Goal: Transaction & Acquisition: Register for event/course

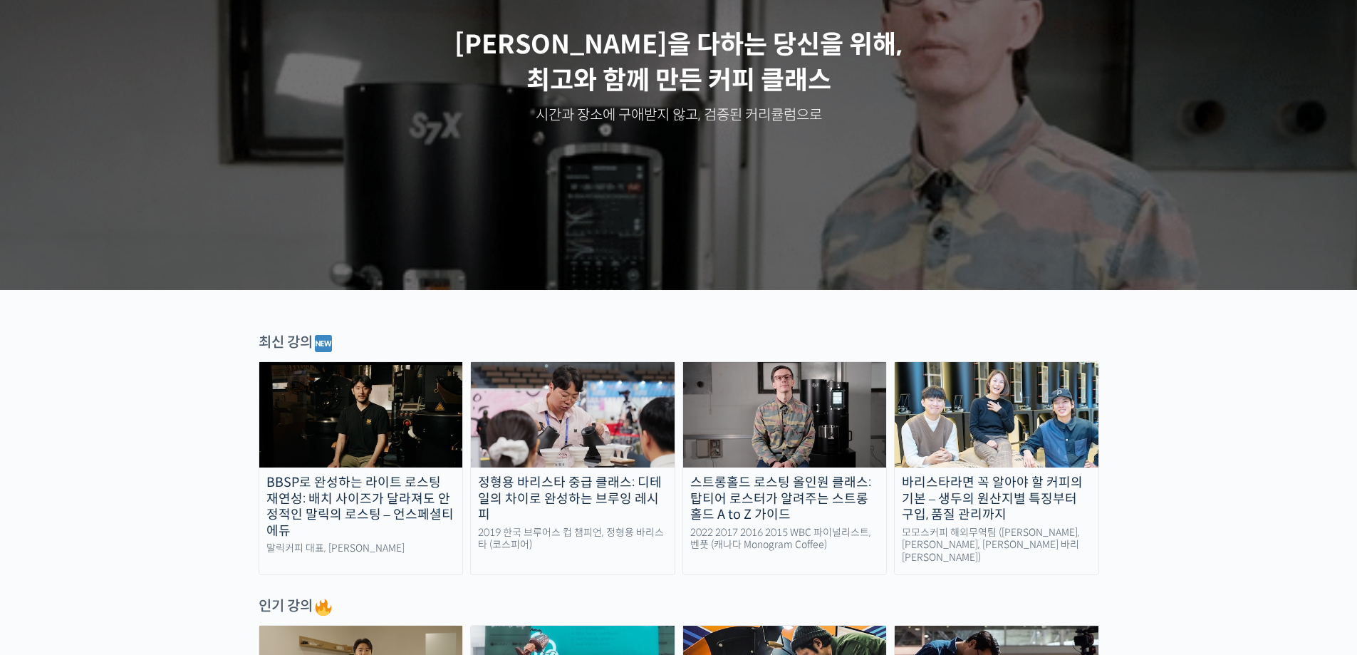
scroll to position [499, 0]
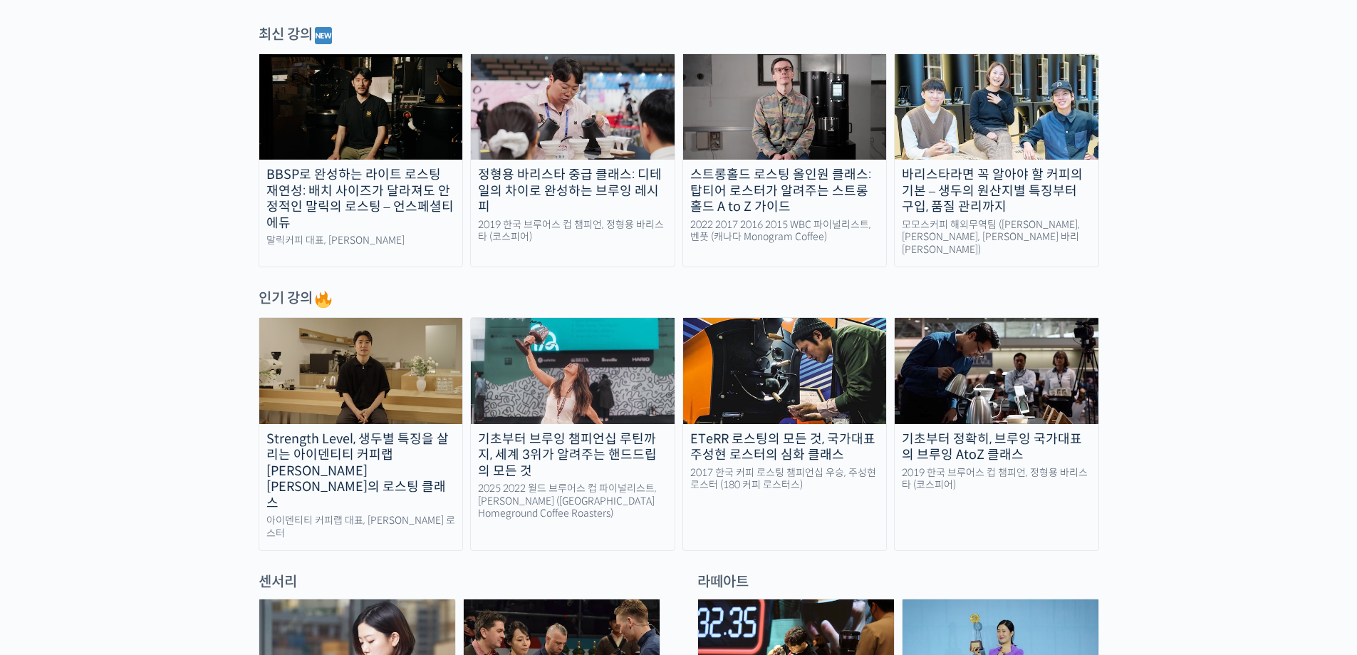
click at [410, 348] on img at bounding box center [361, 370] width 204 height 105
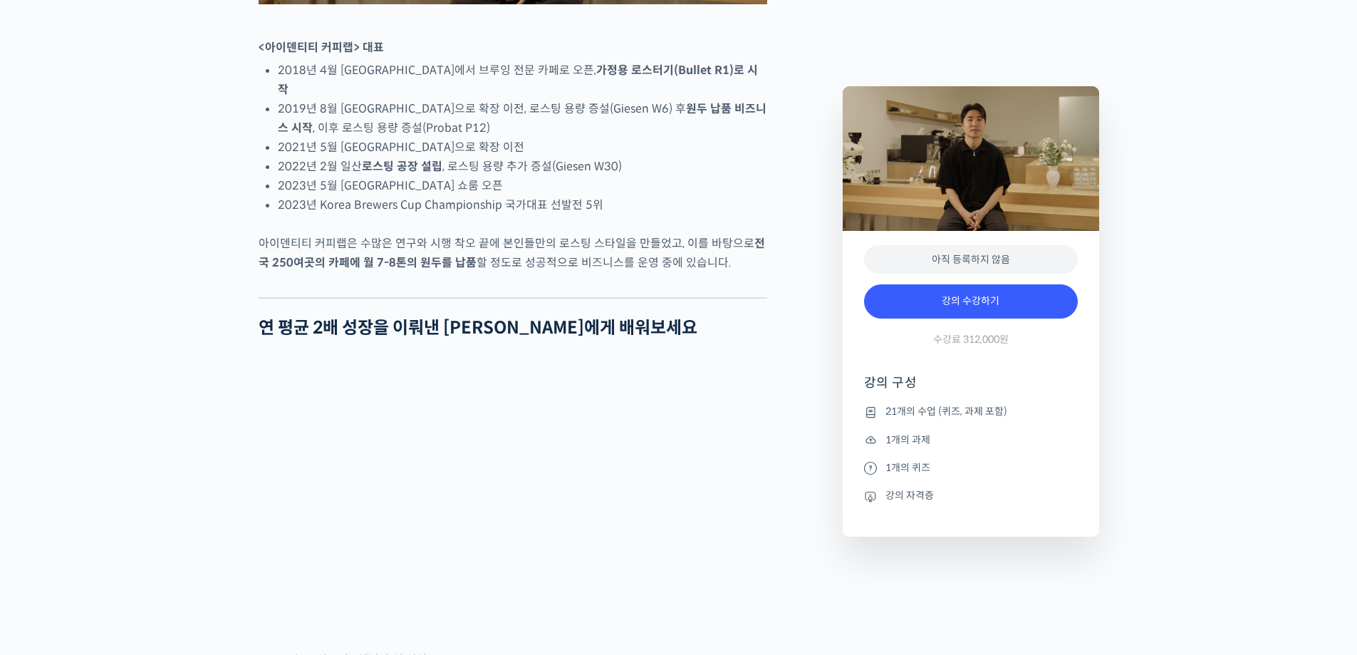
scroll to position [997, 0]
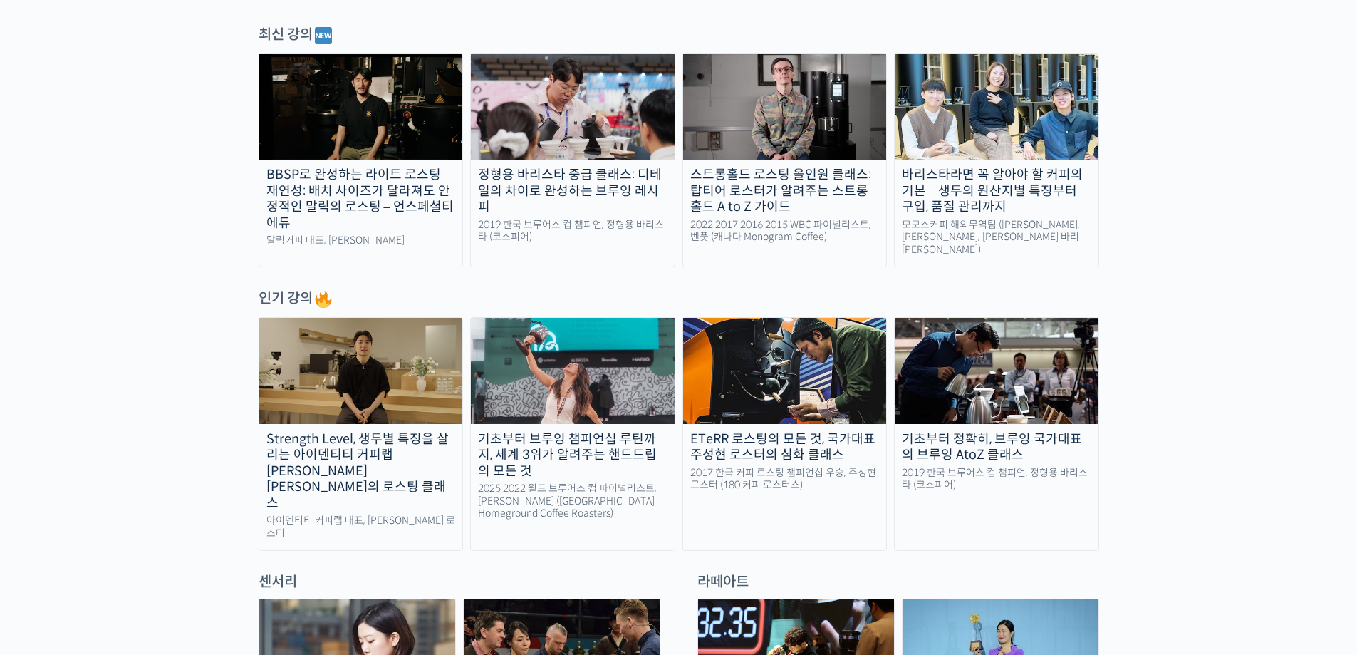
click at [628, 370] on img at bounding box center [573, 370] width 204 height 105
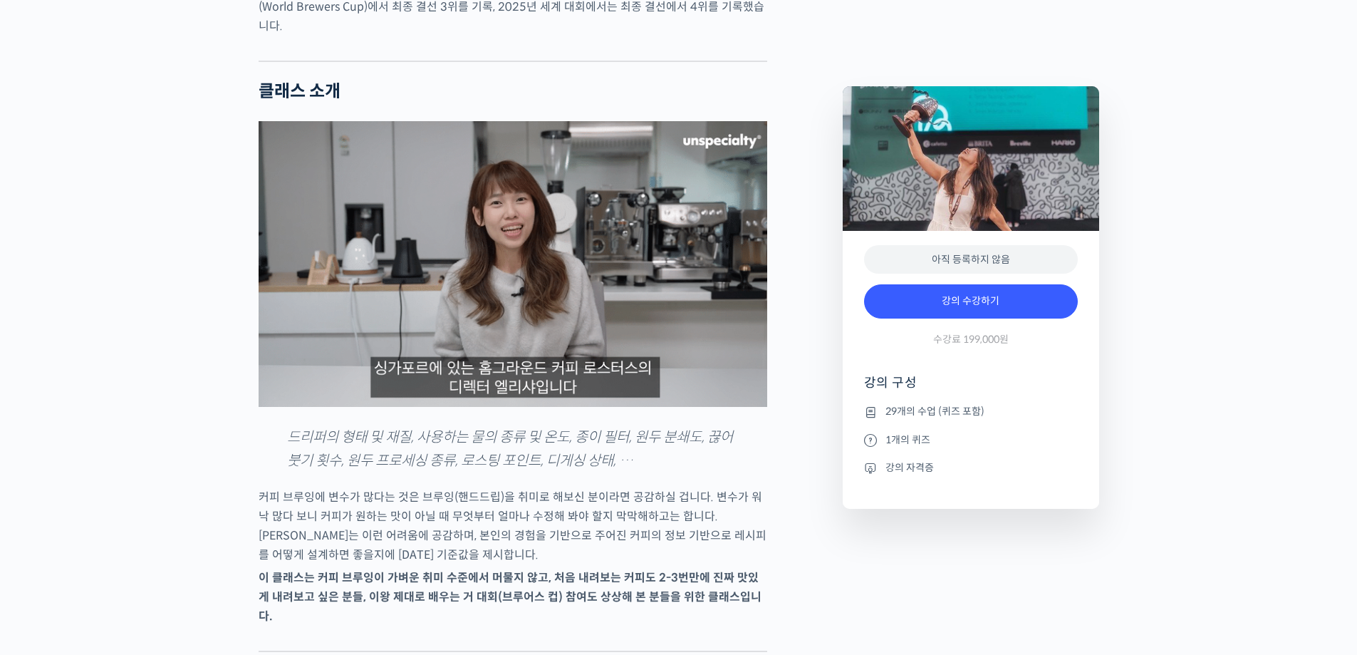
scroll to position [1211, 0]
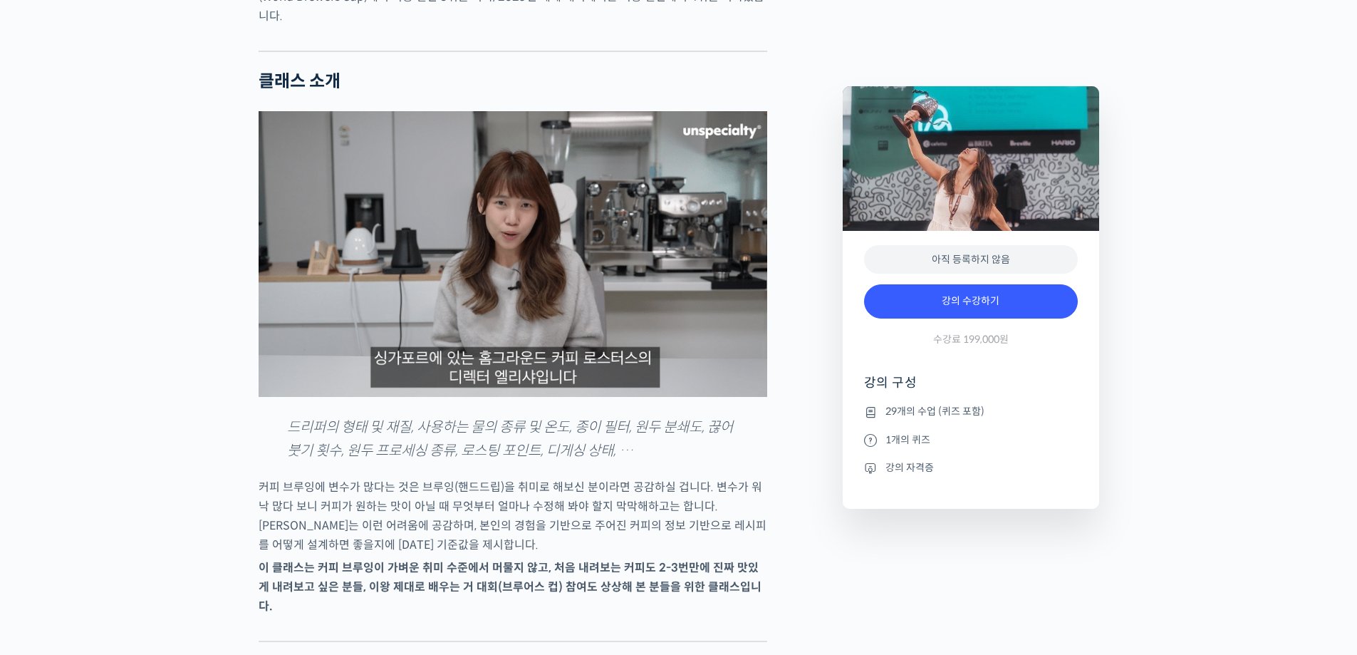
type input "jsicoffee@naver.com"
click at [488, 280] on img at bounding box center [513, 254] width 509 height 286
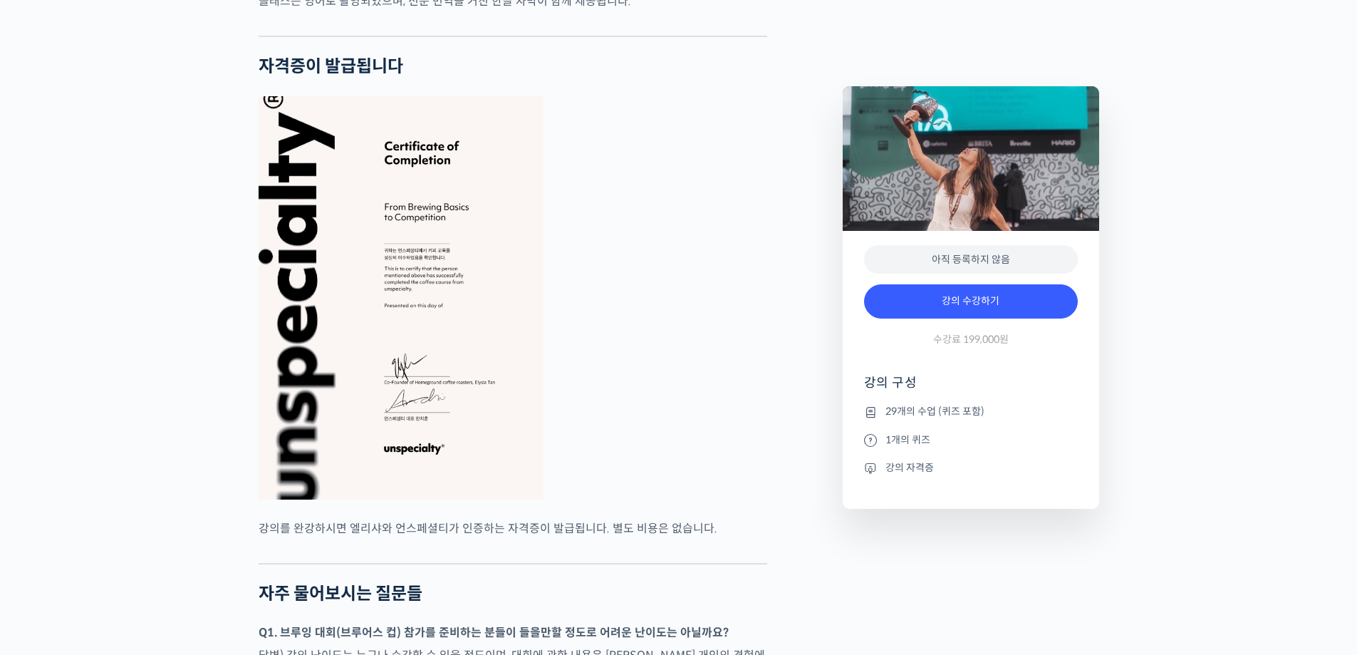
scroll to position [5486, 0]
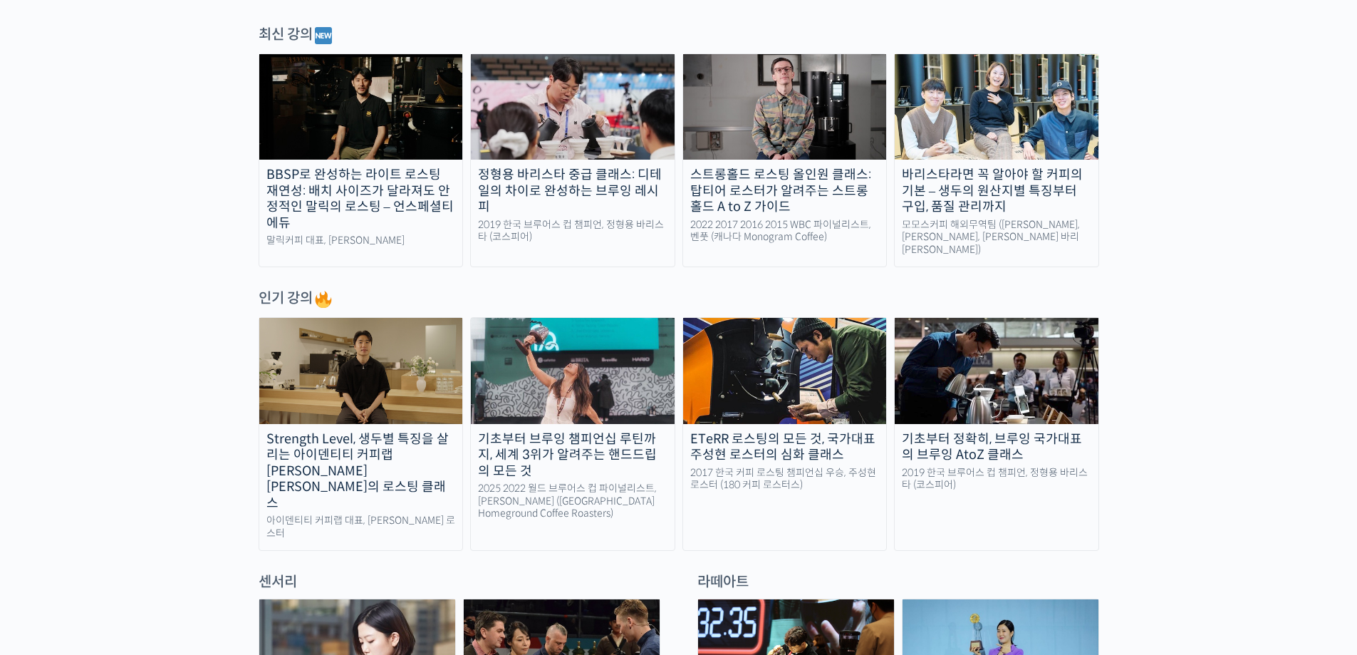
click at [829, 375] on img at bounding box center [785, 370] width 204 height 105
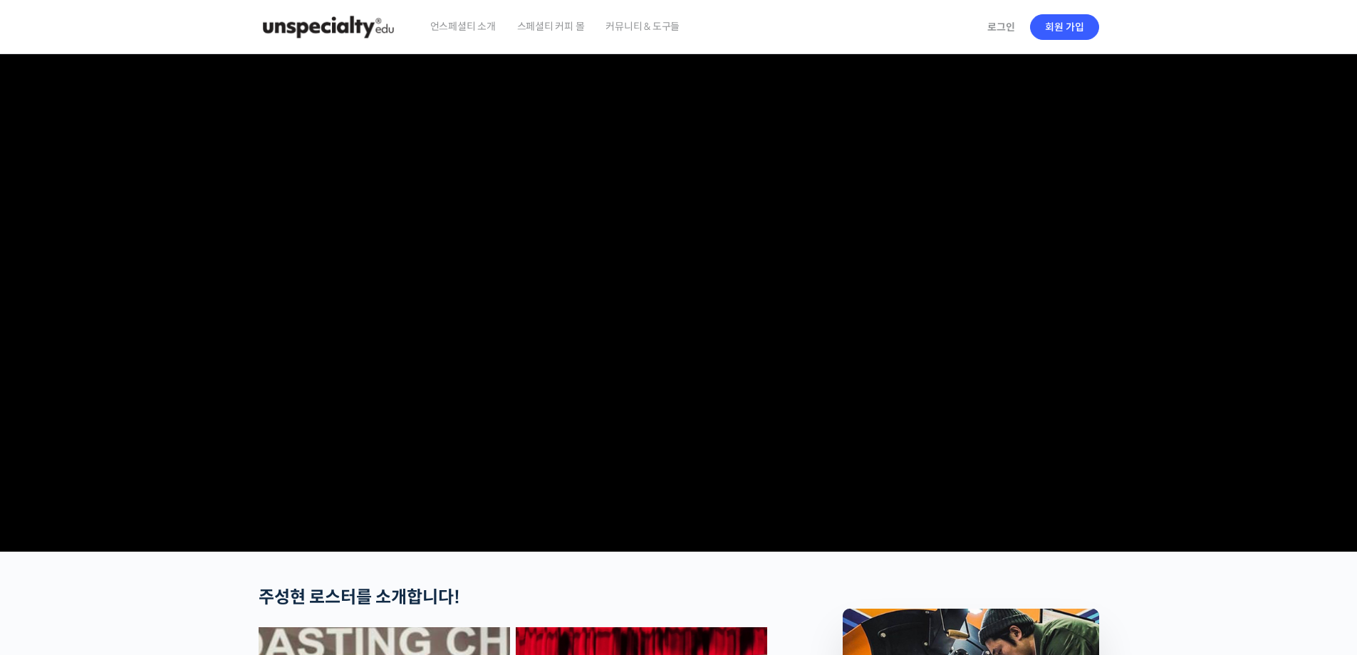
type input "[EMAIL_ADDRESS][DOMAIN_NAME]"
click at [484, 342] on video at bounding box center [679, 300] width 841 height 492
click at [535, 351] on video at bounding box center [679, 300] width 841 height 492
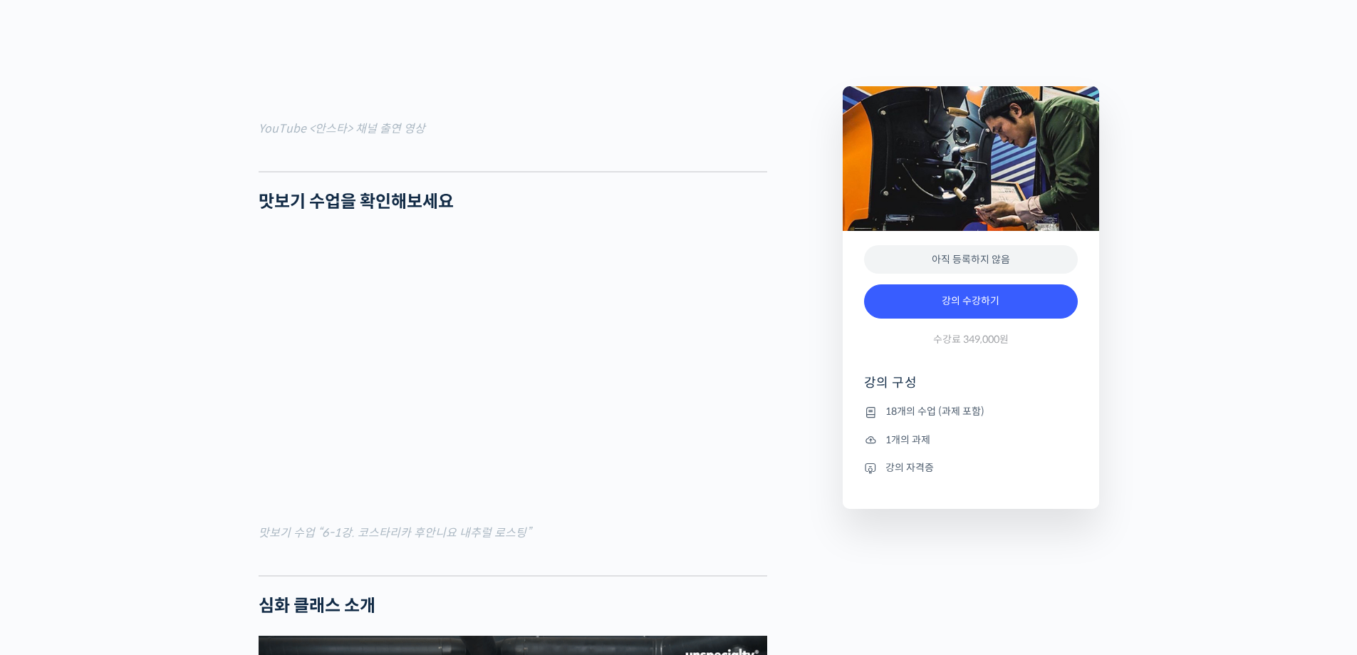
scroll to position [1282, 0]
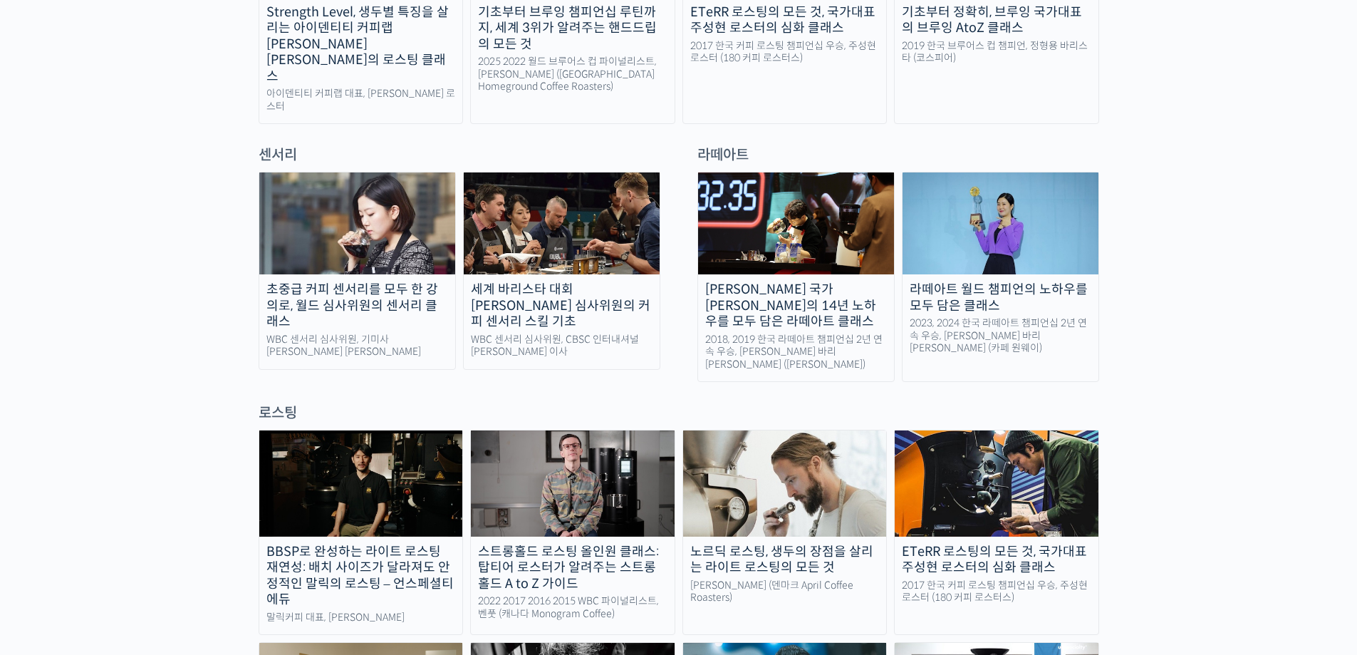
scroll to position [926, 0]
click at [769, 193] on img at bounding box center [796, 223] width 196 height 102
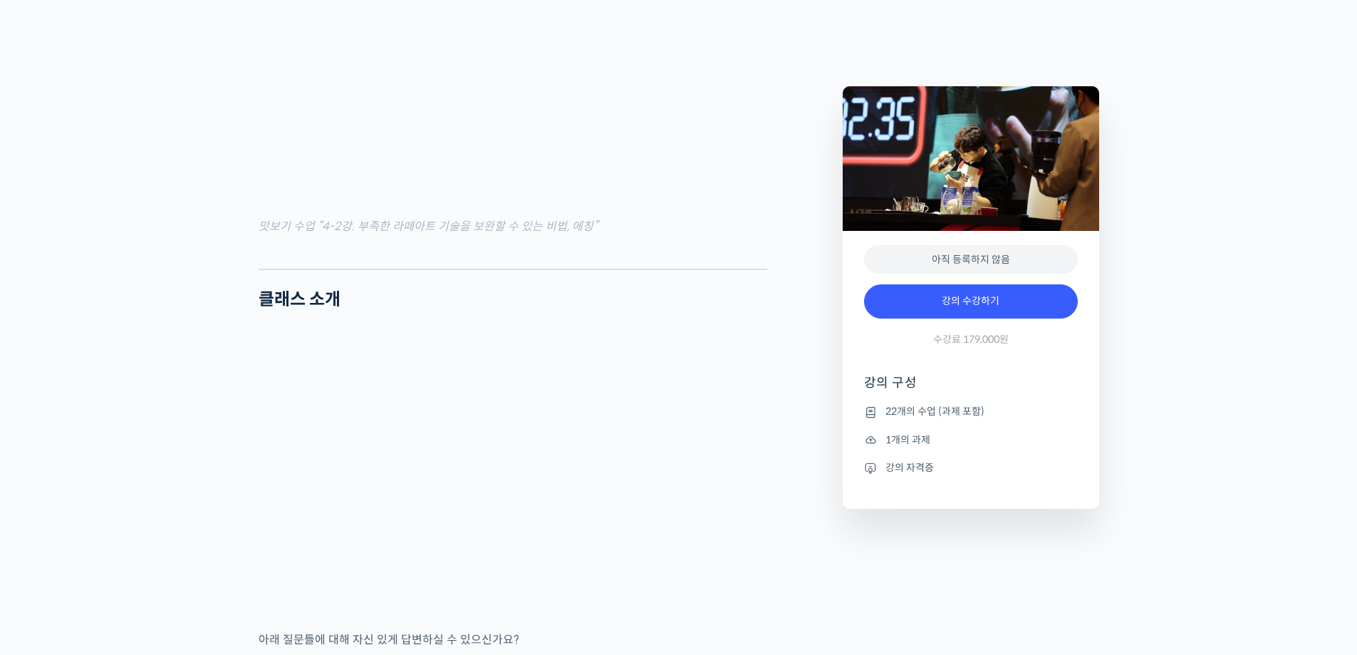
scroll to position [2066, 0]
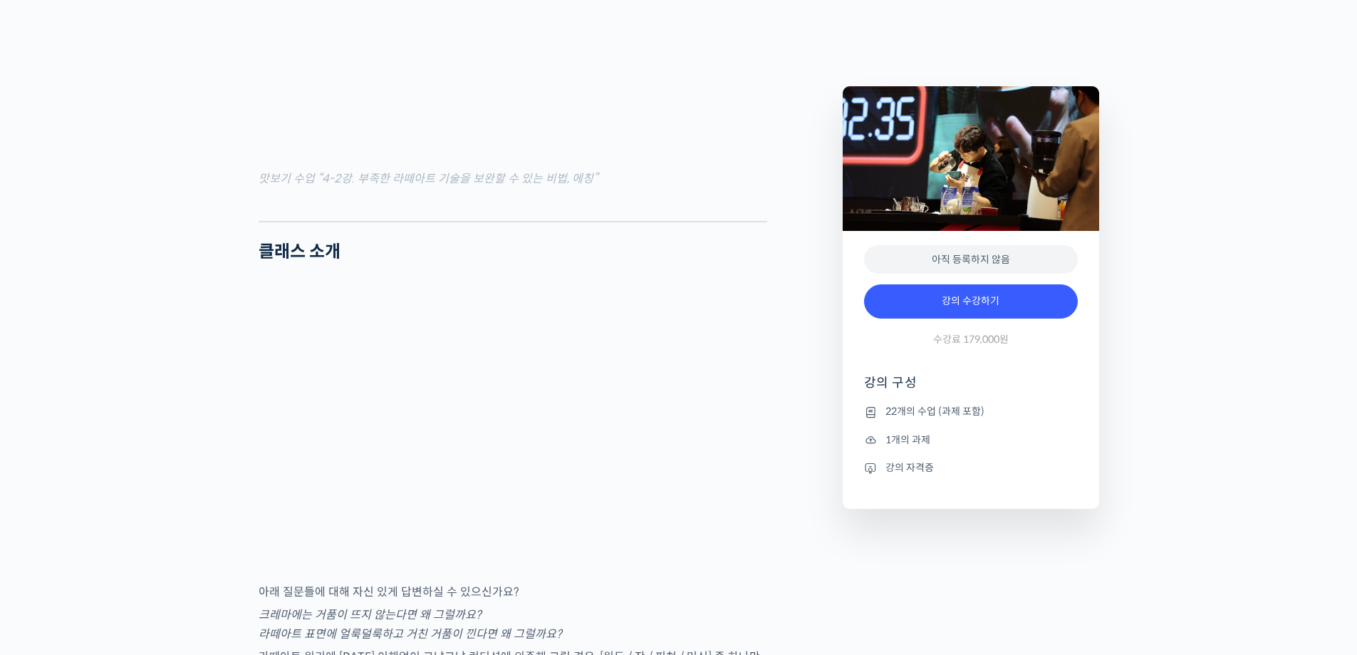
type input "[EMAIL_ADDRESS][DOMAIN_NAME]"
click at [301, 568] on div at bounding box center [513, 575] width 509 height 14
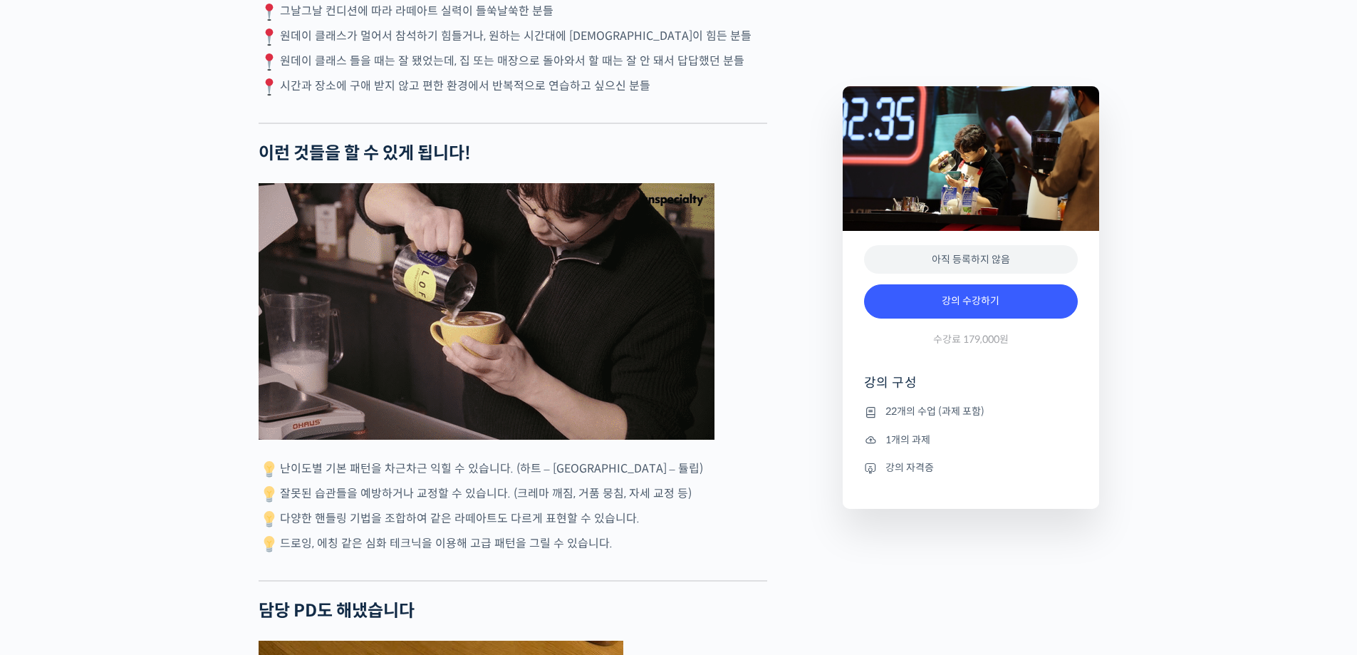
scroll to position [3277, 0]
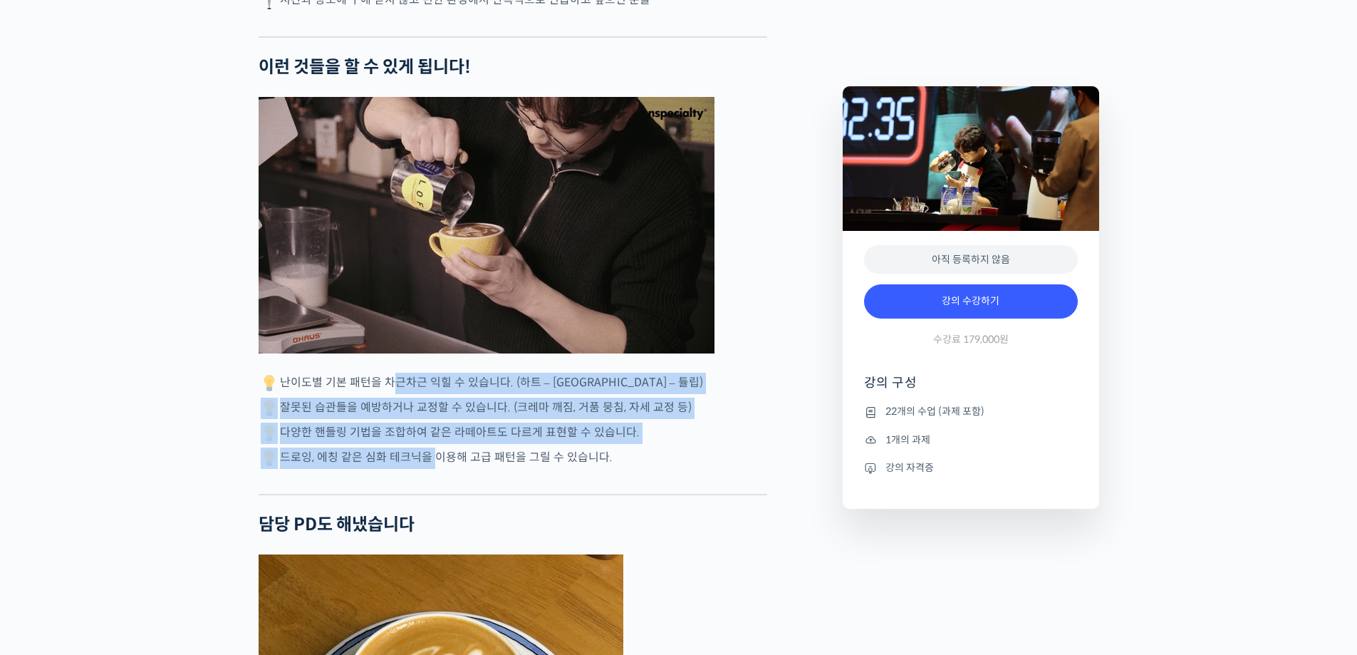
drag, startPoint x: 397, startPoint y: 301, endPoint x: 426, endPoint y: 361, distance: 66.6
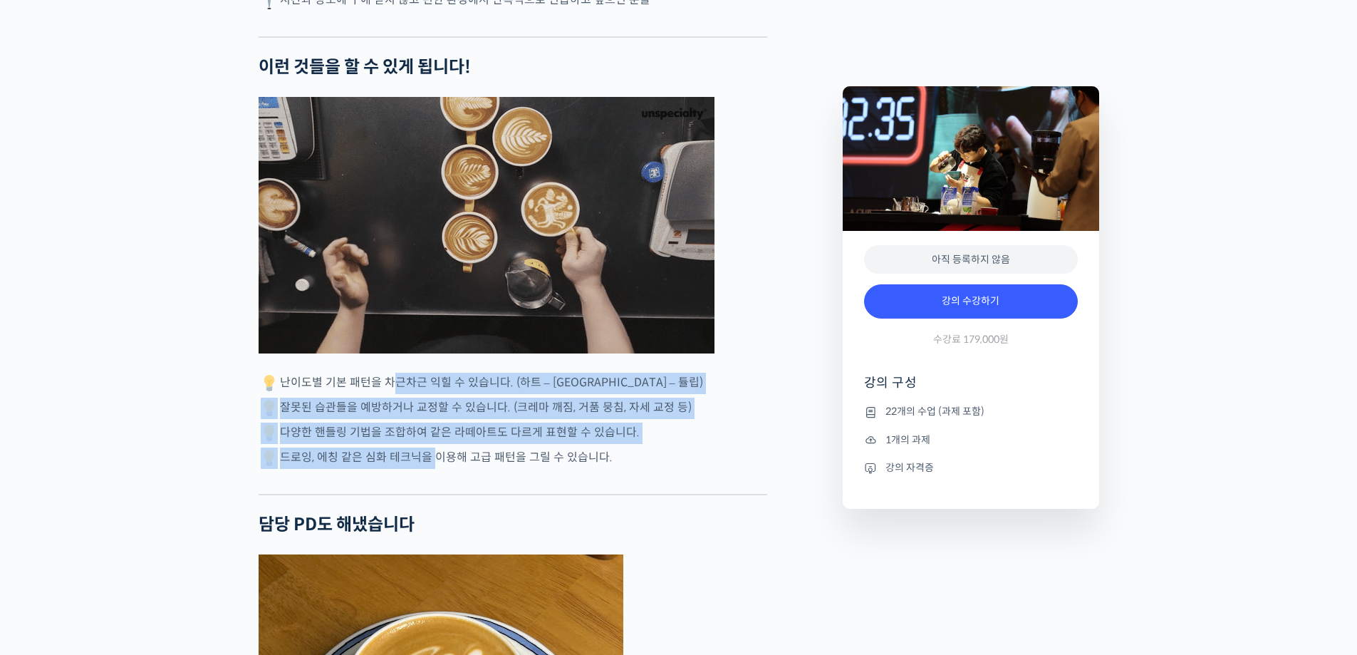
click at [426, 447] on p "드로잉, 에칭 같은 심화 테크닉을 이용해 고급 패턴을 그릴 수 있습니다." at bounding box center [513, 457] width 509 height 21
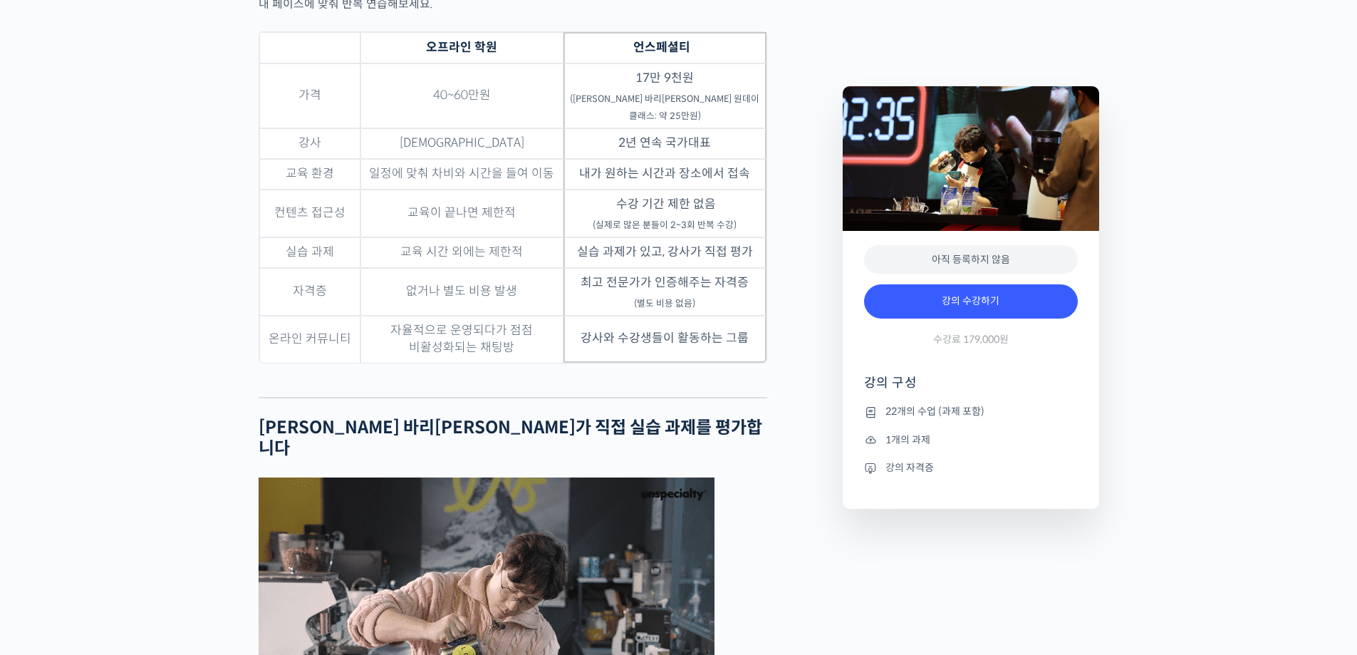
scroll to position [4560, 0]
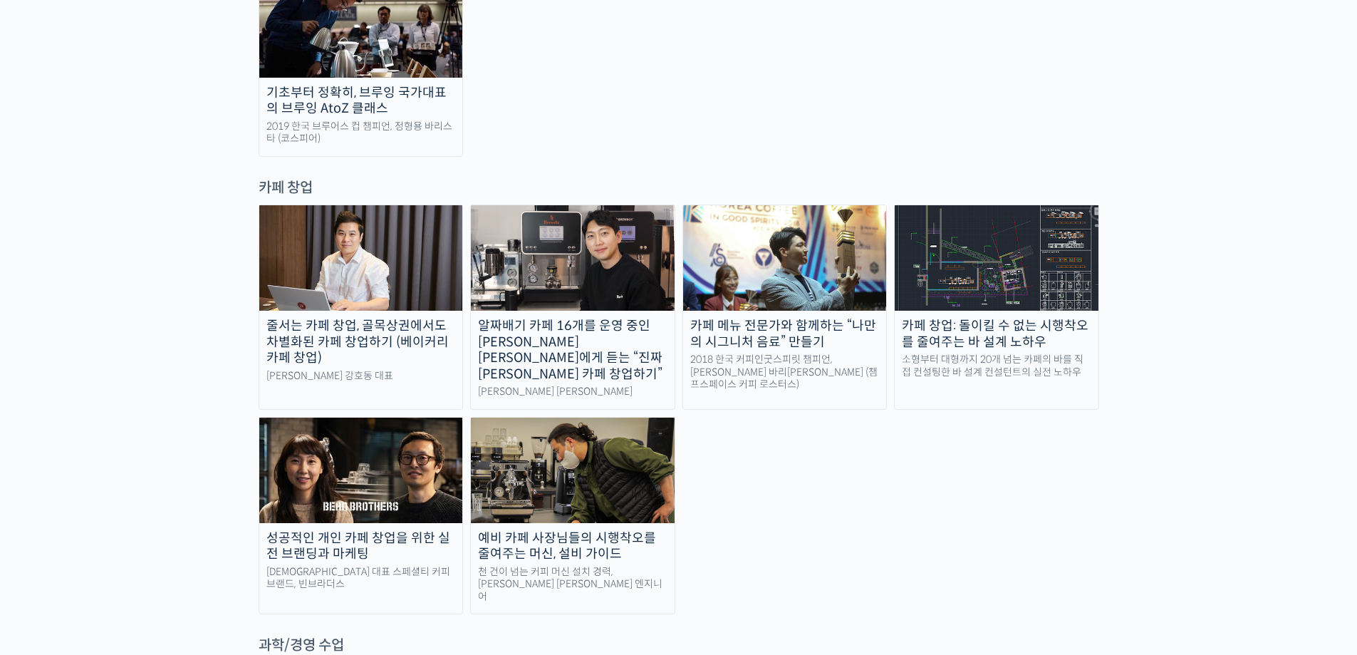
scroll to position [2850, 0]
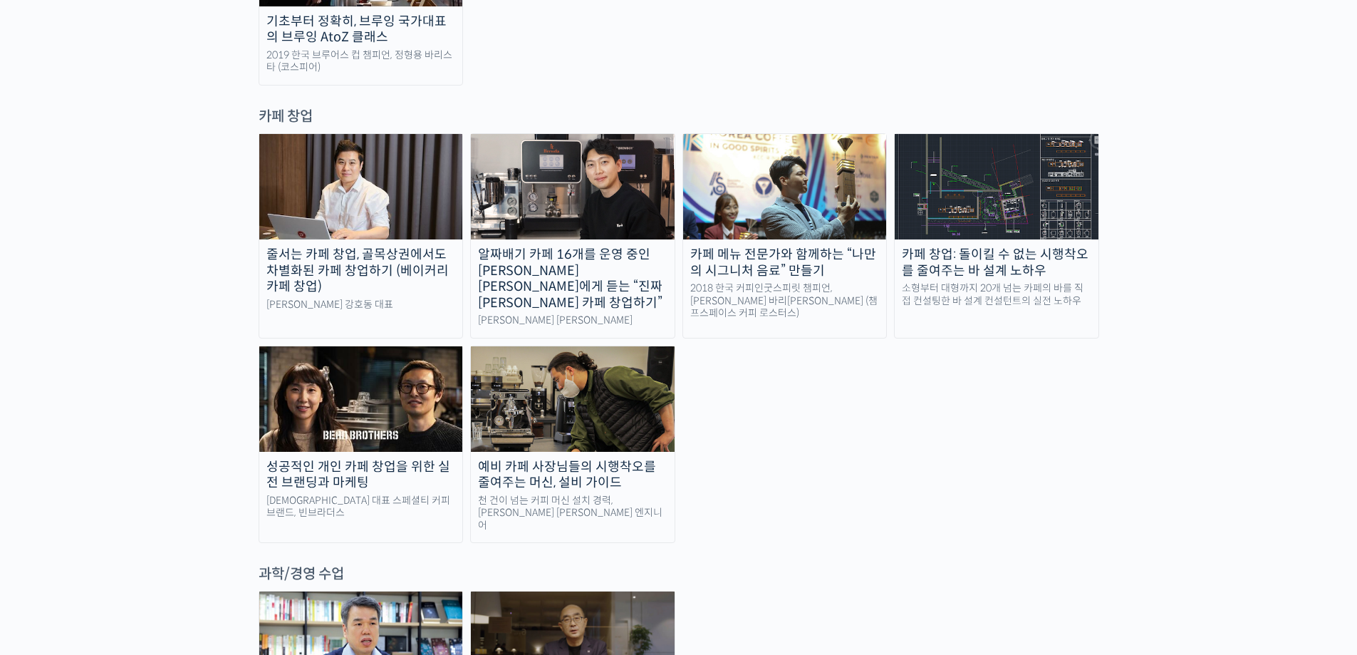
drag, startPoint x: 760, startPoint y: 378, endPoint x: 747, endPoint y: 375, distance: 13.1
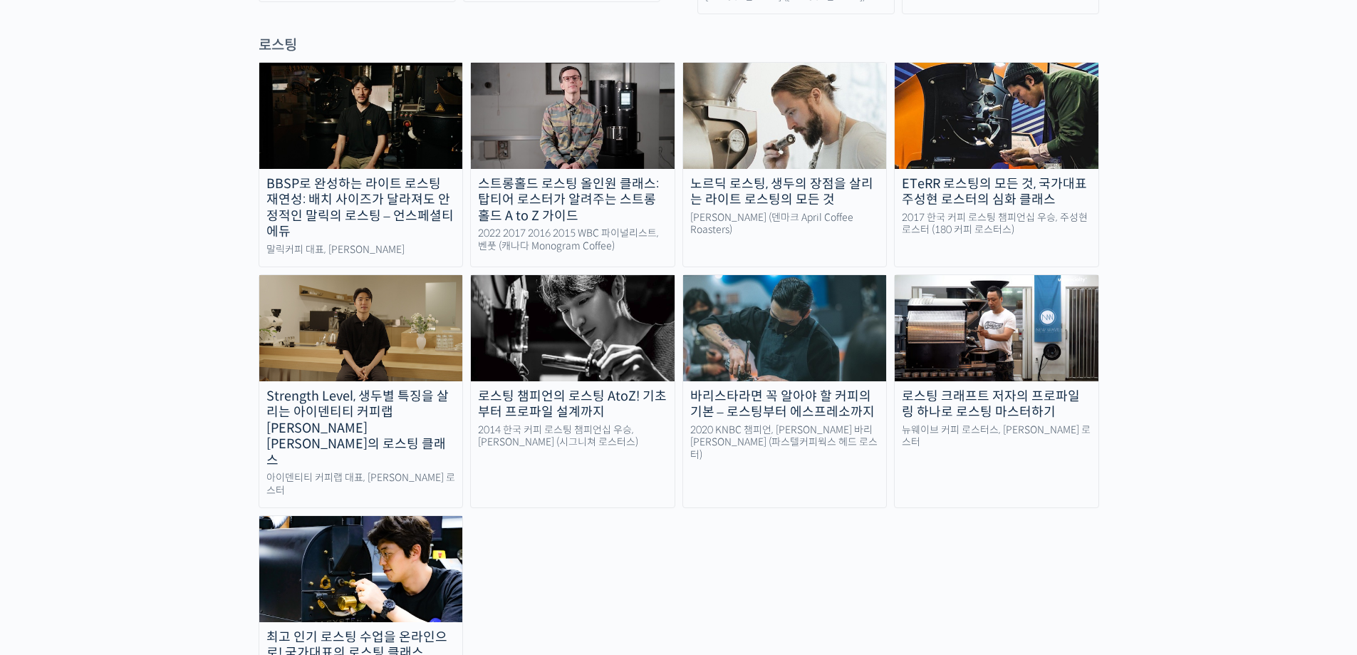
scroll to position [1105, 0]
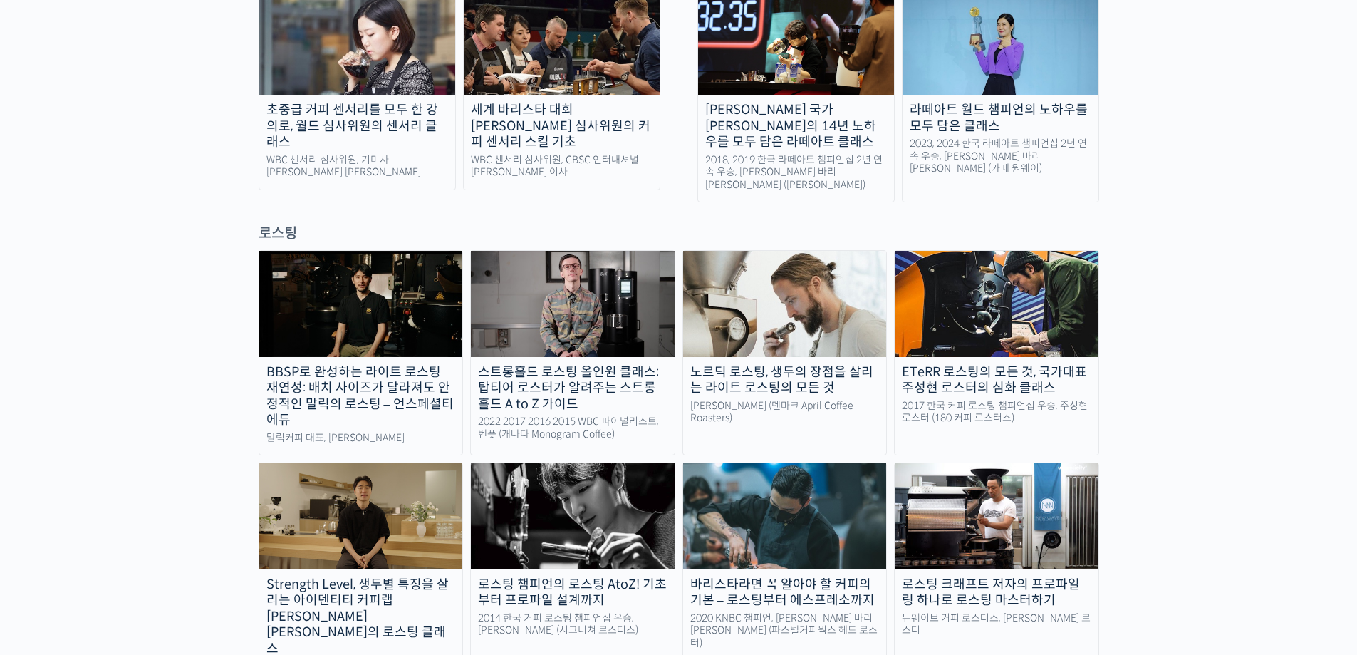
click at [580, 254] on img at bounding box center [573, 303] width 204 height 105
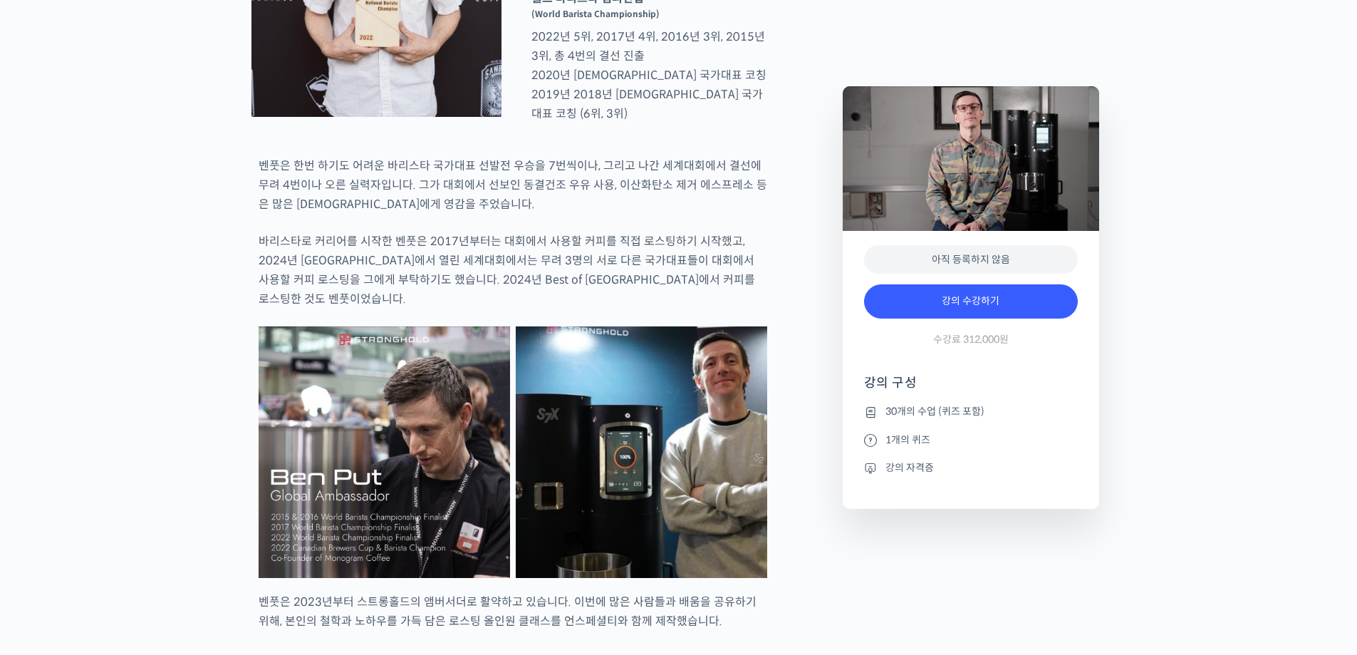
scroll to position [855, 0]
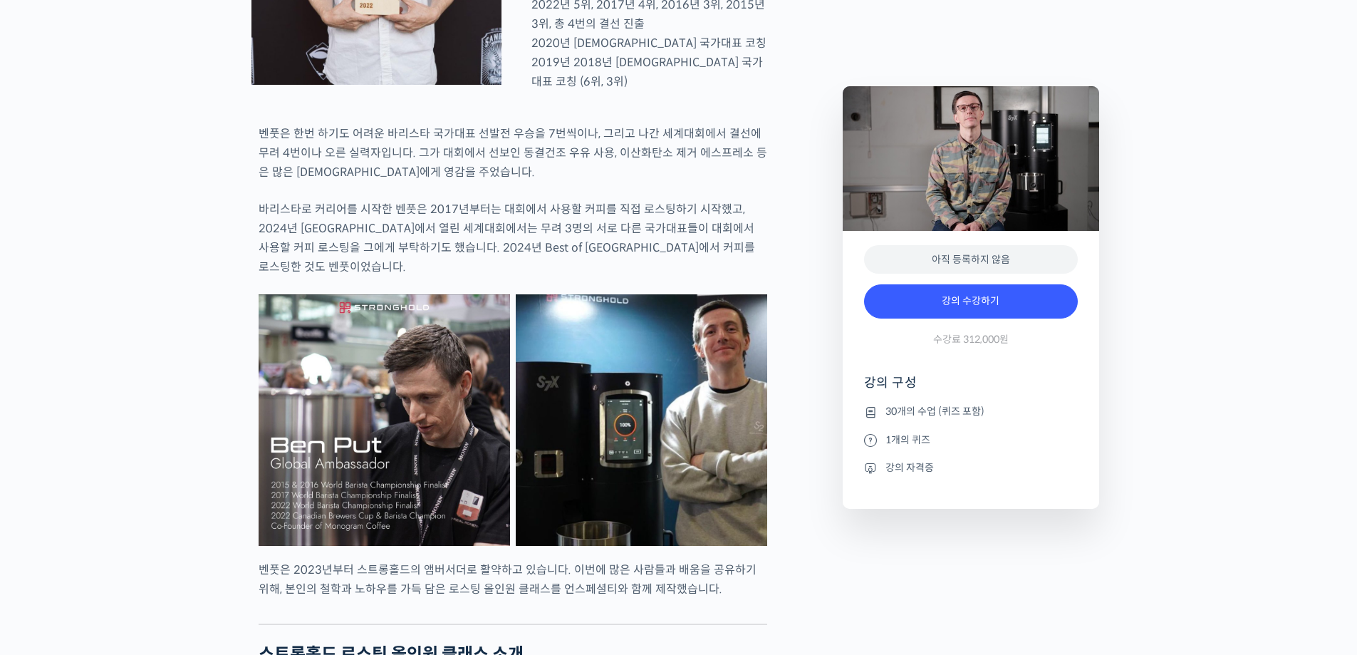
type input "[EMAIL_ADDRESS][DOMAIN_NAME]"
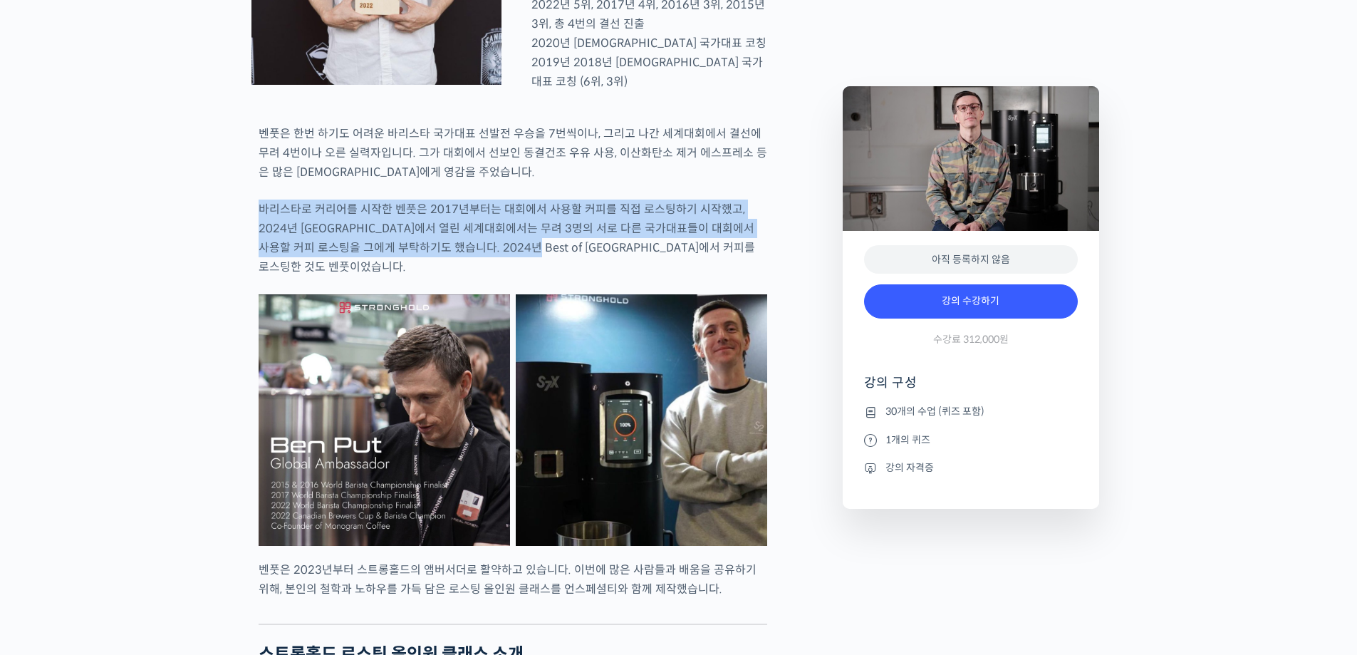
drag, startPoint x: 375, startPoint y: 249, endPoint x: 484, endPoint y: 298, distance: 119.3
drag, startPoint x: 484, startPoint y: 298, endPoint x: 509, endPoint y: 299, distance: 24.3
click at [485, 276] on p "바리스타로 커리어를 시작한 벤풋은 2017년부터는 대회에서 사용할 커피를 직접 로스팅하기 시작했고, 2024년 부산에서 열린 세계대회에서는 무…" at bounding box center [513, 237] width 509 height 77
click at [573, 276] on p "바리스타로 커리어를 시작한 벤풋은 2017년부터는 대회에서 사용할 커피를 직접 로스팅하기 시작했고, 2024년 [GEOGRAPHIC_DATA]…" at bounding box center [513, 237] width 509 height 77
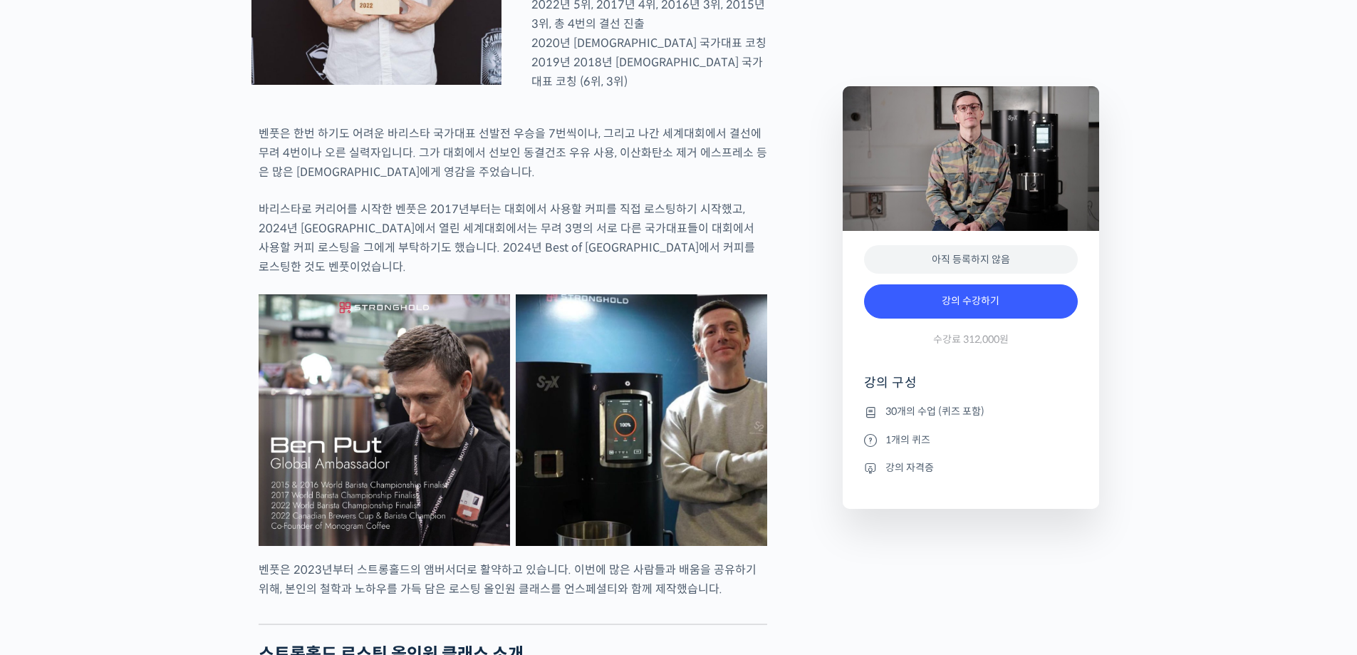
click at [514, 199] on div at bounding box center [513, 192] width 509 height 14
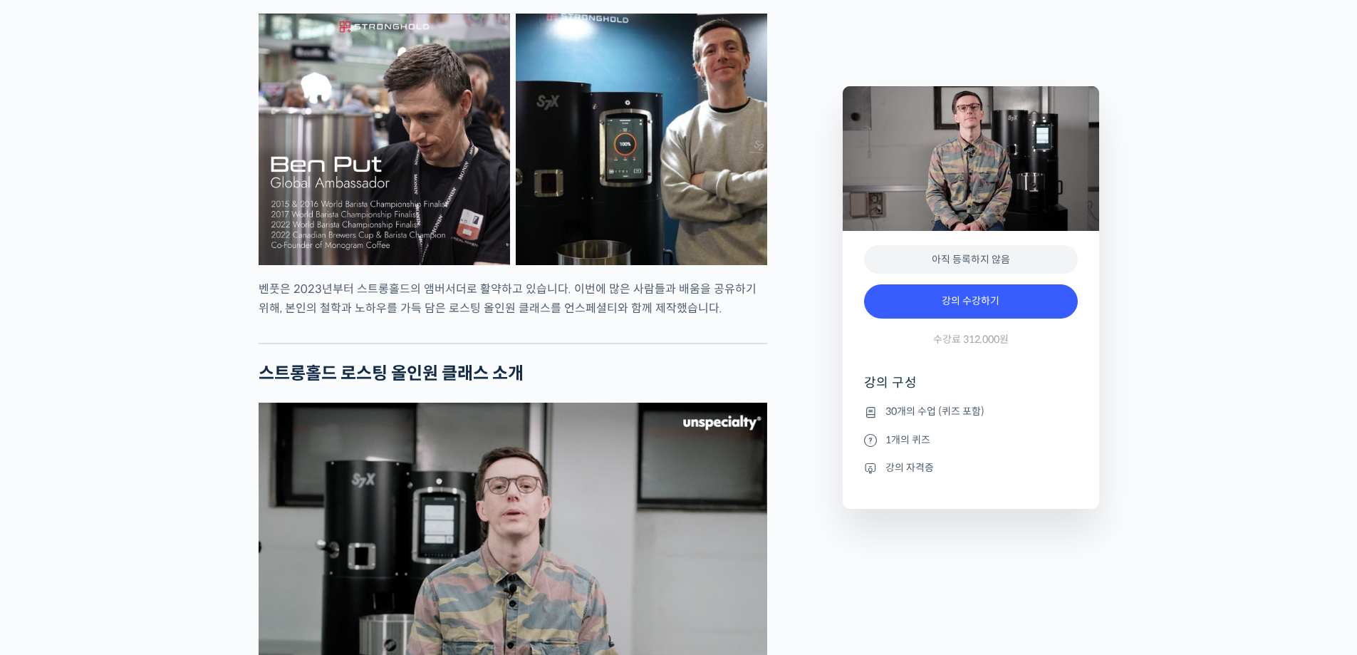
scroll to position [1140, 0]
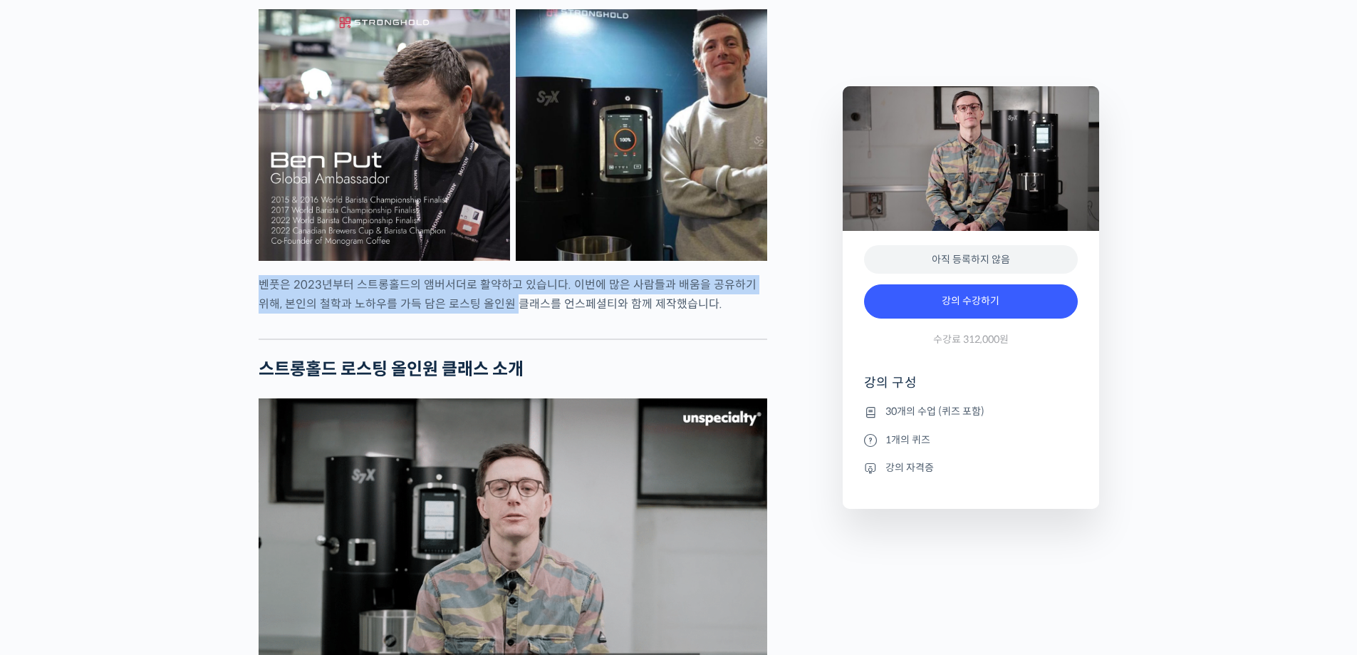
drag, startPoint x: 490, startPoint y: 306, endPoint x: 499, endPoint y: 331, distance: 26.4
click at [499, 313] on p "벤풋은 2023년부터 스트롱홀드의 앰버서더로 활약하고 있습니다. 이번에 많은 사람들과 배움을 공유하기 위해, 본인의 철학과 노하우를 가득 담은…" at bounding box center [513, 294] width 509 height 38
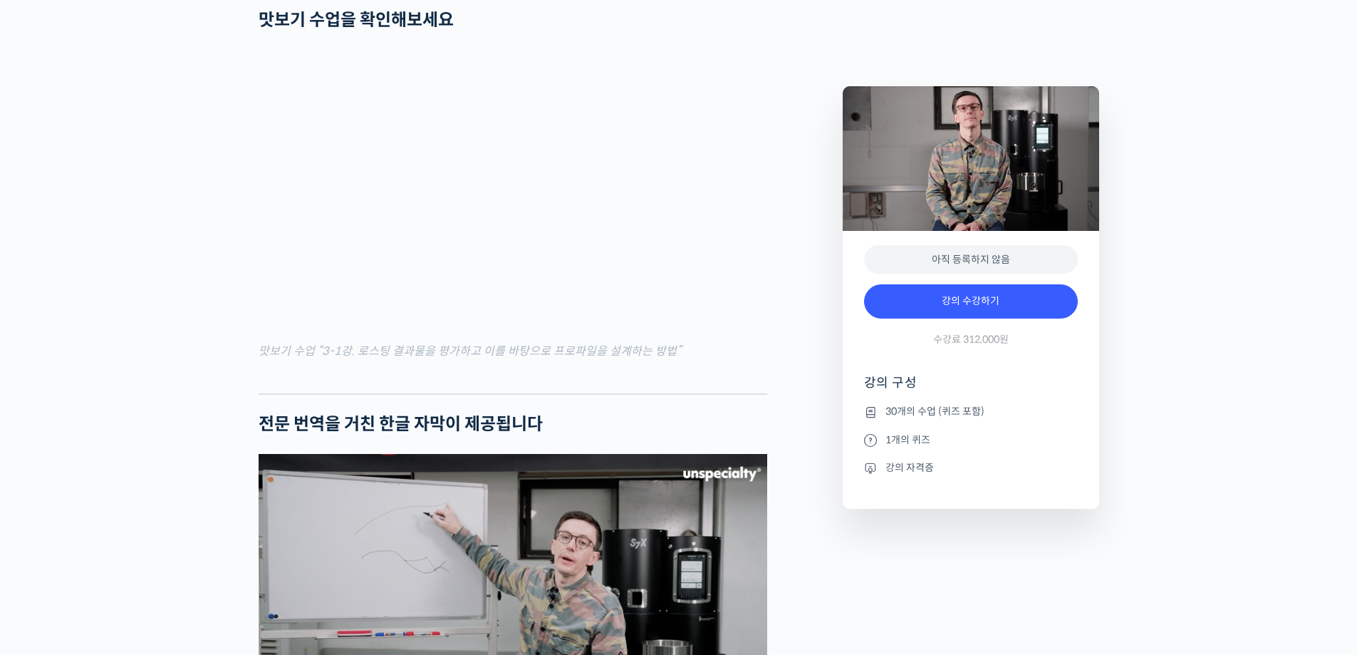
scroll to position [4773, 0]
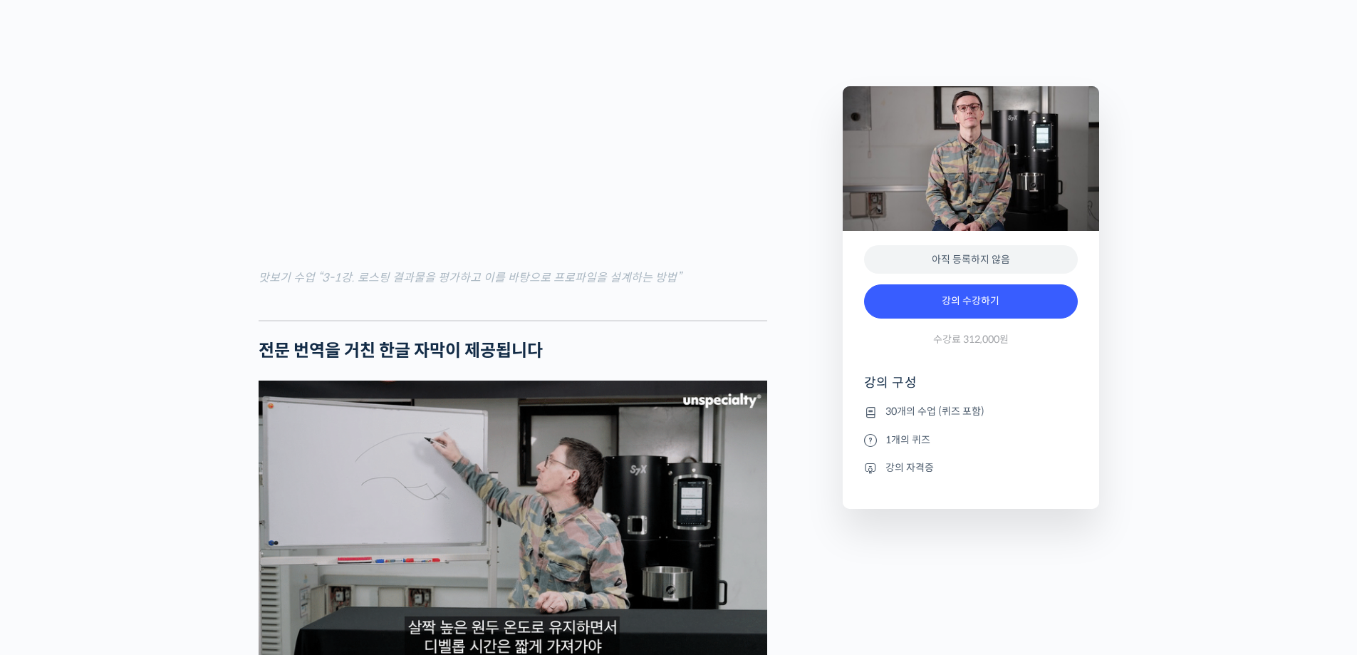
drag, startPoint x: 1209, startPoint y: 150, endPoint x: 1184, endPoint y: 150, distance: 24.9
click at [1206, 150] on div "스트롱홀드 로스팅 올인원 클래스: 탑티어 로스터가 알려주는 스트롱홀드 A to Z 가이드 강의 상세 내용 확인하기 벤풋을 소개합니다! 캐나다 …" at bounding box center [678, 9] width 1357 height 8390
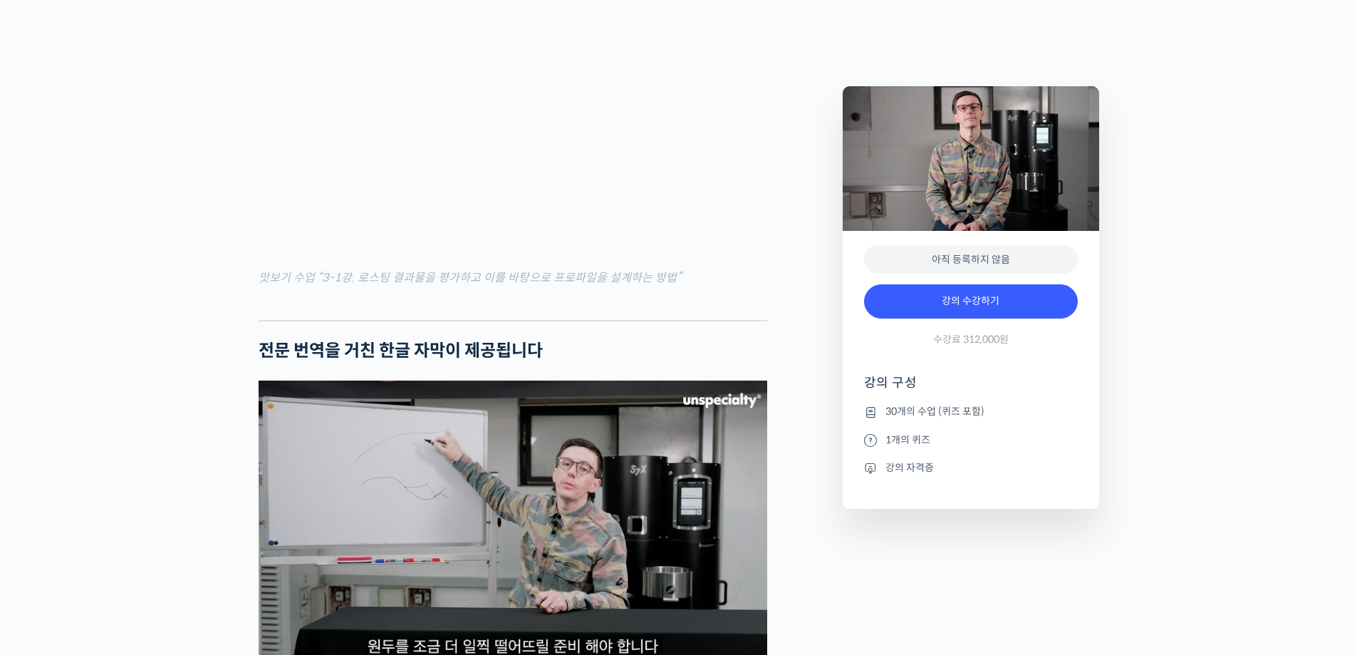
drag, startPoint x: 144, startPoint y: 373, endPoint x: 162, endPoint y: 373, distance: 18.5
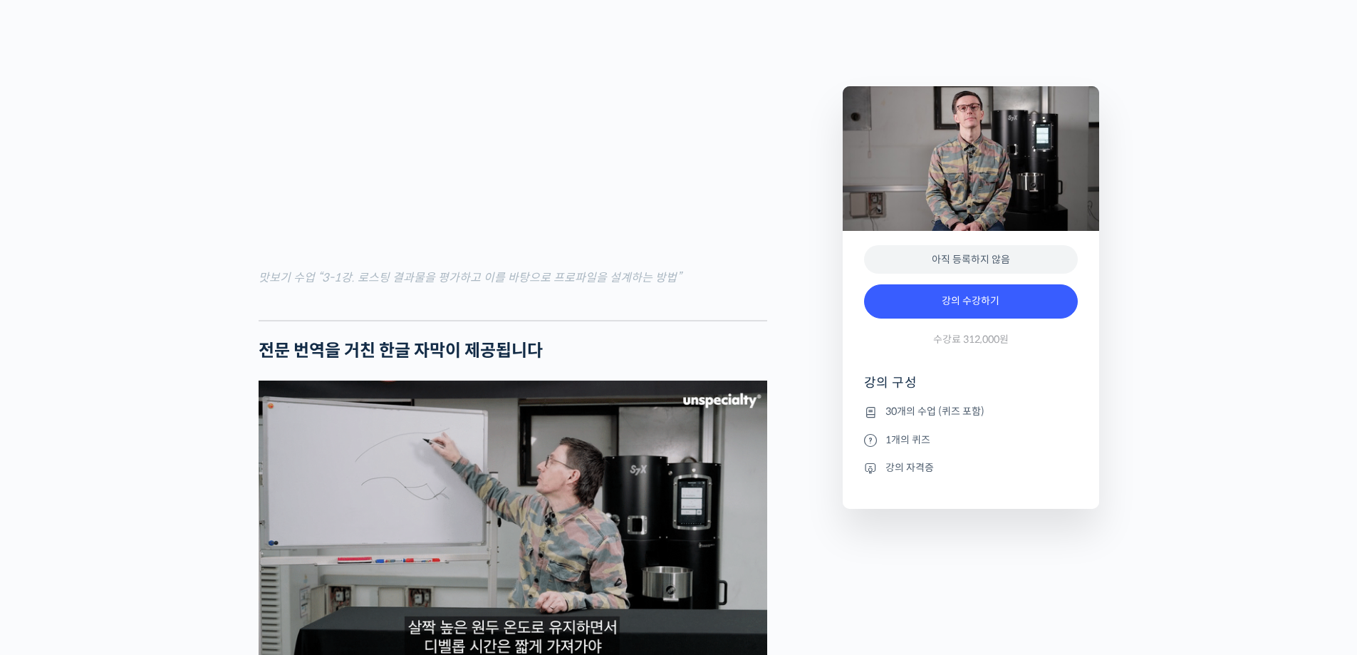
click at [144, 373] on div "스트롱홀드 로스팅 올인원 클래스: 탑티어 로스터가 알려주는 스트롱홀드 A to Z 가이드 강의 상세 내용 확인하기 벤풋을 소개합니다! 캐나다 …" at bounding box center [678, 9] width 1357 height 8390
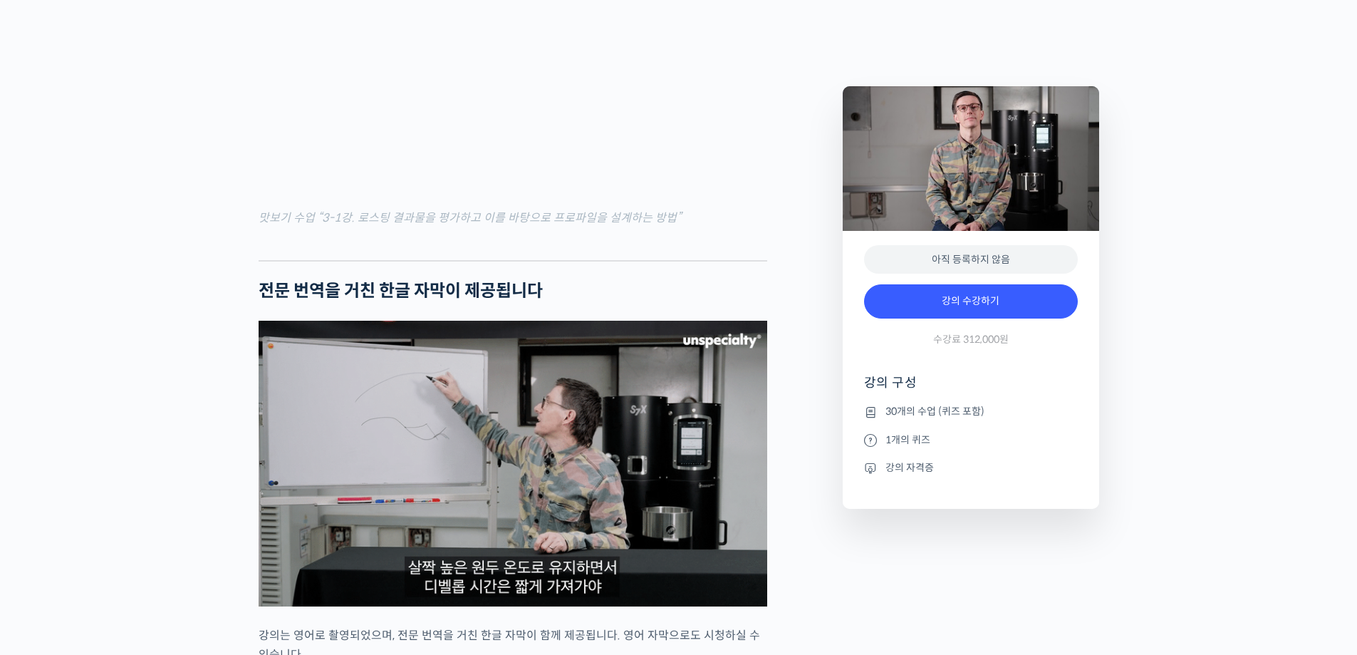
scroll to position [4631, 0]
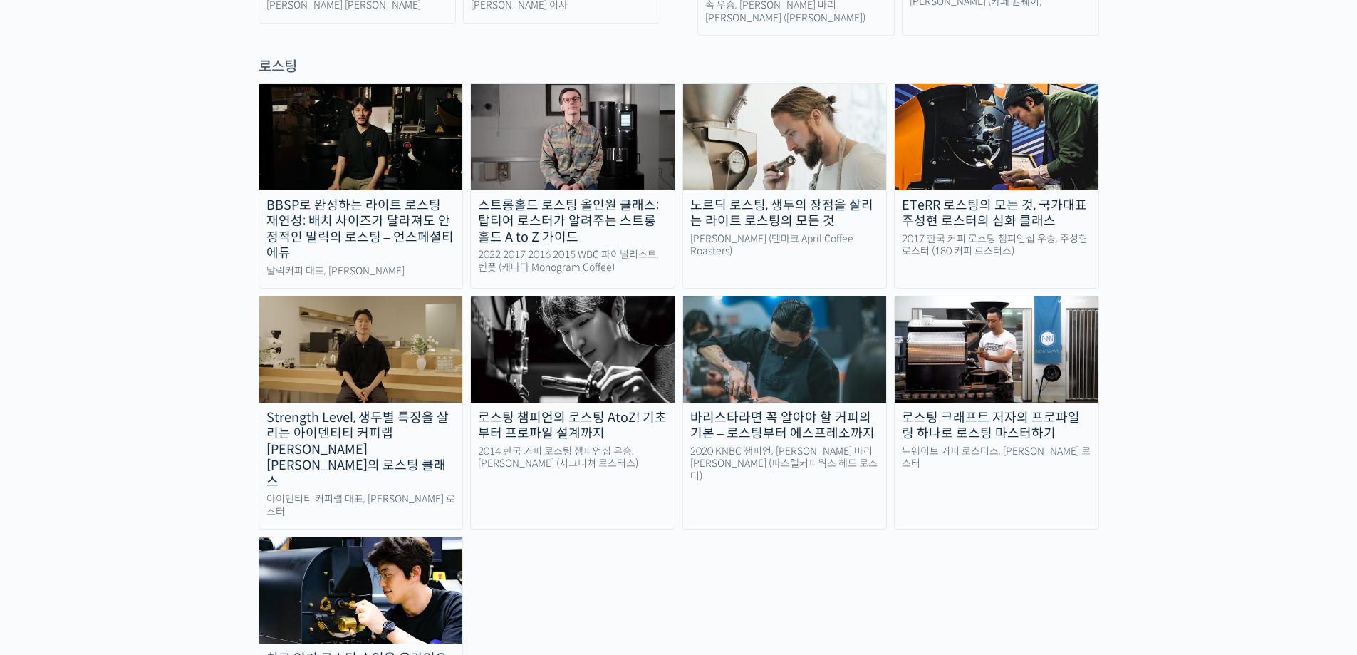
scroll to position [1282, 0]
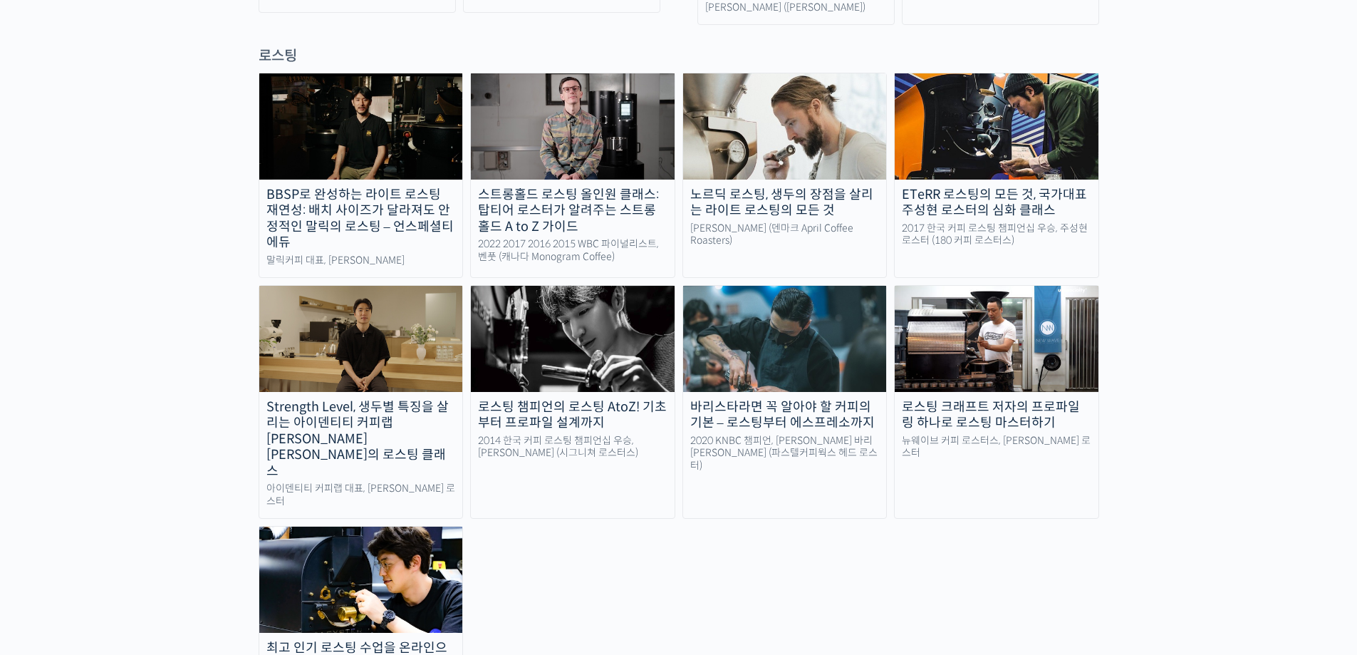
click at [606, 113] on img at bounding box center [573, 125] width 204 height 105
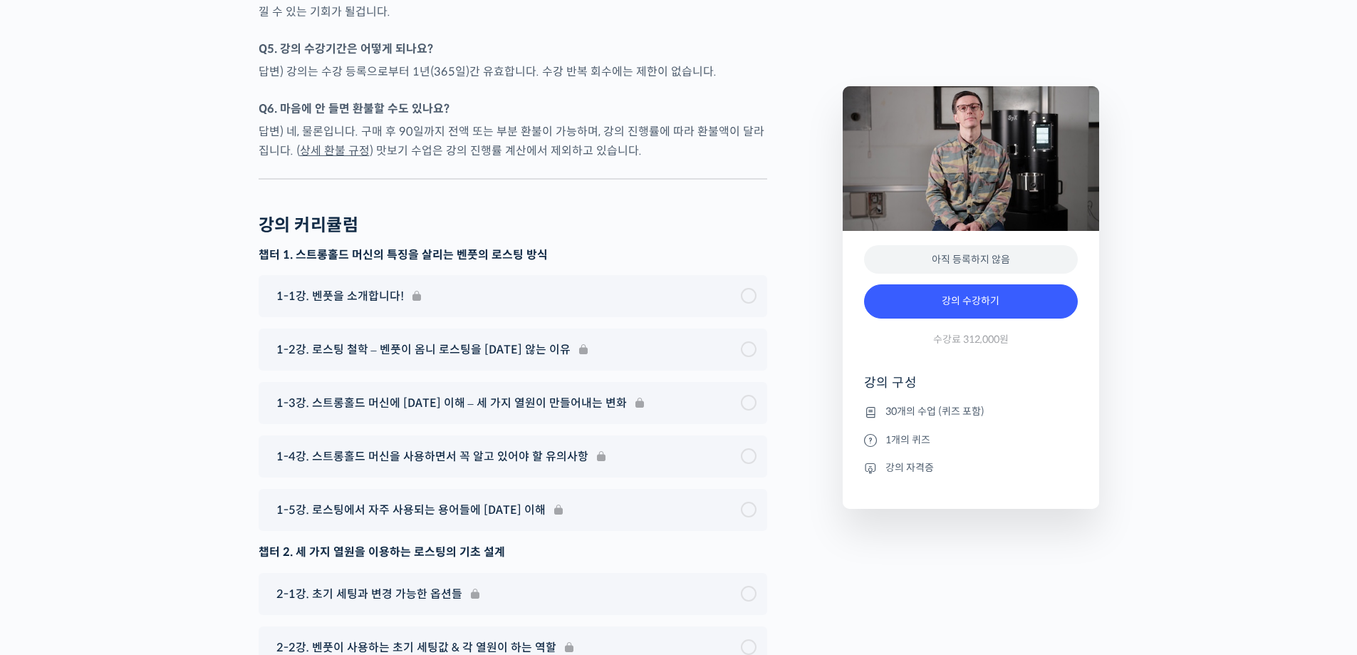
scroll to position [6911, 0]
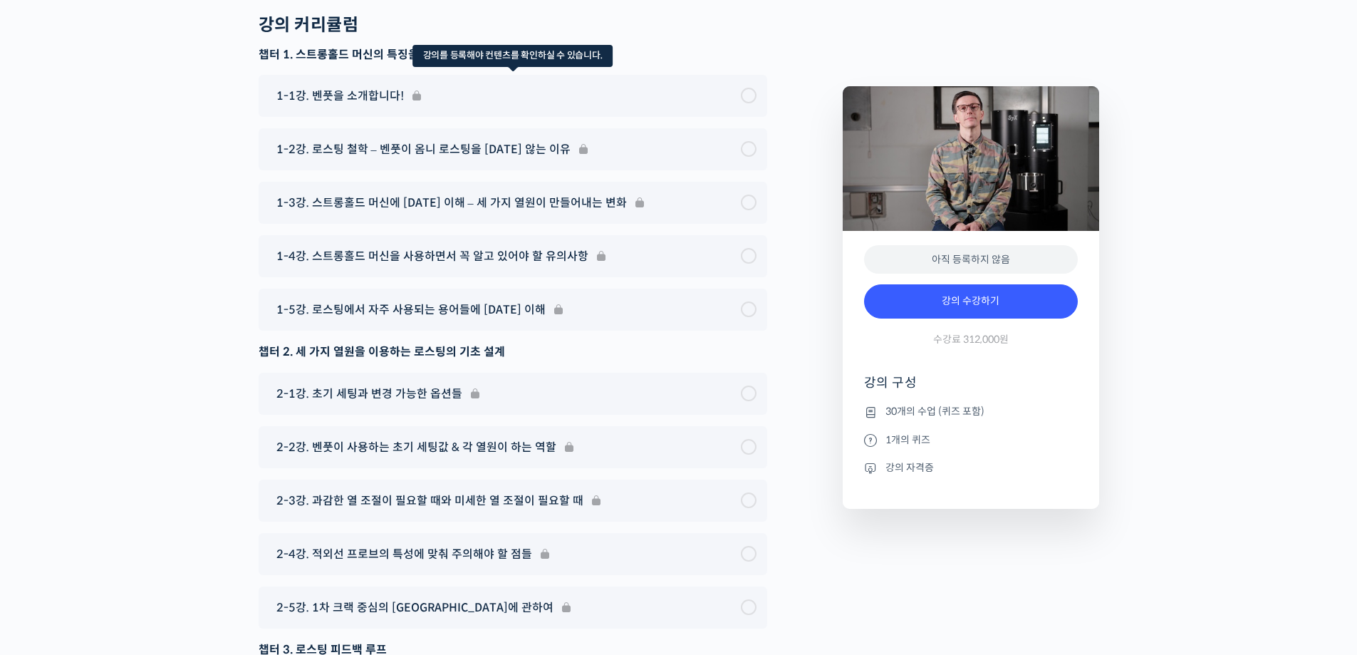
type input "[EMAIL_ADDRESS][DOMAIN_NAME]"
drag, startPoint x: 728, startPoint y: 143, endPoint x: 740, endPoint y: 143, distance: 11.4
click at [732, 117] on div "1-1강. 벤풋을 소개합니다!" at bounding box center [513, 96] width 509 height 42
click at [755, 117] on div "1-1강. 벤풋을 소개합니다!" at bounding box center [513, 96] width 509 height 42
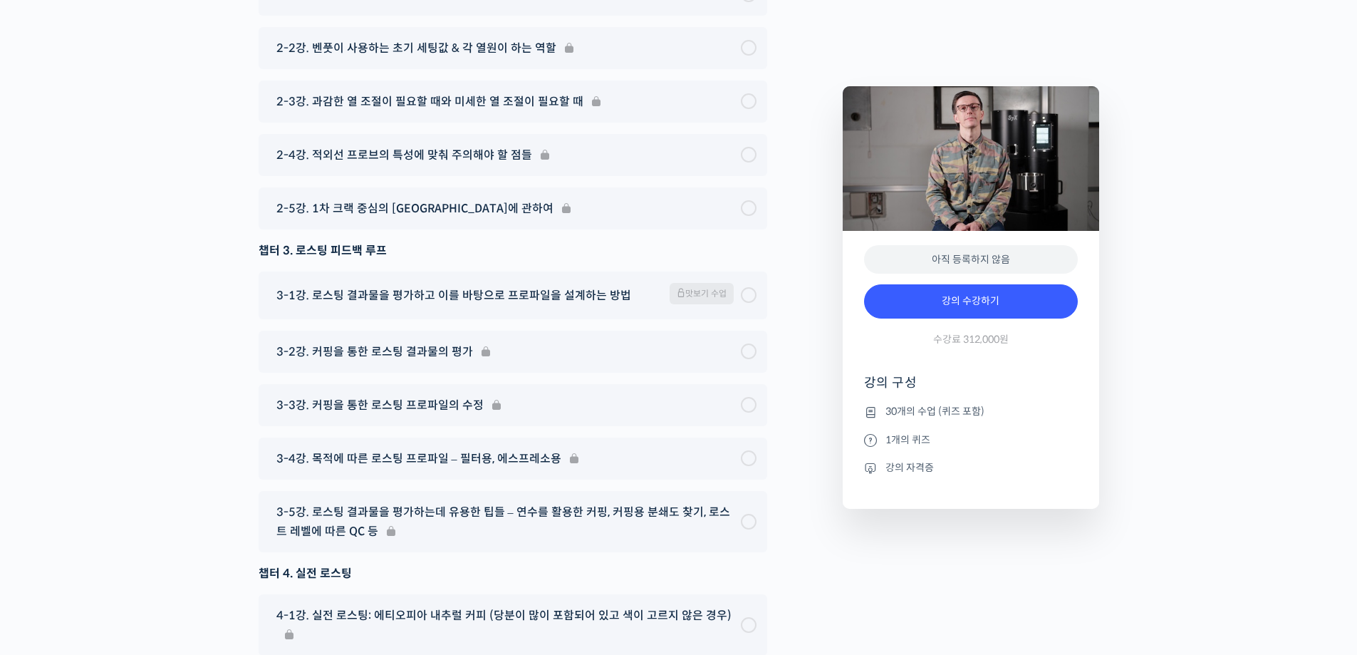
scroll to position [7303, 0]
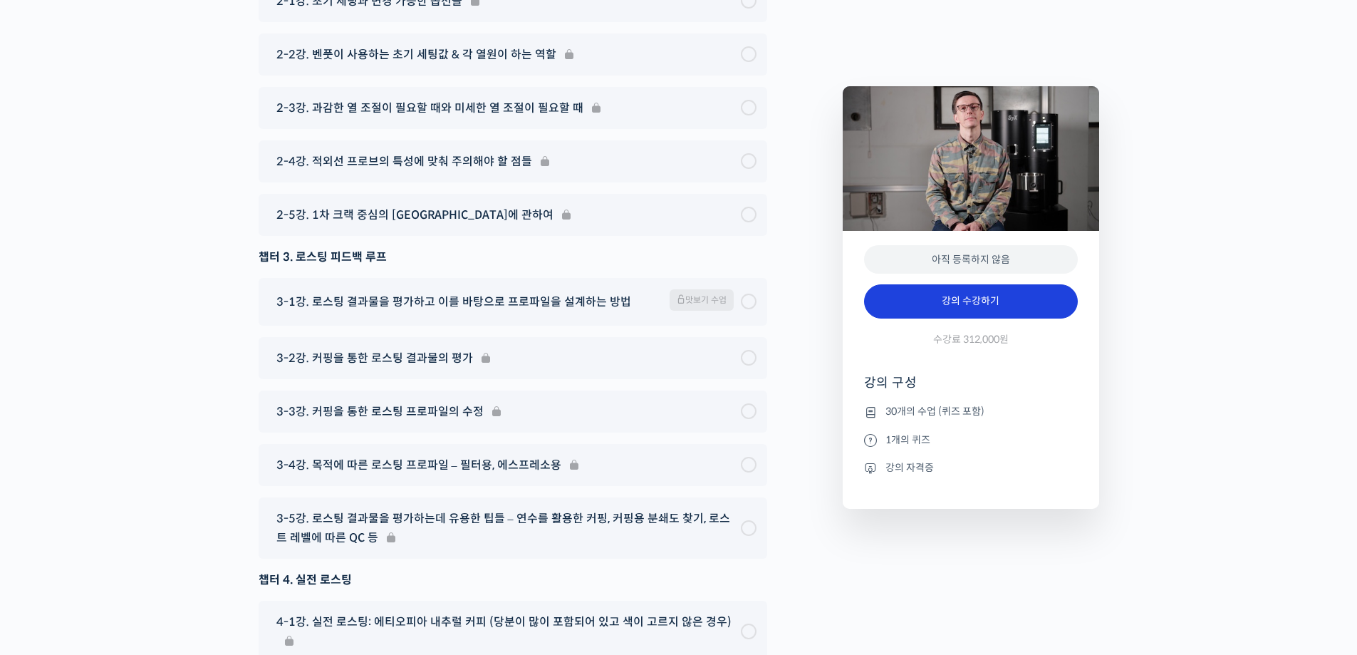
click at [962, 308] on link "강의 수강하기" at bounding box center [971, 301] width 214 height 34
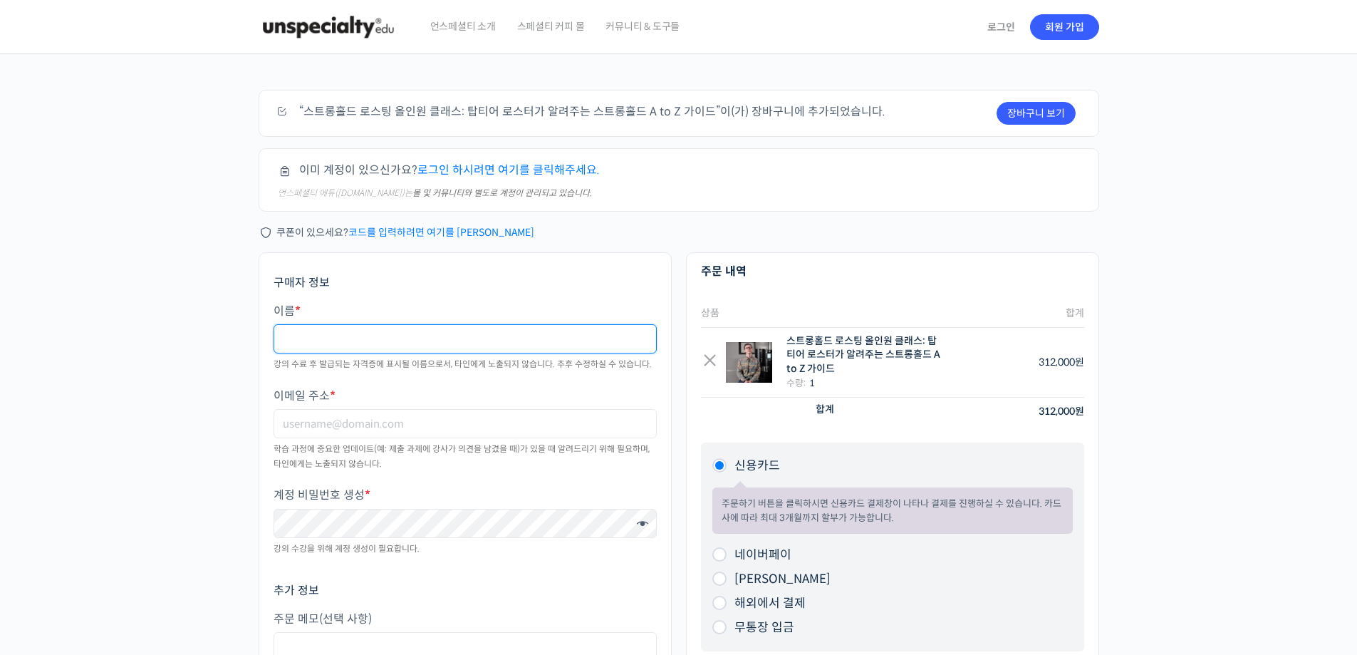
click at [465, 332] on input "이름 *" at bounding box center [465, 338] width 383 height 29
type input "3"
type input "조"
type input "조상일"
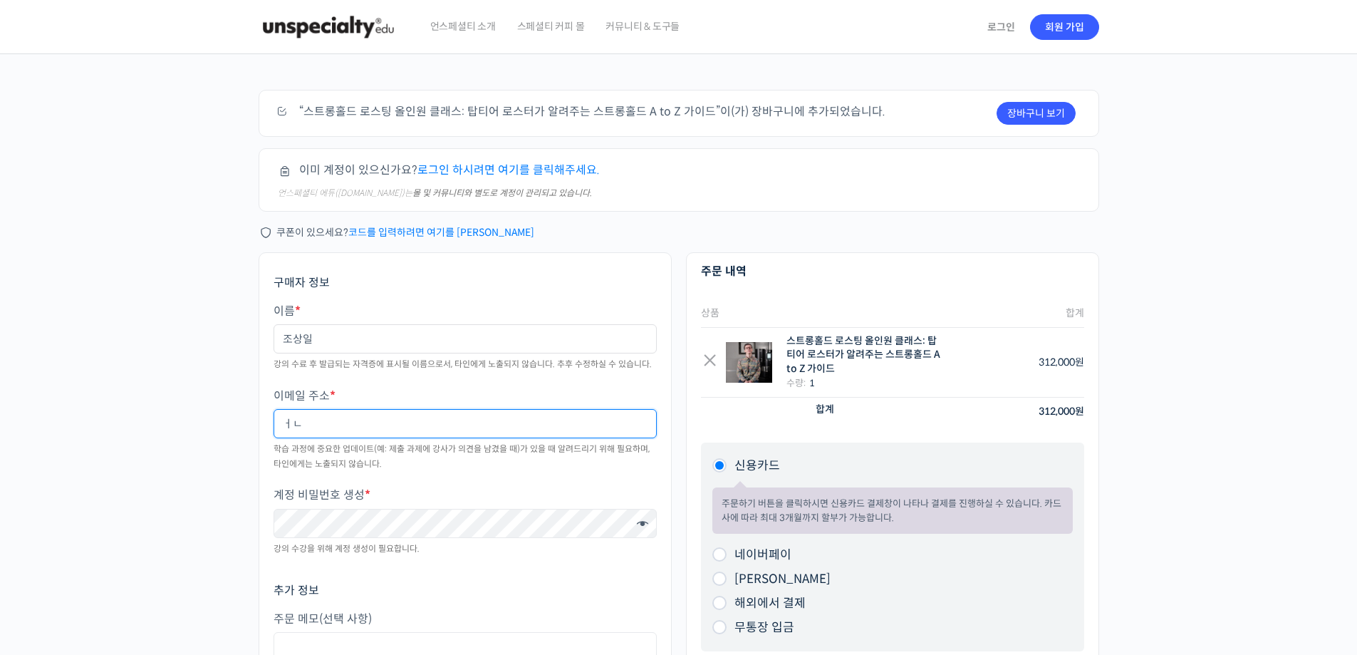
type input "ㅓ"
type input "s"
type input "[EMAIL_ADDRESS][DOMAIN_NAME]"
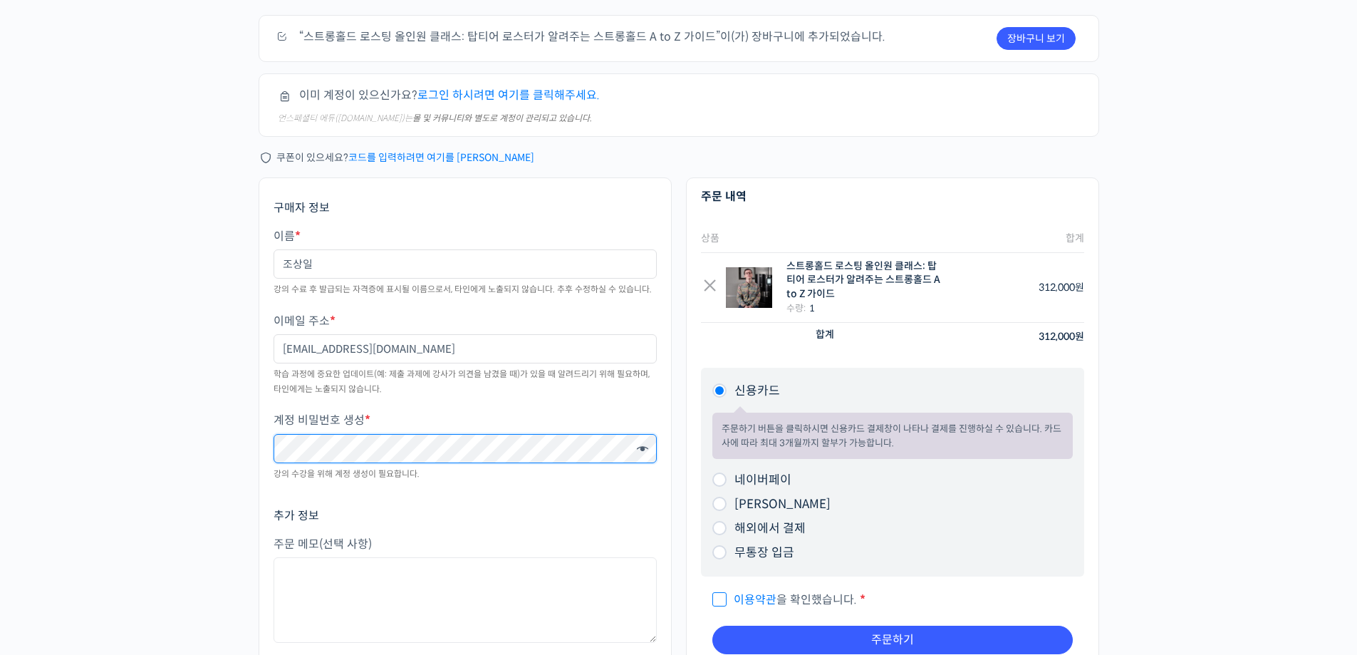
scroll to position [142, 0]
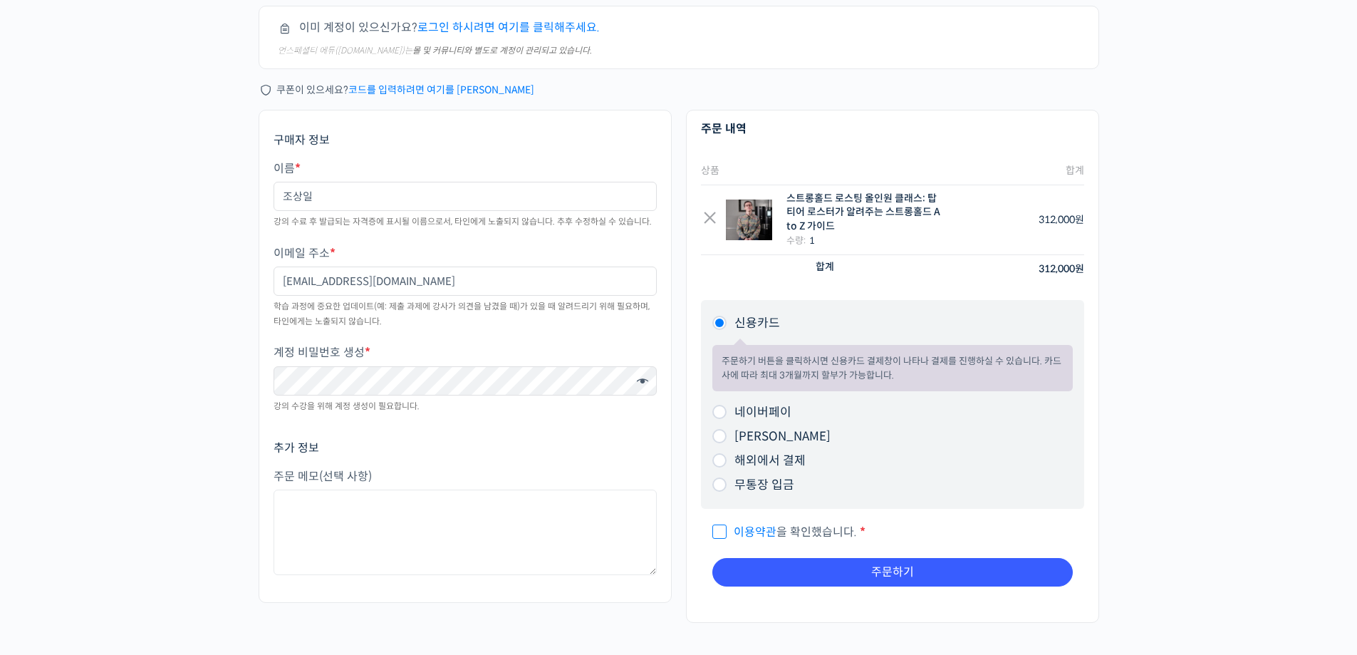
click at [797, 522] on p "이용약관 을 확인했습니다. *" at bounding box center [892, 532] width 360 height 24
click at [797, 529] on span "이용약관 을 확인했습니다." at bounding box center [784, 531] width 145 height 15
click at [722, 529] on input "이용약관 을 확인했습니다. *" at bounding box center [716, 525] width 9 height 9
checkbox input "true"
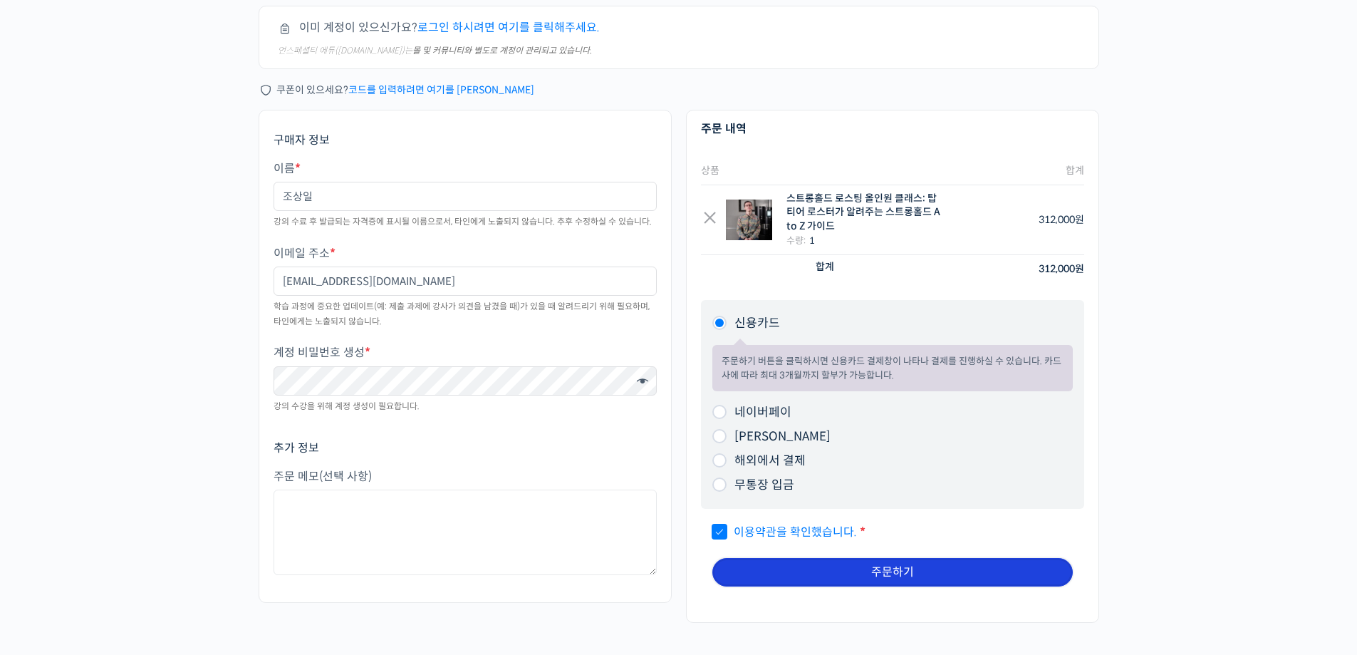
click at [858, 570] on button "주문하기" at bounding box center [892, 572] width 360 height 28
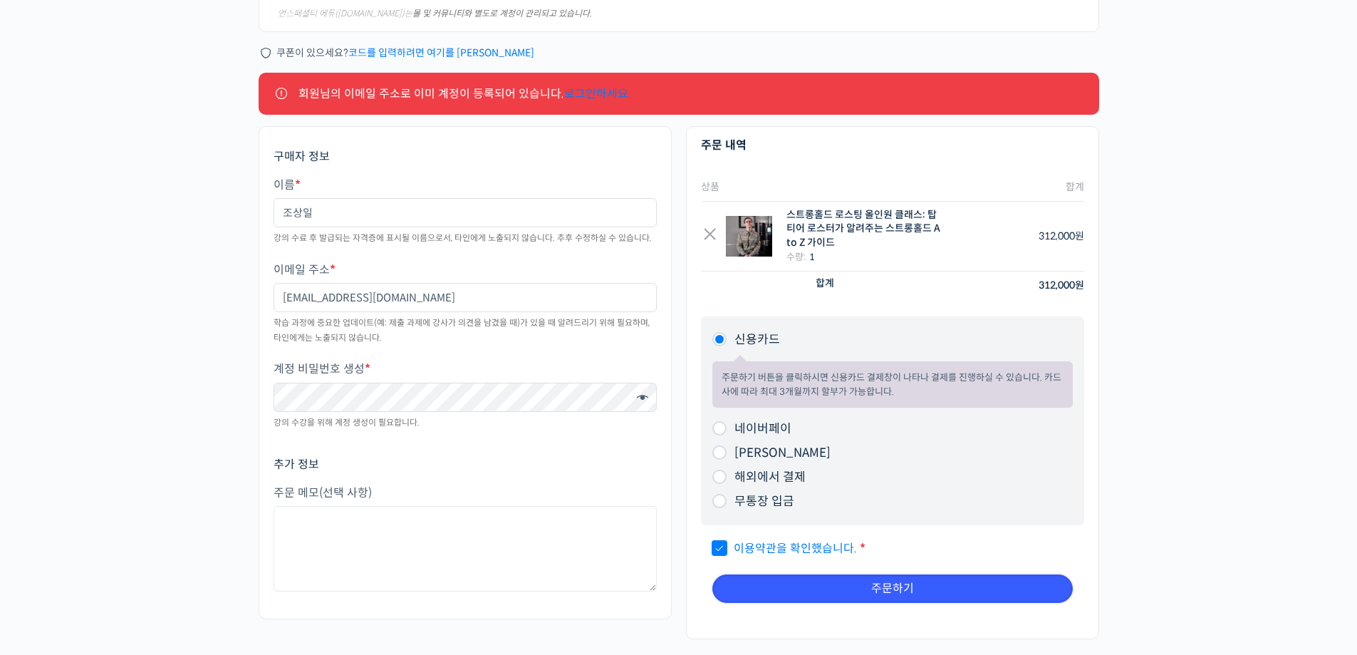
scroll to position [181, 0]
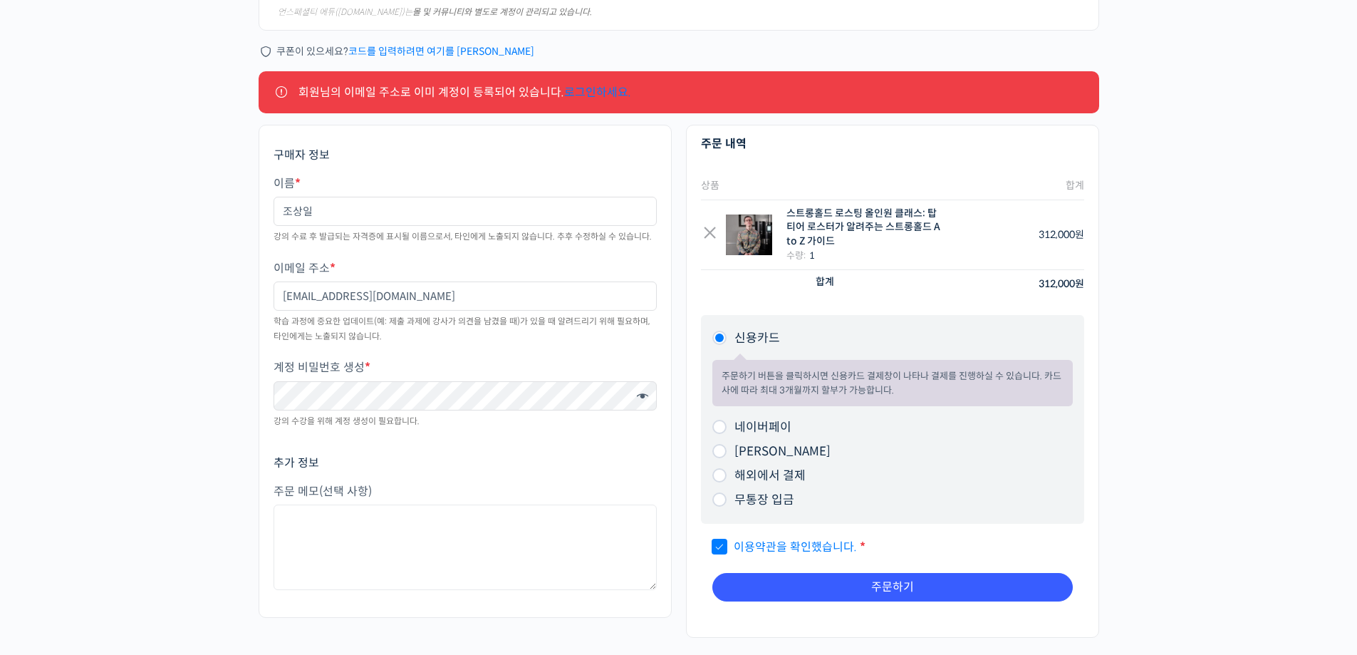
click at [593, 93] on link "로그인하세요." at bounding box center [597, 92] width 67 height 15
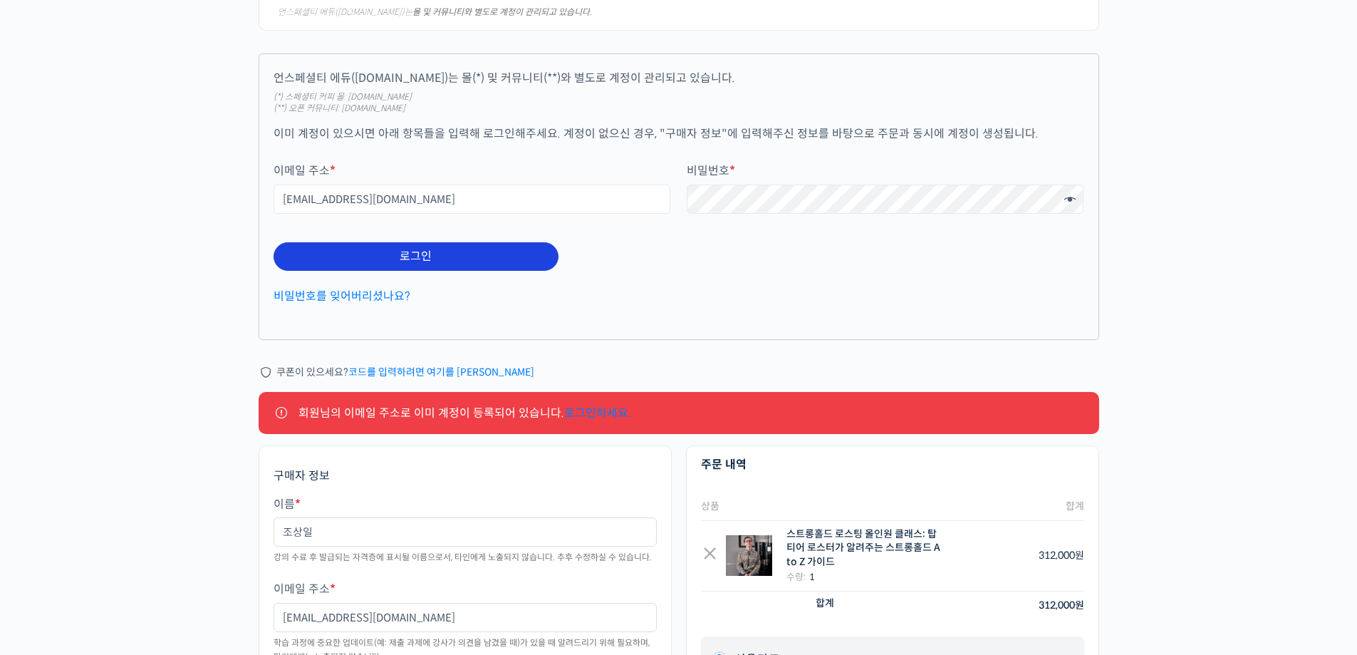
drag, startPoint x: 453, startPoint y: 259, endPoint x: 460, endPoint y: 261, distance: 7.4
click at [455, 259] on button "로그인" at bounding box center [416, 256] width 285 height 28
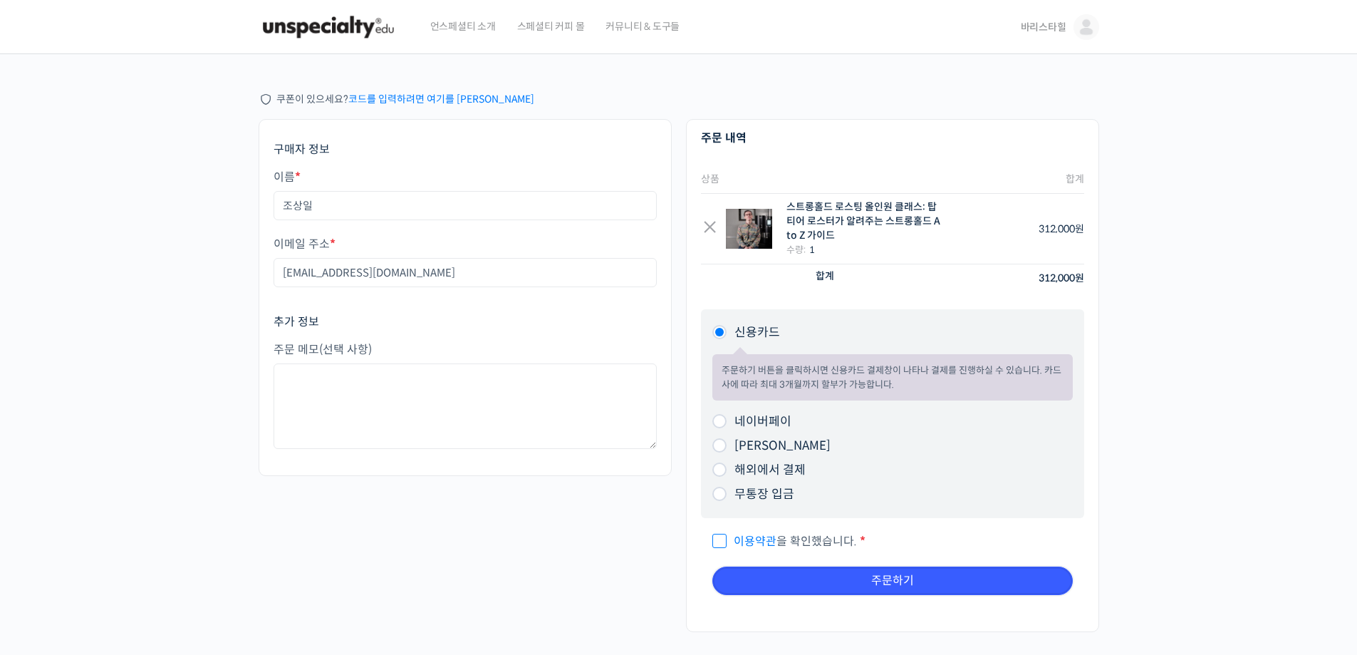
drag, startPoint x: 874, startPoint y: 575, endPoint x: 791, endPoint y: 539, distance: 90.6
click at [792, 540] on div "제 1 조 (목적) 언스페셜티(이하 ‘회사’)가 제공하는 서비스를 이용해 주셔서 감사합니다. 이 약관은 회사가 제공하는 서비스를 이용함에 있어…" at bounding box center [892, 562] width 383 height 88
click at [791, 539] on span "이용약관 을 확인했습니다." at bounding box center [784, 541] width 145 height 15
click at [722, 539] on input "이용약관 을 확인했습니다. *" at bounding box center [716, 534] width 9 height 9
checkbox input "true"
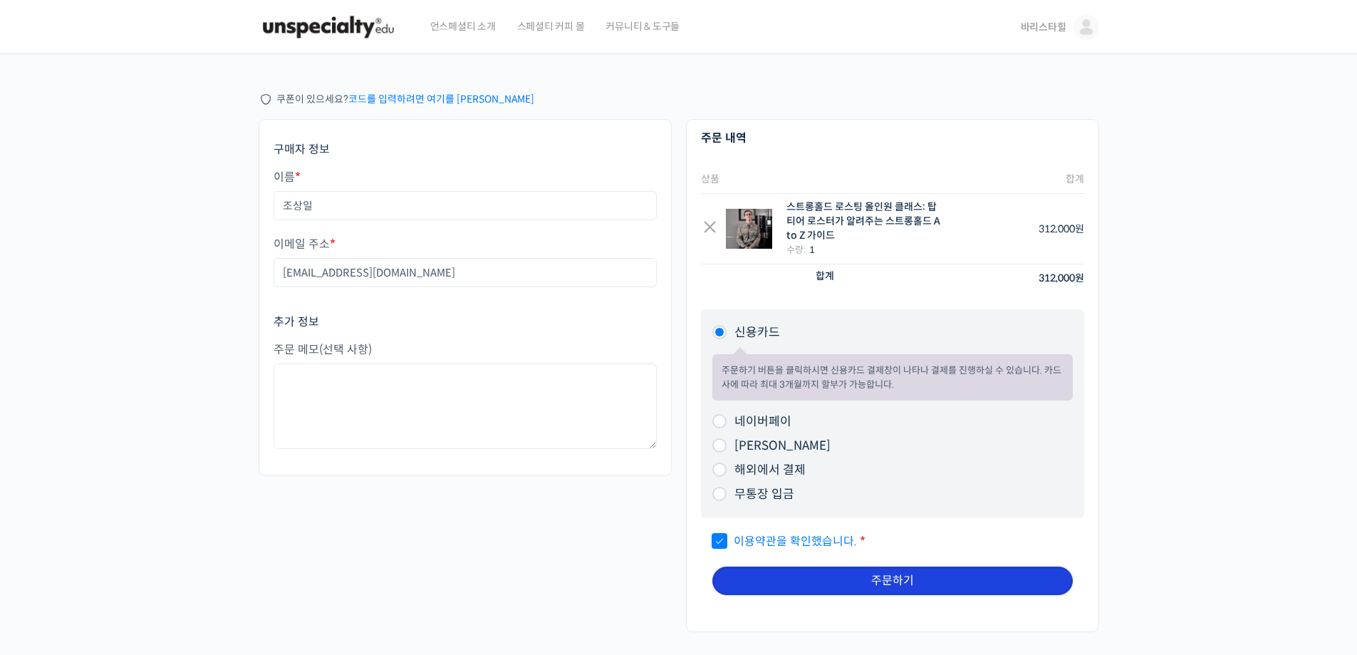
click at [835, 583] on button "주문하기" at bounding box center [892, 580] width 360 height 28
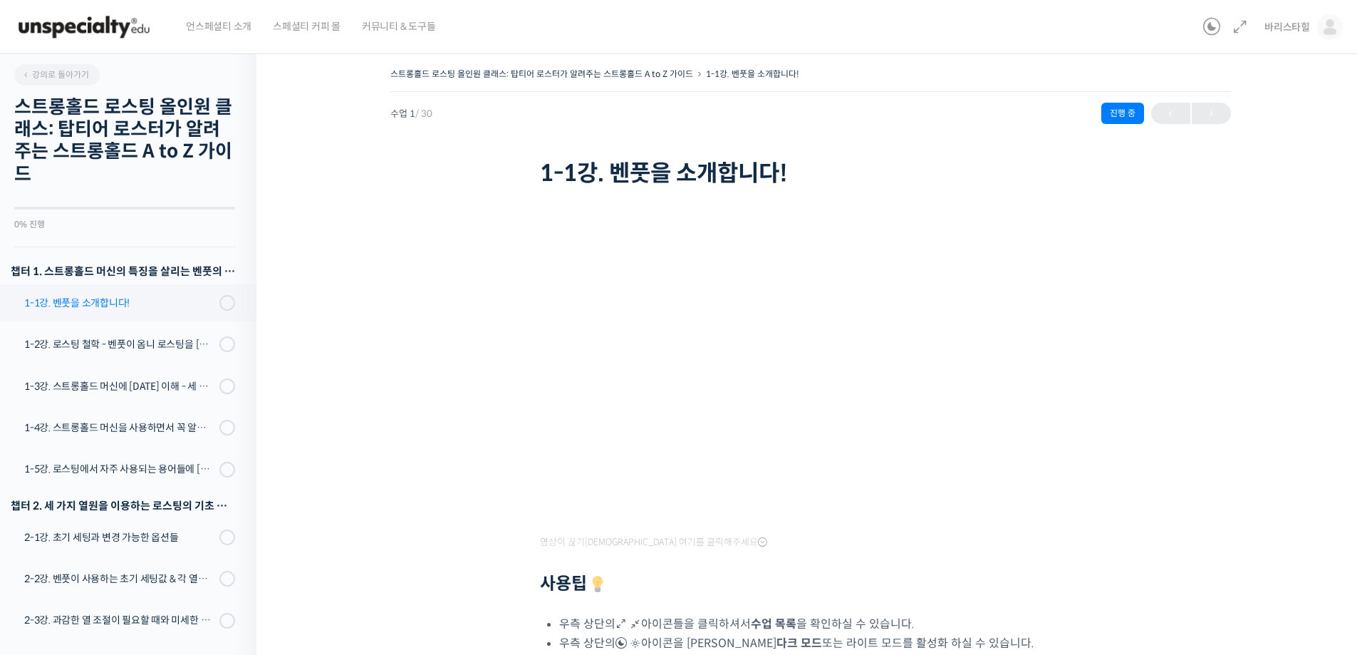
click at [156, 307] on div "1-1강. 벤풋을 소개합니다!" at bounding box center [119, 303] width 191 height 16
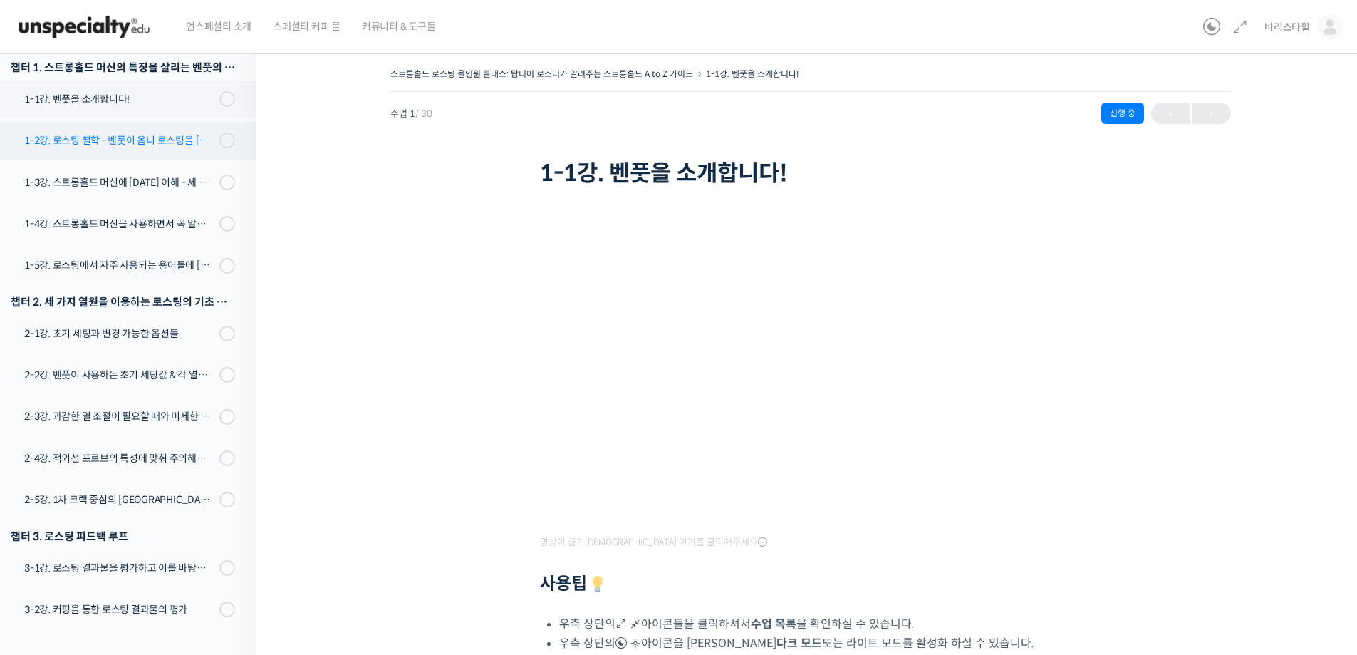
drag, startPoint x: 135, startPoint y: 145, endPoint x: 176, endPoint y: 152, distance: 41.8
click at [135, 145] on div "1-2강. 로스팅 철학 - 벤풋이 옴니 로스팅을 [DATE] 않는 이유" at bounding box center [119, 141] width 191 height 16
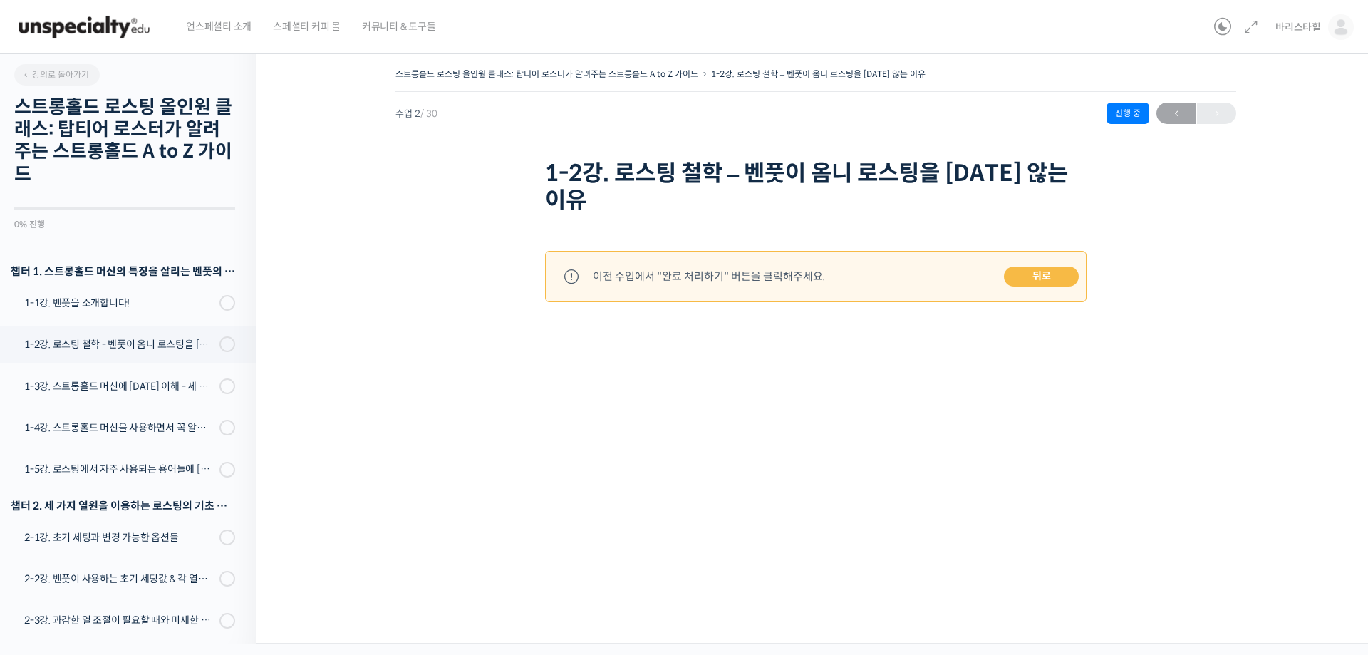
scroll to position [271, 0]
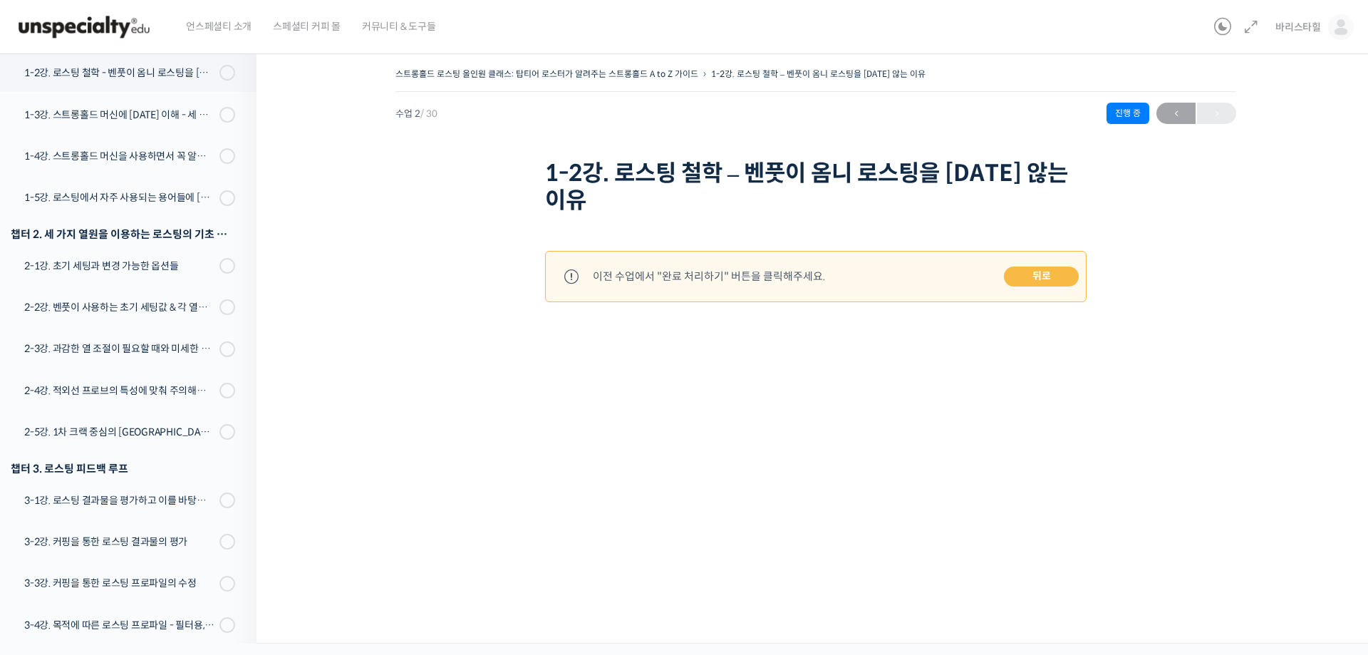
click at [1045, 274] on link "뒤로" at bounding box center [1041, 276] width 75 height 20
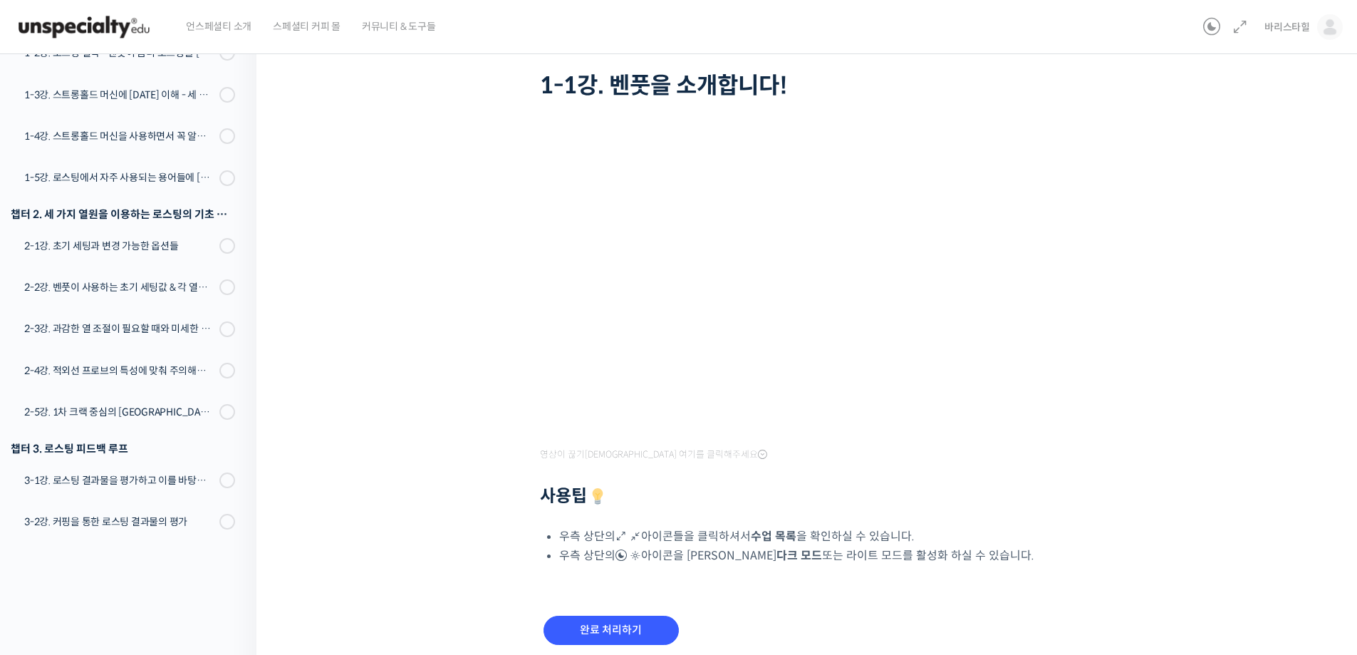
scroll to position [145, 0]
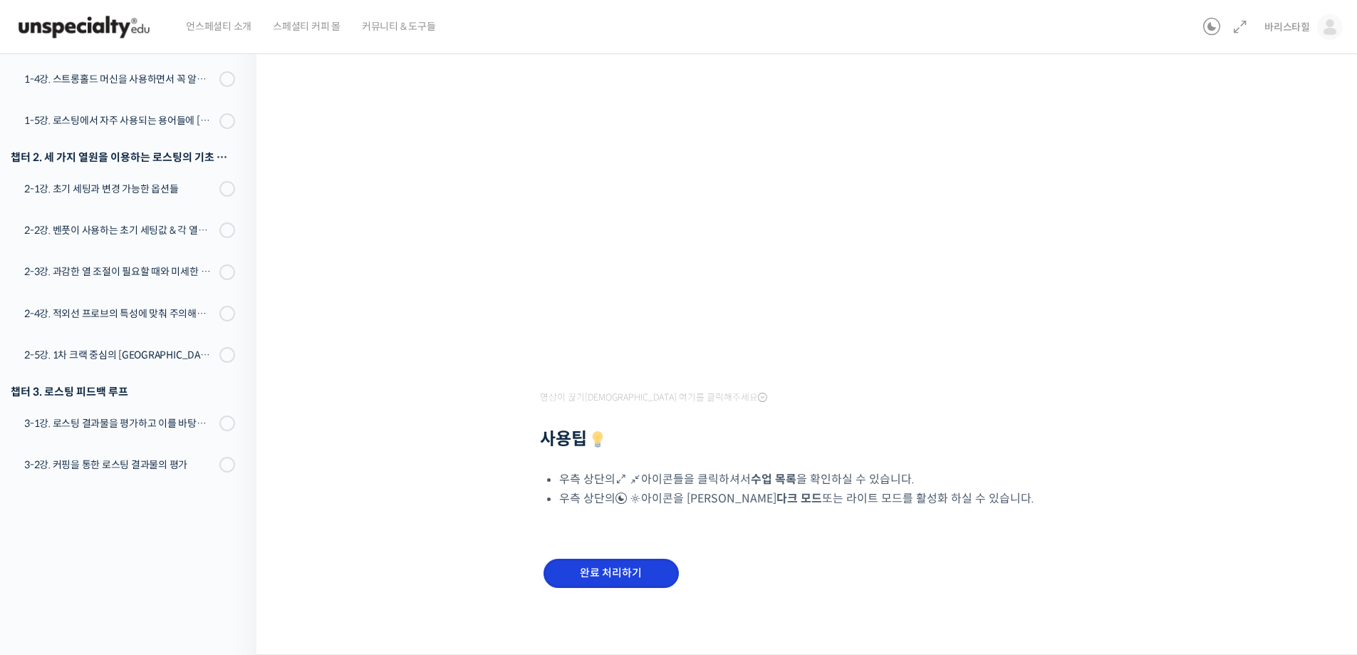
click at [634, 576] on input "완료 처리하기" at bounding box center [611, 573] width 135 height 29
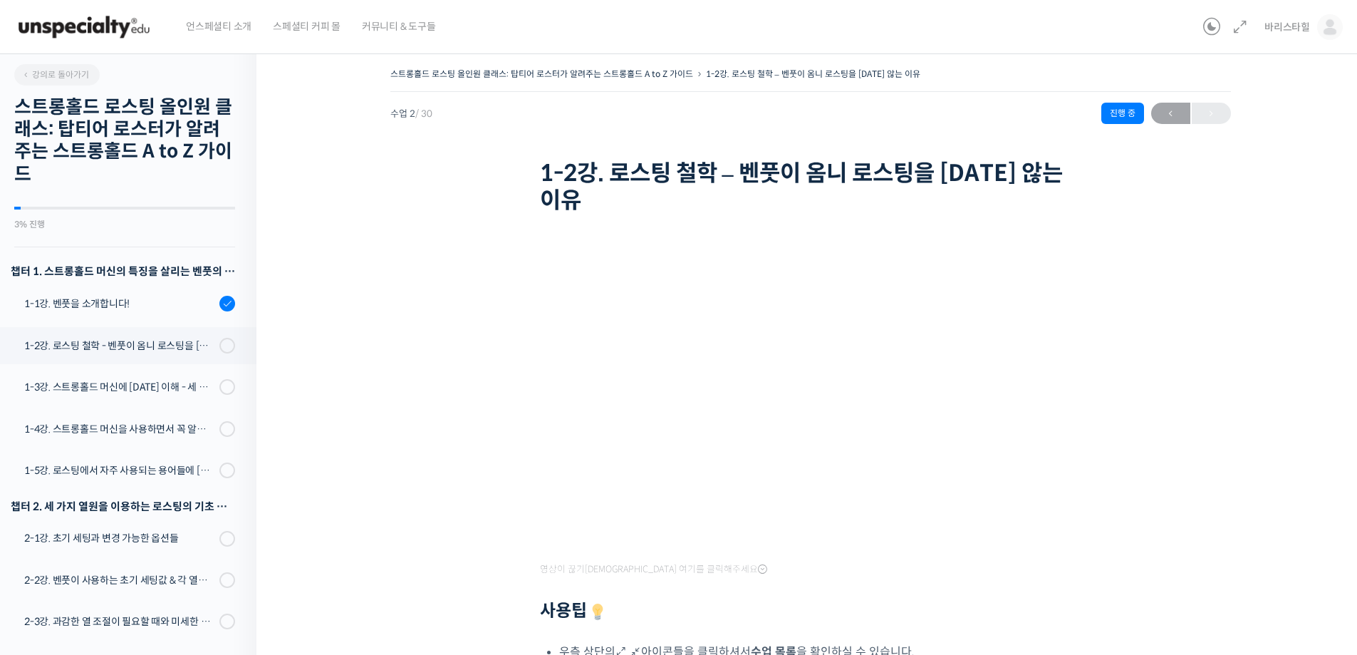
drag, startPoint x: 710, startPoint y: 222, endPoint x: 726, endPoint y: 227, distance: 16.4
click at [720, 227] on div "영상이 끊기[DEMOGRAPHIC_DATA] 여기를 클릭해주세요 사용팁 우측 상단의 아이콘들을 클릭하셔서 수업 목록 을 확인하실 수 있습니다.…" at bounding box center [810, 508] width 541 height 579
drag, startPoint x: 873, startPoint y: 233, endPoint x: 873, endPoint y: 224, distance: 9.3
click at [870, 240] on div "영상이 끊기신다면 여기를 클릭해주세요 사용팁 우측 상단의 아이콘들을 클릭하셔서 수업 목록 을 확인하실 수 있습니다. 우측 상단의 아이콘을 클릭…" at bounding box center [810, 508] width 541 height 579
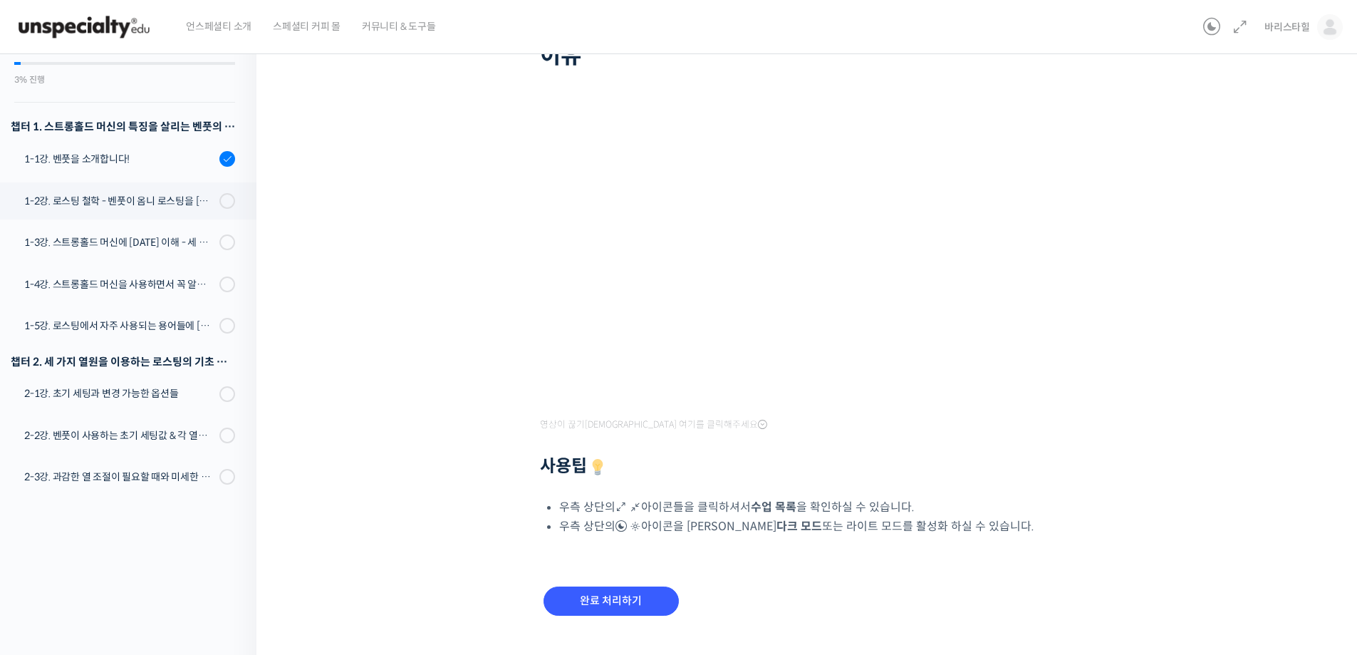
scroll to position [173, 0]
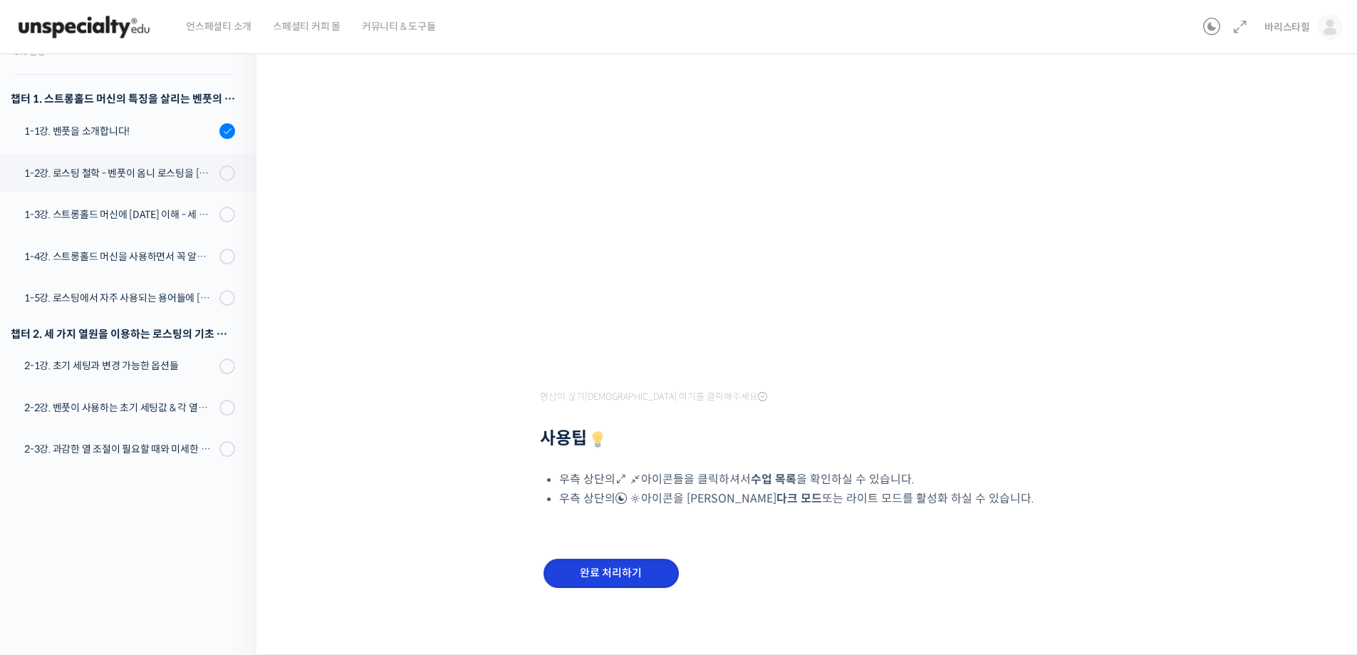
click at [634, 574] on input "완료 처리하기" at bounding box center [611, 573] width 135 height 29
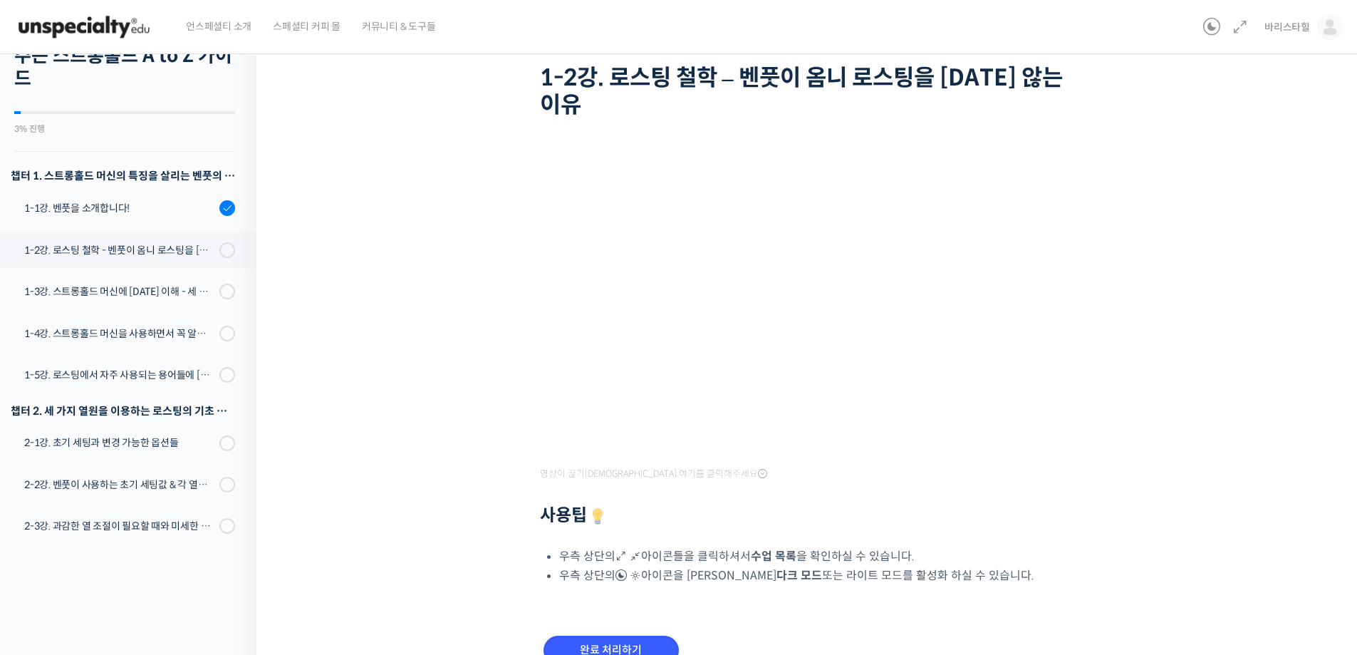
scroll to position [0, 0]
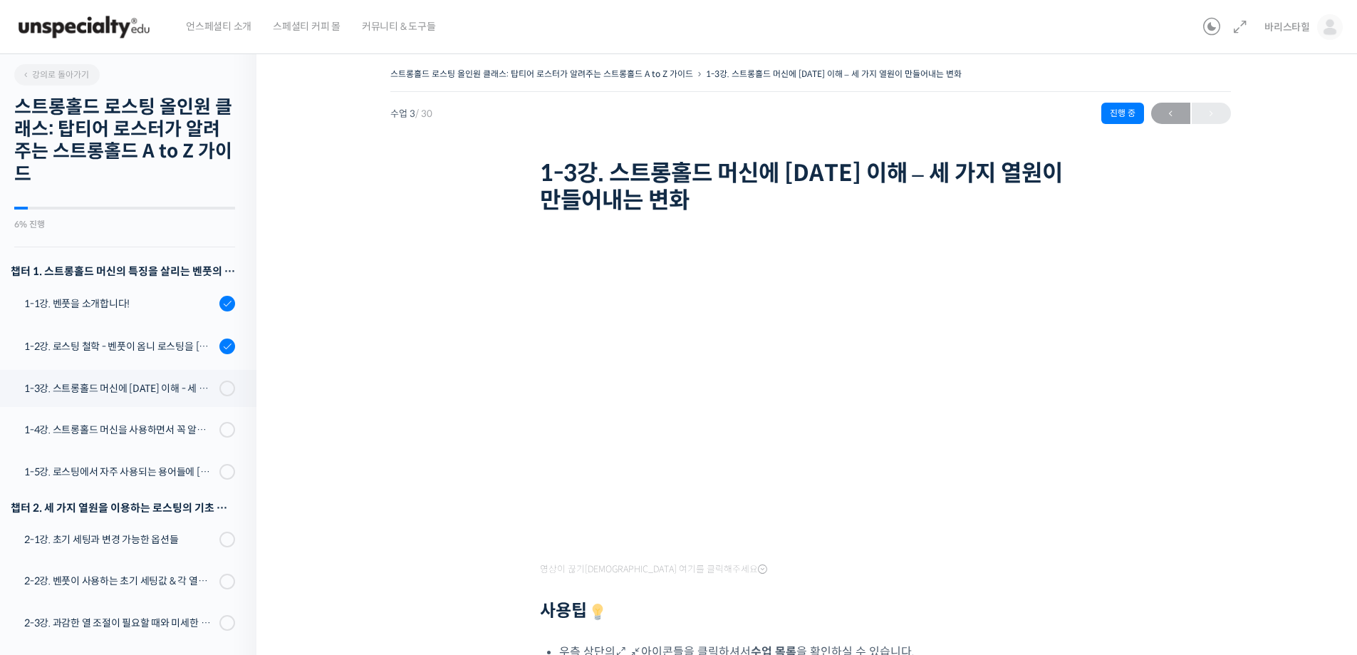
scroll to position [316, 0]
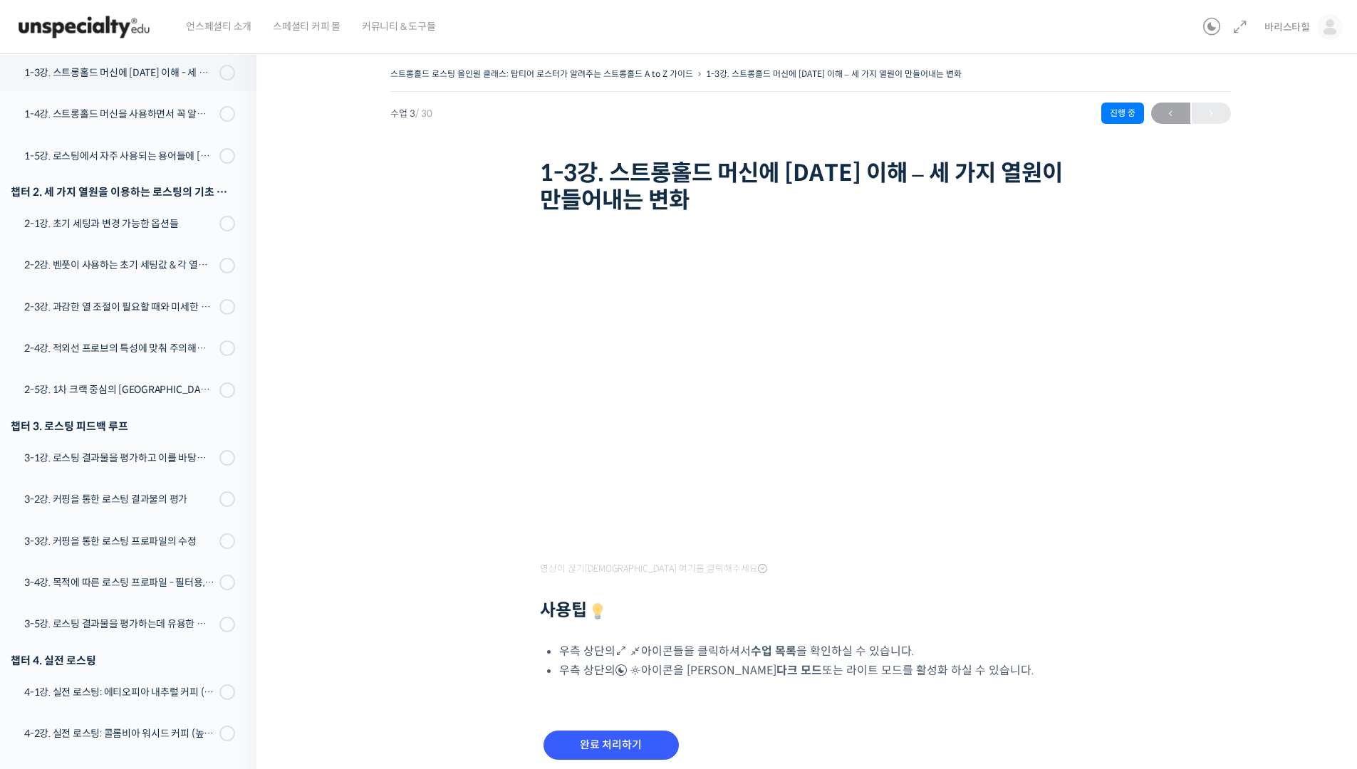
click at [483, 228] on div "스트롱홀드 로스팅 올인원 클래스: 탑티어 로스터가 알려주는 스트롱홀드 A to Z 가이드 1-3강. 스트롱홀드 머신에 [DATE] 이해 – 세…" at bounding box center [810, 431] width 965 height 734
click at [618, 654] on input "완료 처리하기" at bounding box center [611, 745] width 135 height 29
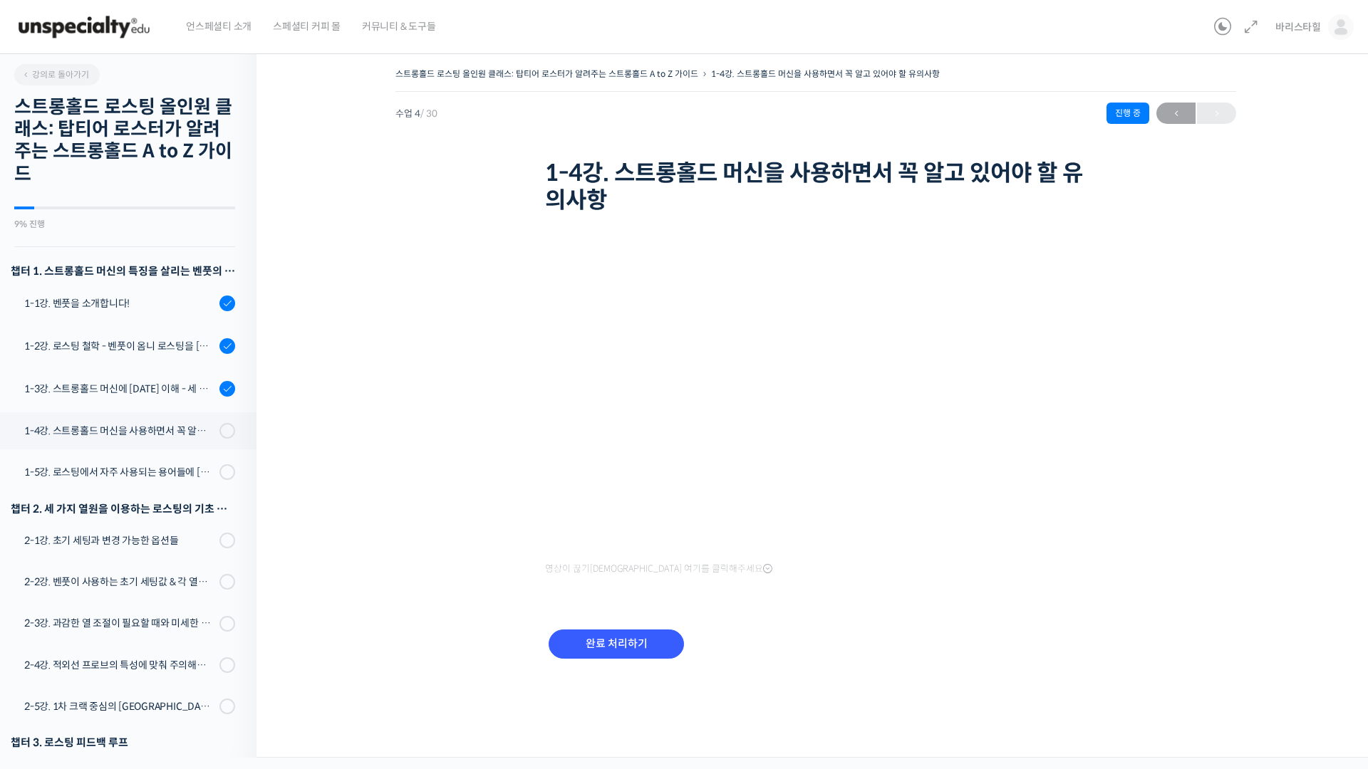
scroll to position [358, 0]
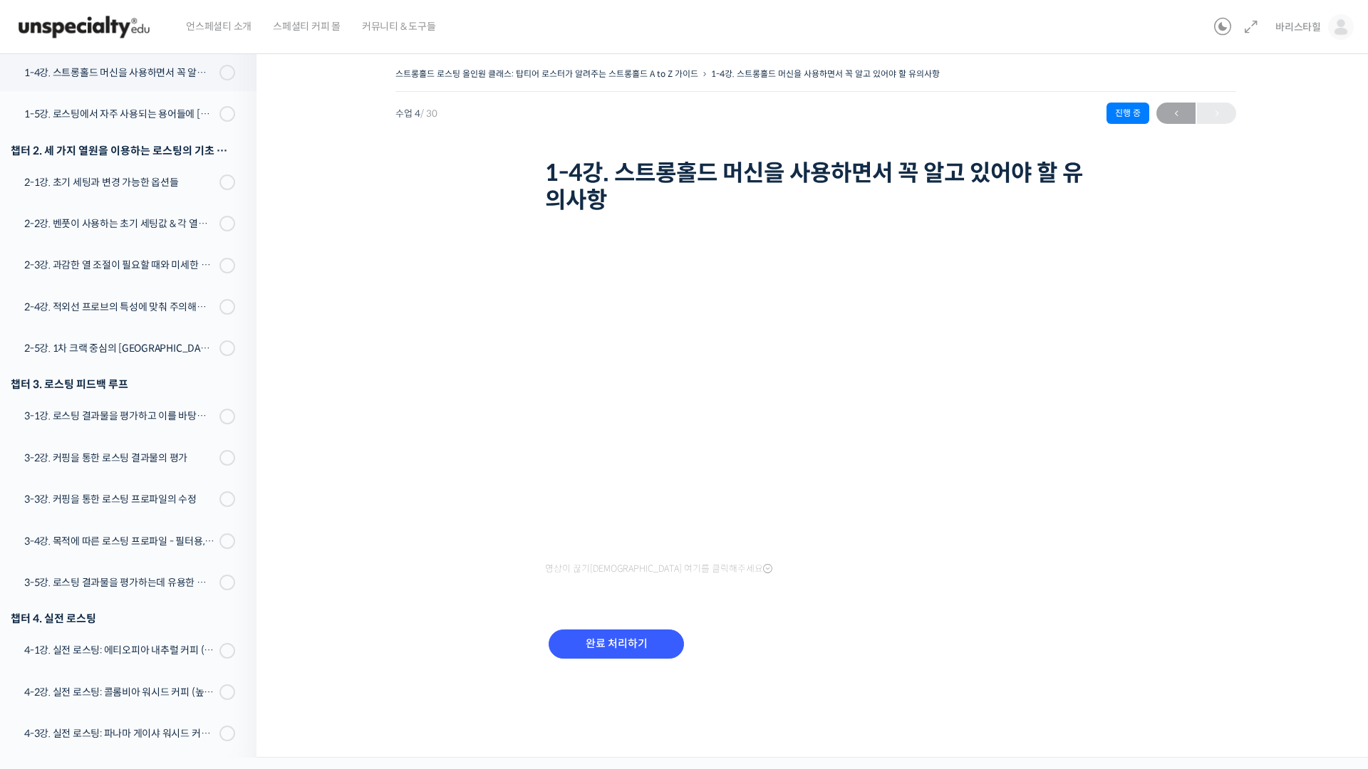
drag, startPoint x: 1354, startPoint y: 475, endPoint x: 1367, endPoint y: 476, distance: 12.8
click at [1367, 476] on div "스트롱홀드 로스팅 올인원 클래스: 탑티어 로스터가 알려주는 스트롱홀드 A to Z 가이드 1-4강. 스트롱홀드 머신을 사용하면서 꼭 알고 있어…" at bounding box center [815, 400] width 1119 height 715
click at [599, 641] on input "완료 처리하기" at bounding box center [616, 644] width 135 height 29
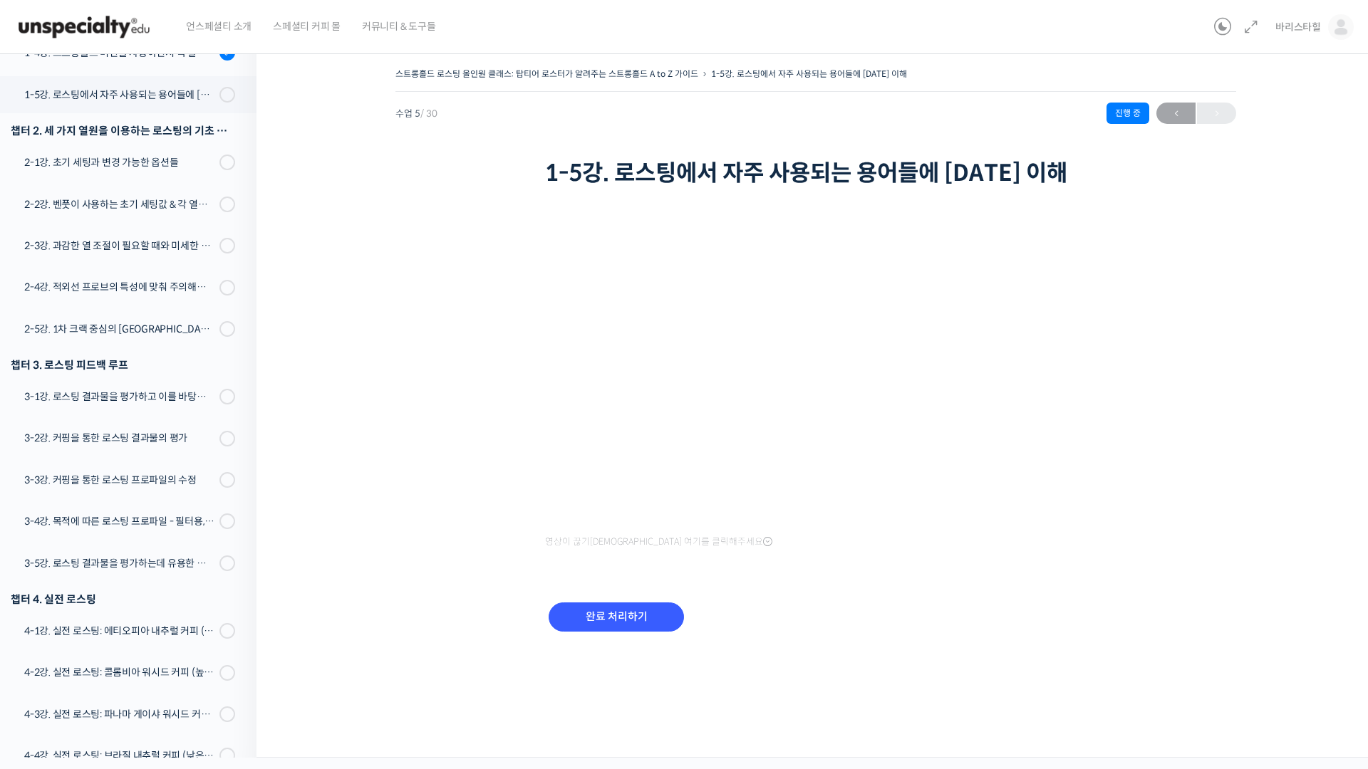
scroll to position [401, 0]
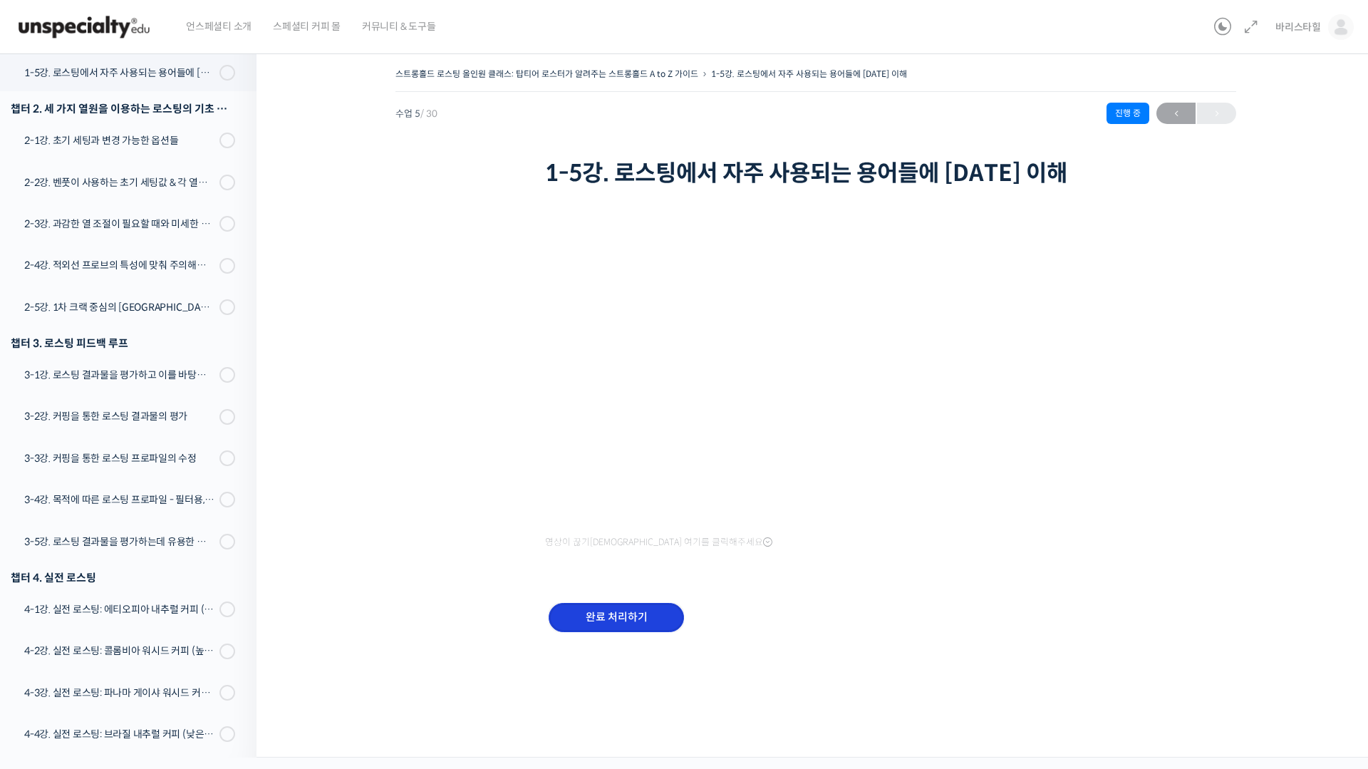
drag, startPoint x: 639, startPoint y: 612, endPoint x: 652, endPoint y: 605, distance: 14.7
click at [638, 613] on input "완료 처리하기" at bounding box center [616, 617] width 135 height 29
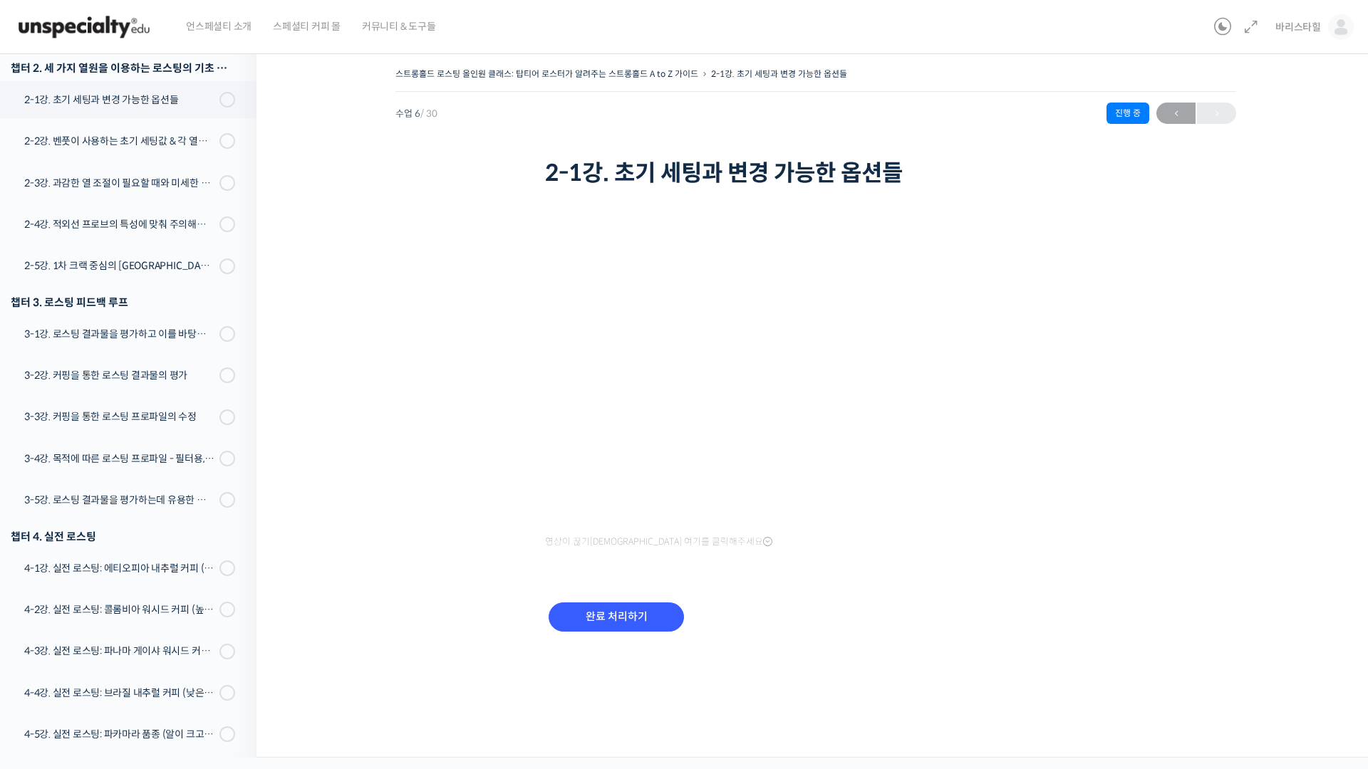
scroll to position [444, 0]
click at [611, 621] on input "완료 처리하기" at bounding box center [616, 617] width 135 height 29
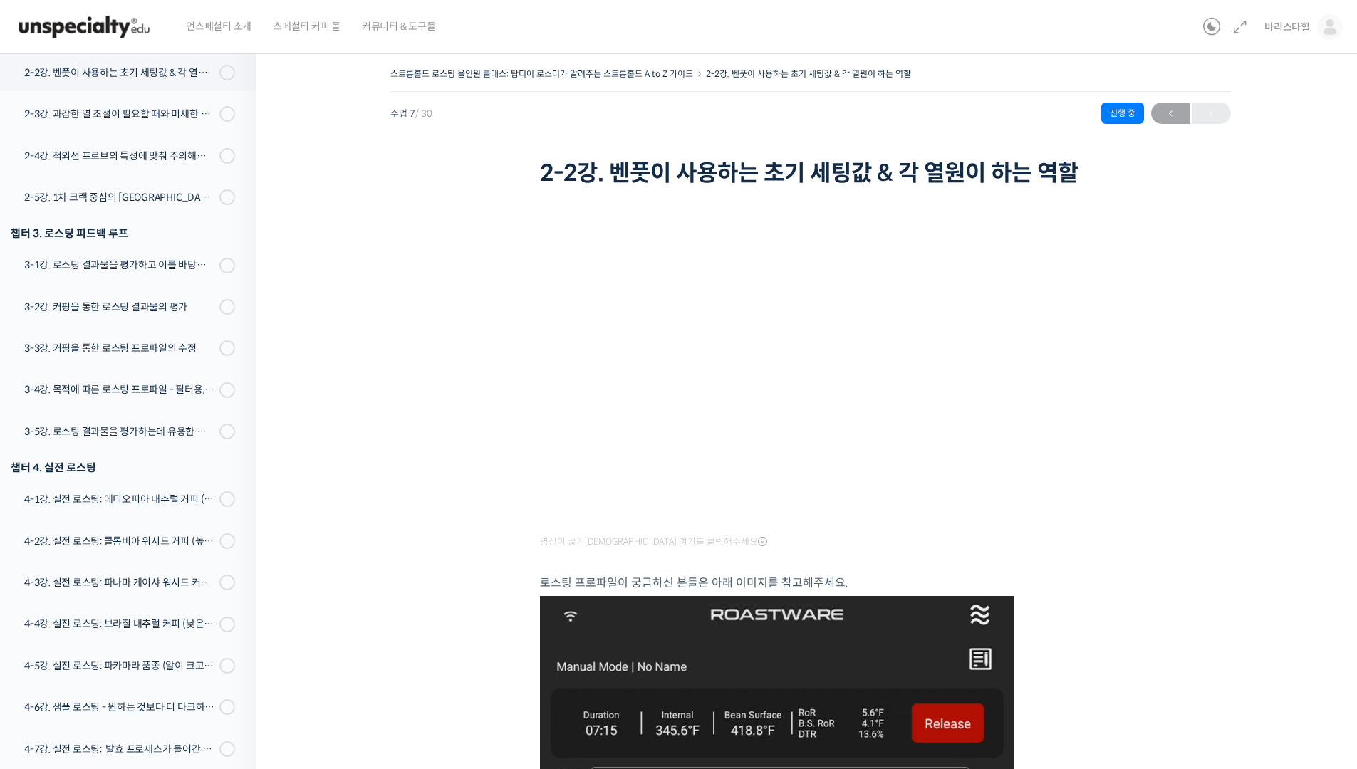
click at [1172, 318] on div "스트롱홀드 로스팅 올인원 클래스: 탑티어 로스터가 알려주는 스트롱홀드 A to Z 가이드 2-2강. 벤풋이 사용하는 초기 세팅값 & 각 열원이…" at bounding box center [810, 753] width 965 height 1379
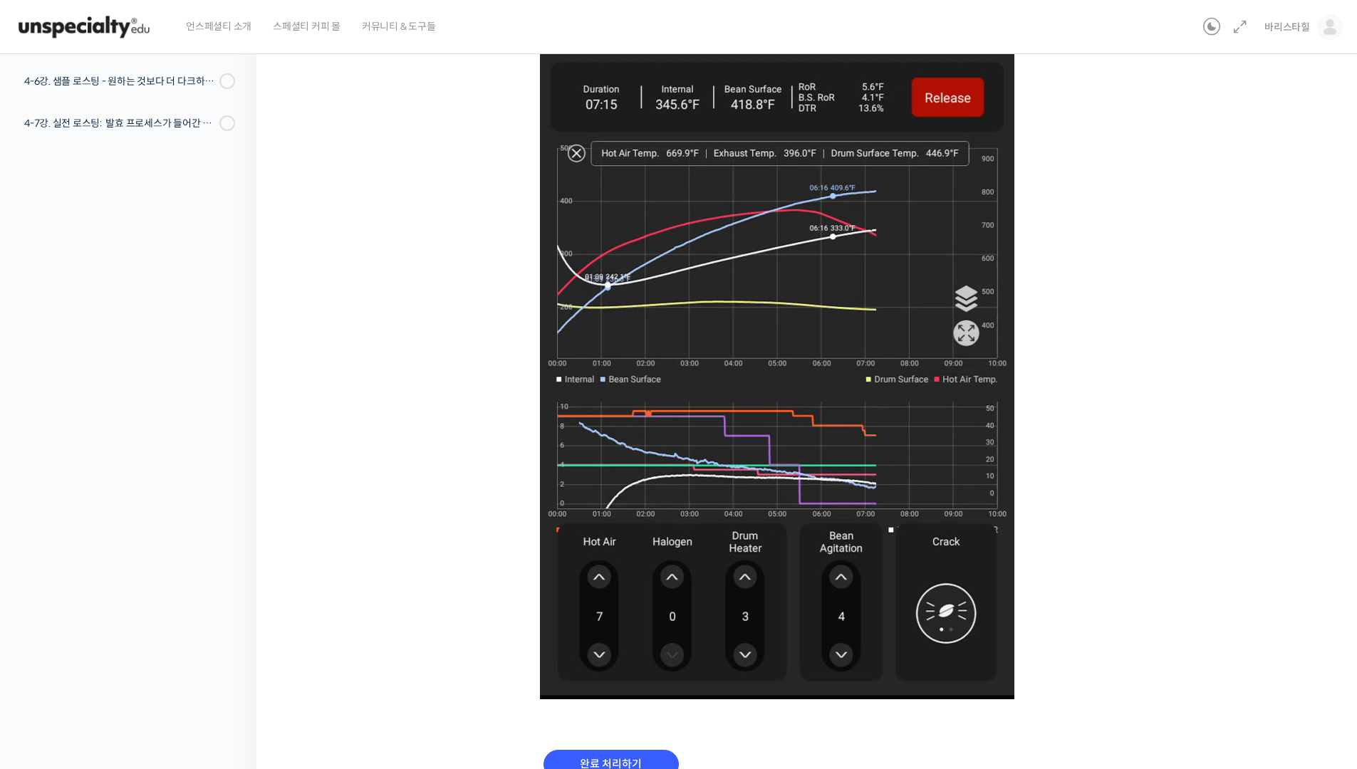
scroll to position [730, 0]
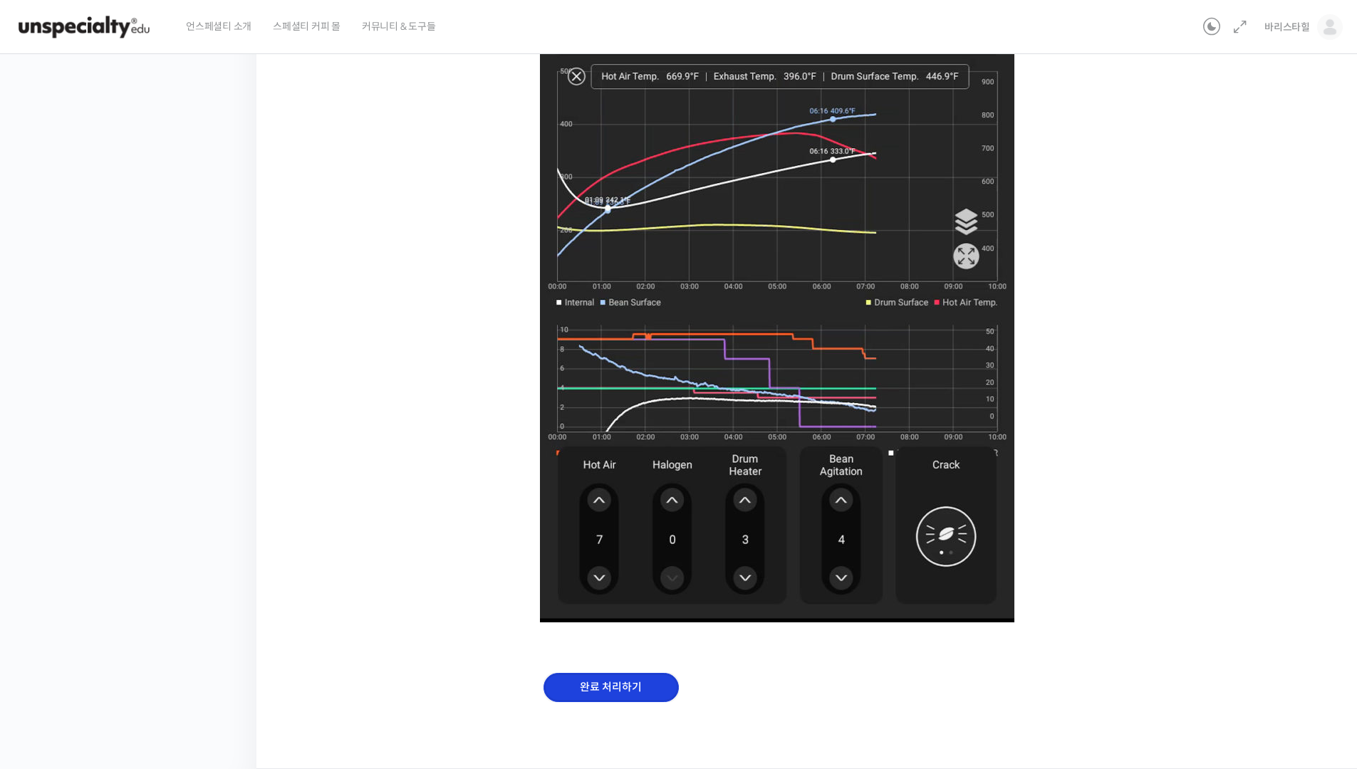
click at [619, 687] on input "완료 처리하기" at bounding box center [611, 687] width 135 height 29
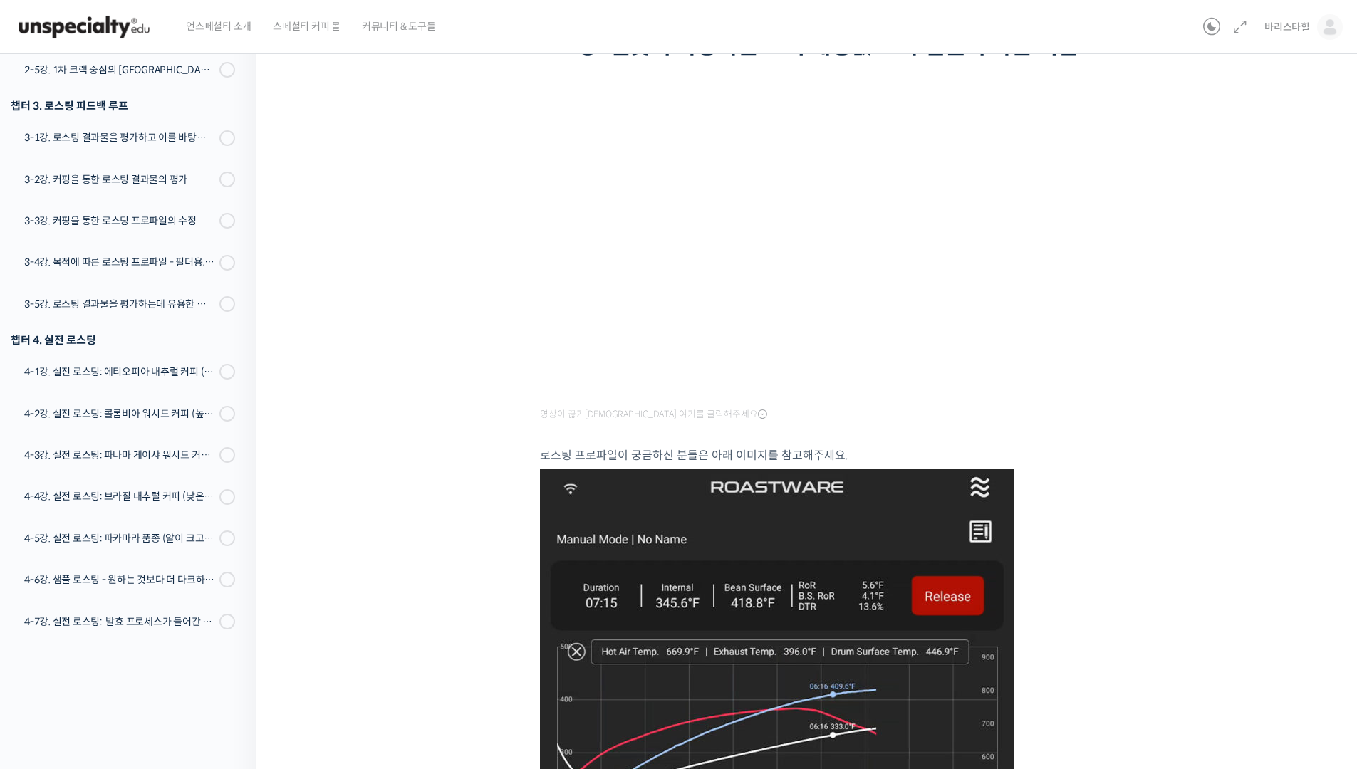
scroll to position [0, 0]
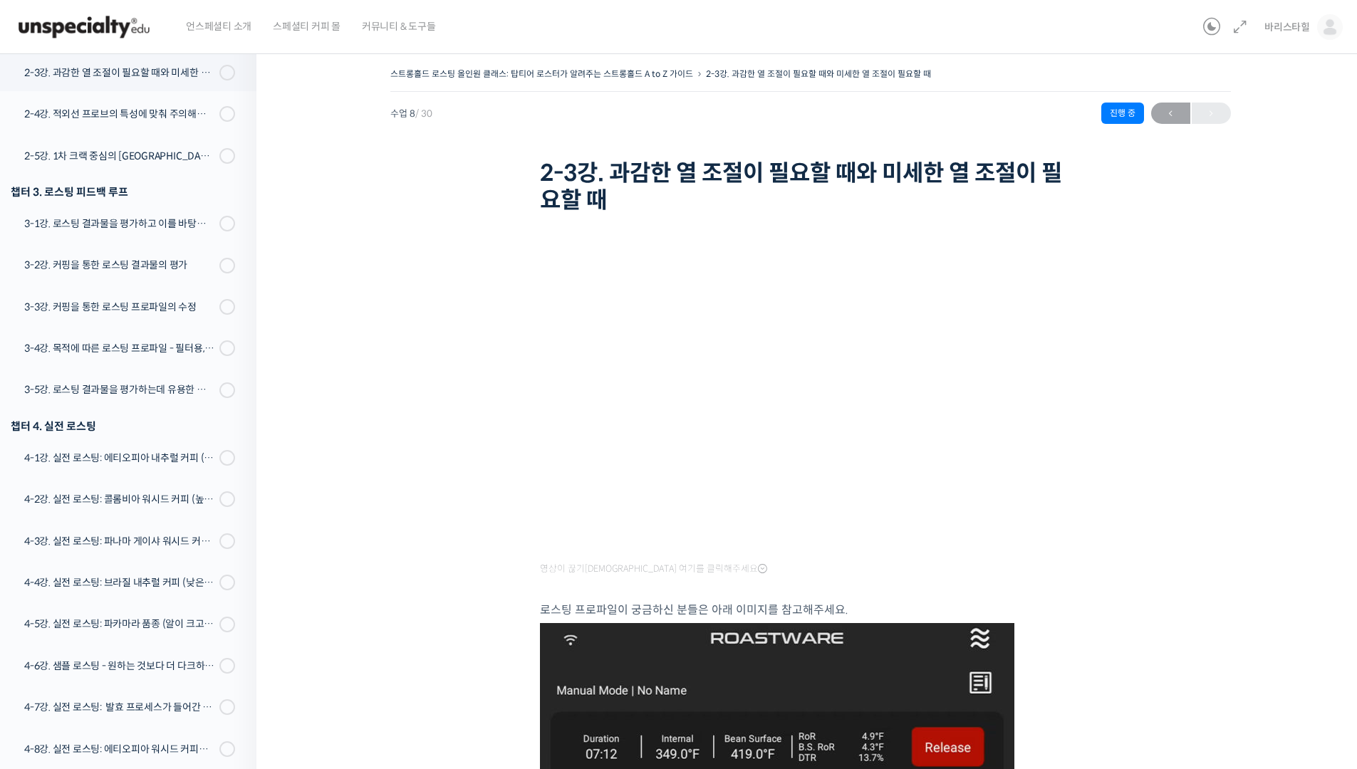
scroll to position [556, 0]
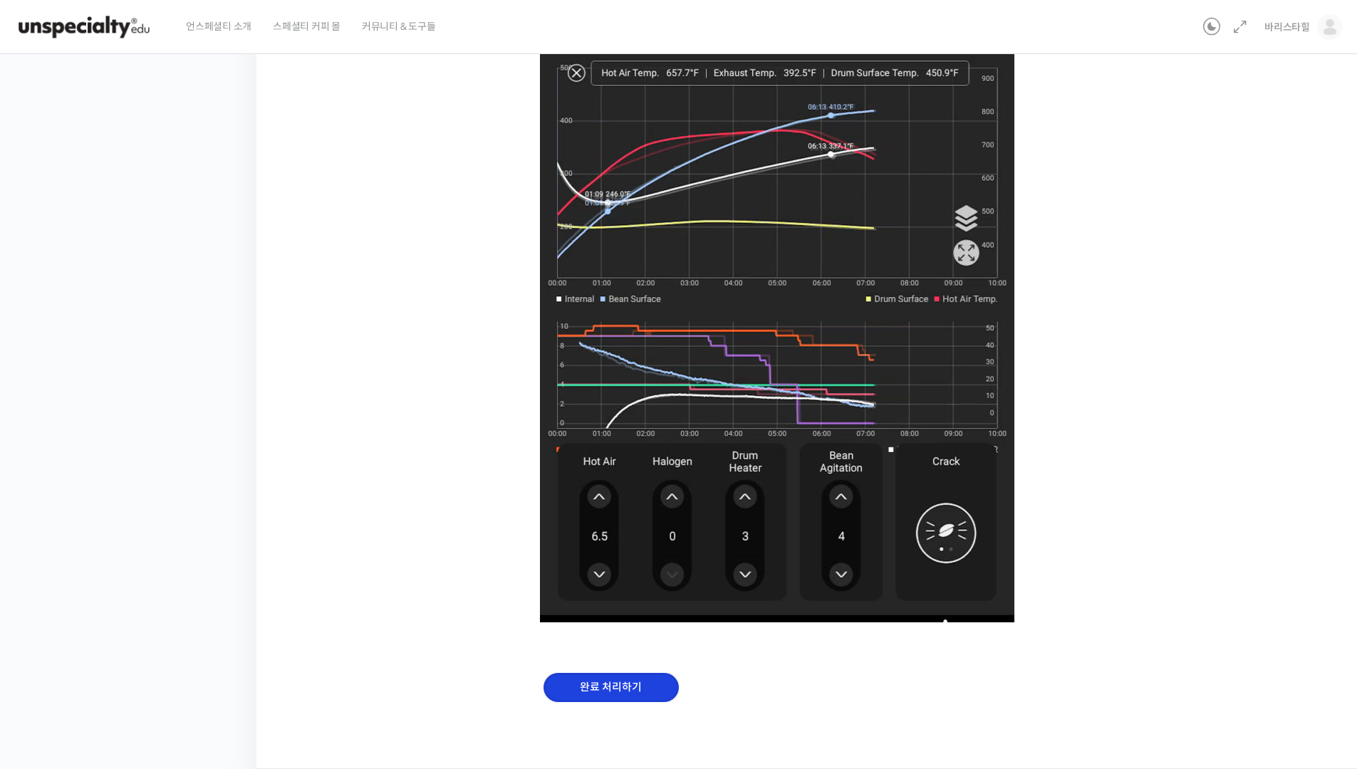
click at [633, 680] on input "완료 처리하기" at bounding box center [611, 687] width 135 height 29
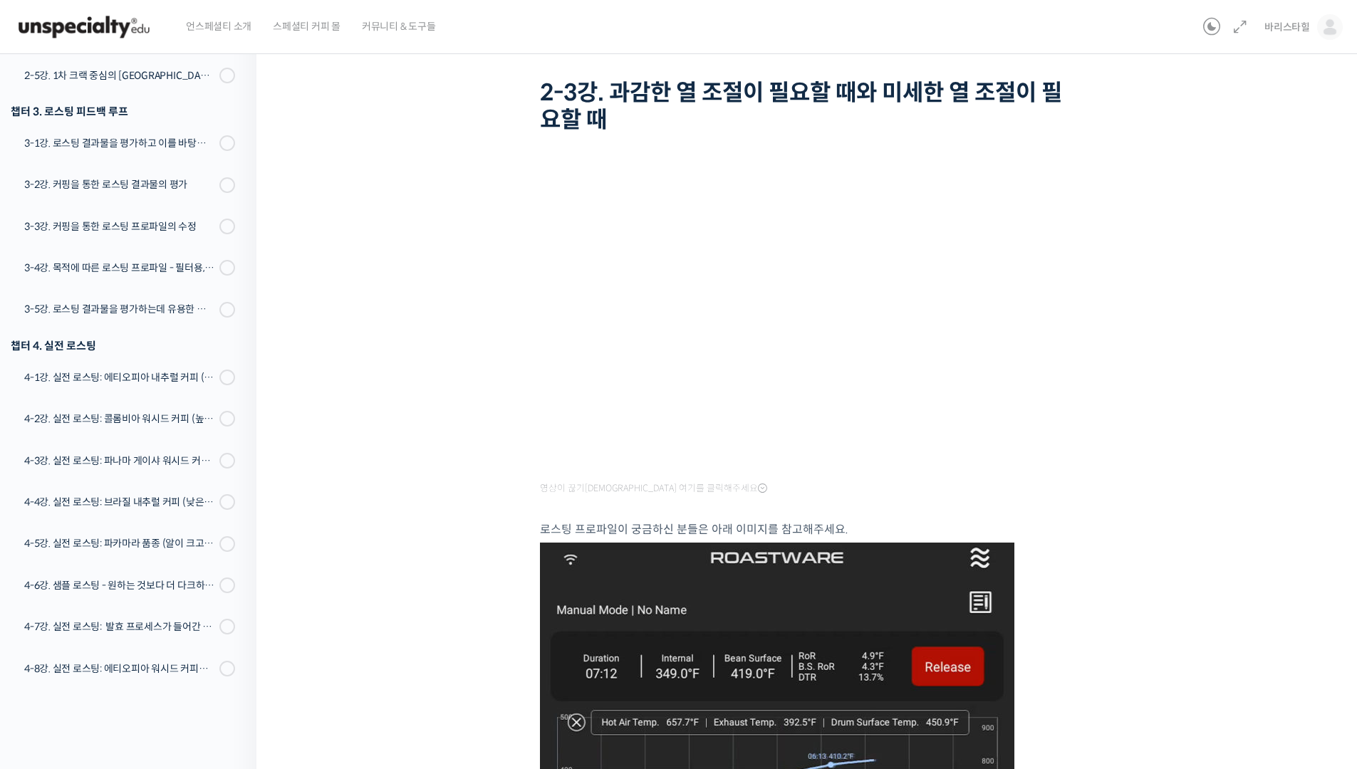
scroll to position [0, 0]
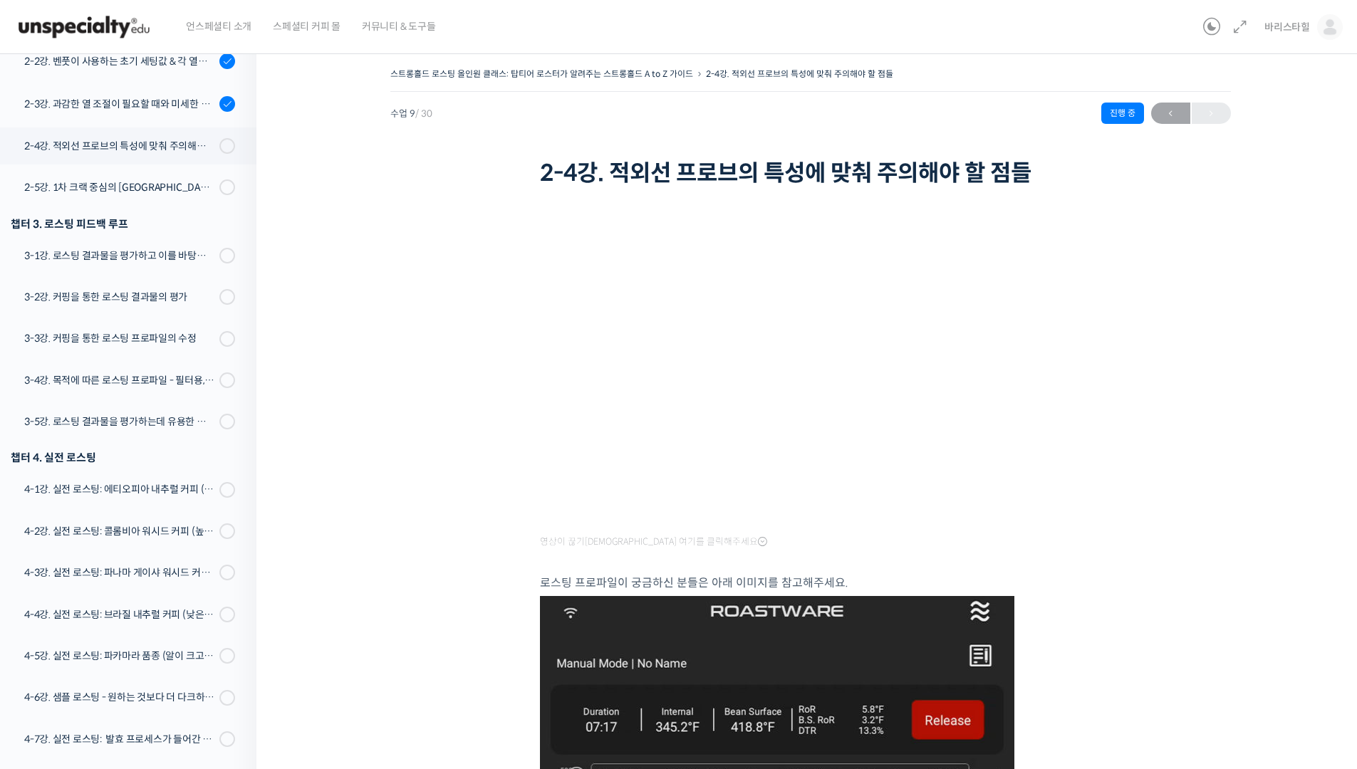
scroll to position [598, 0]
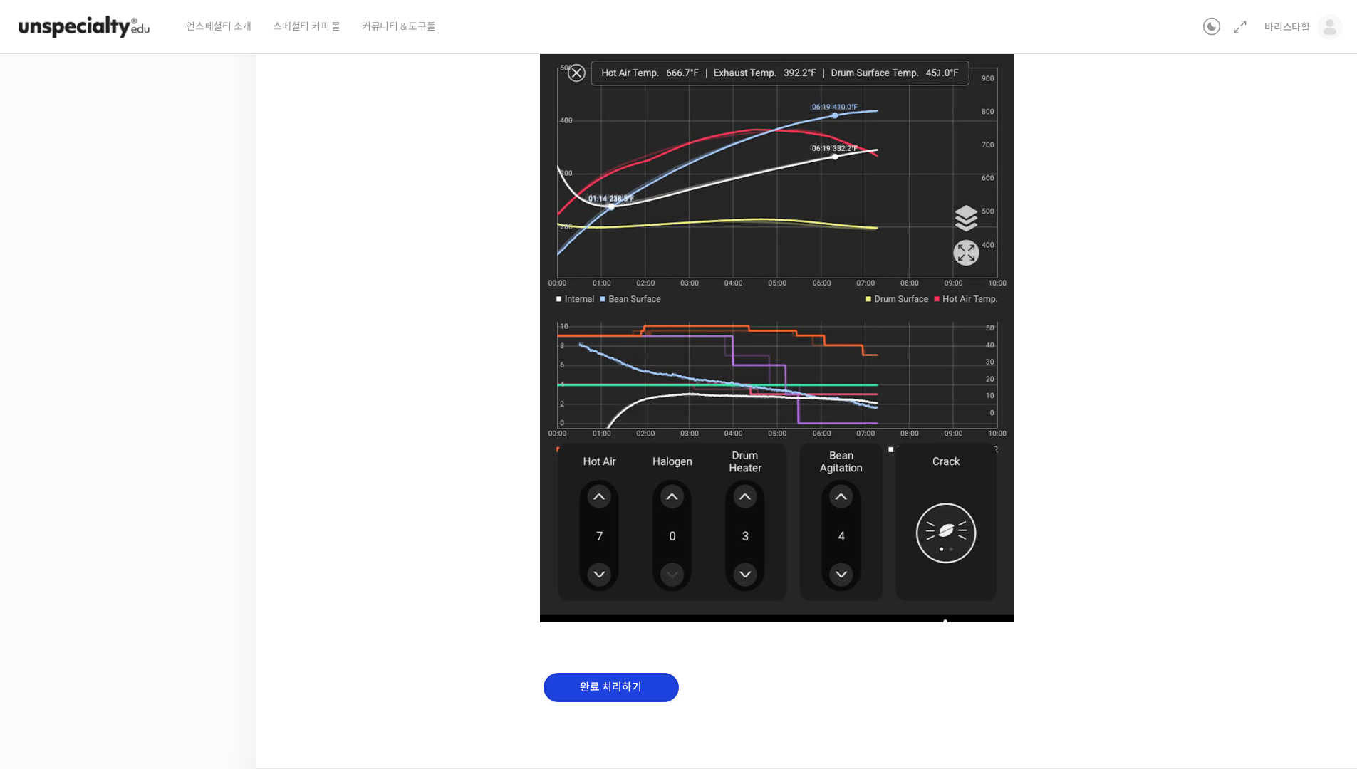
click at [635, 691] on input "완료 처리하기" at bounding box center [611, 687] width 135 height 29
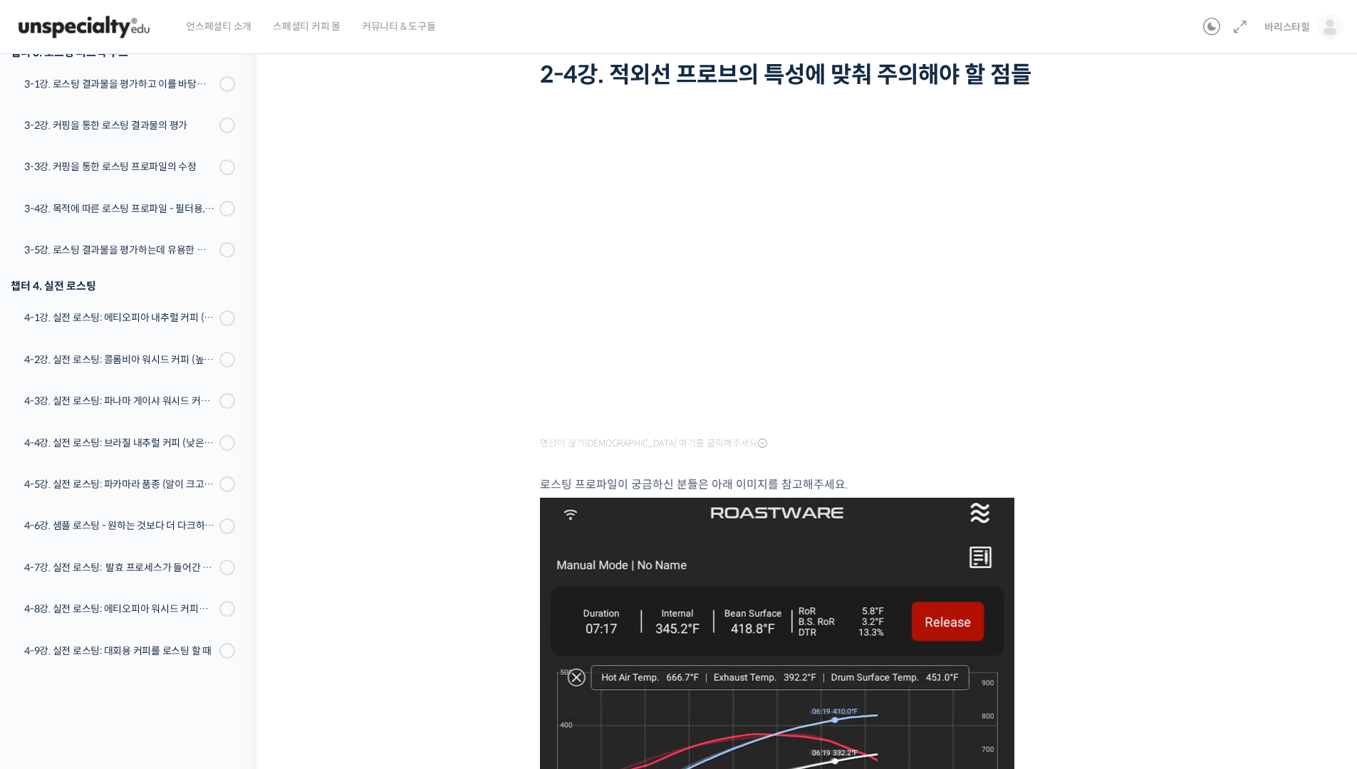
scroll to position [0, 0]
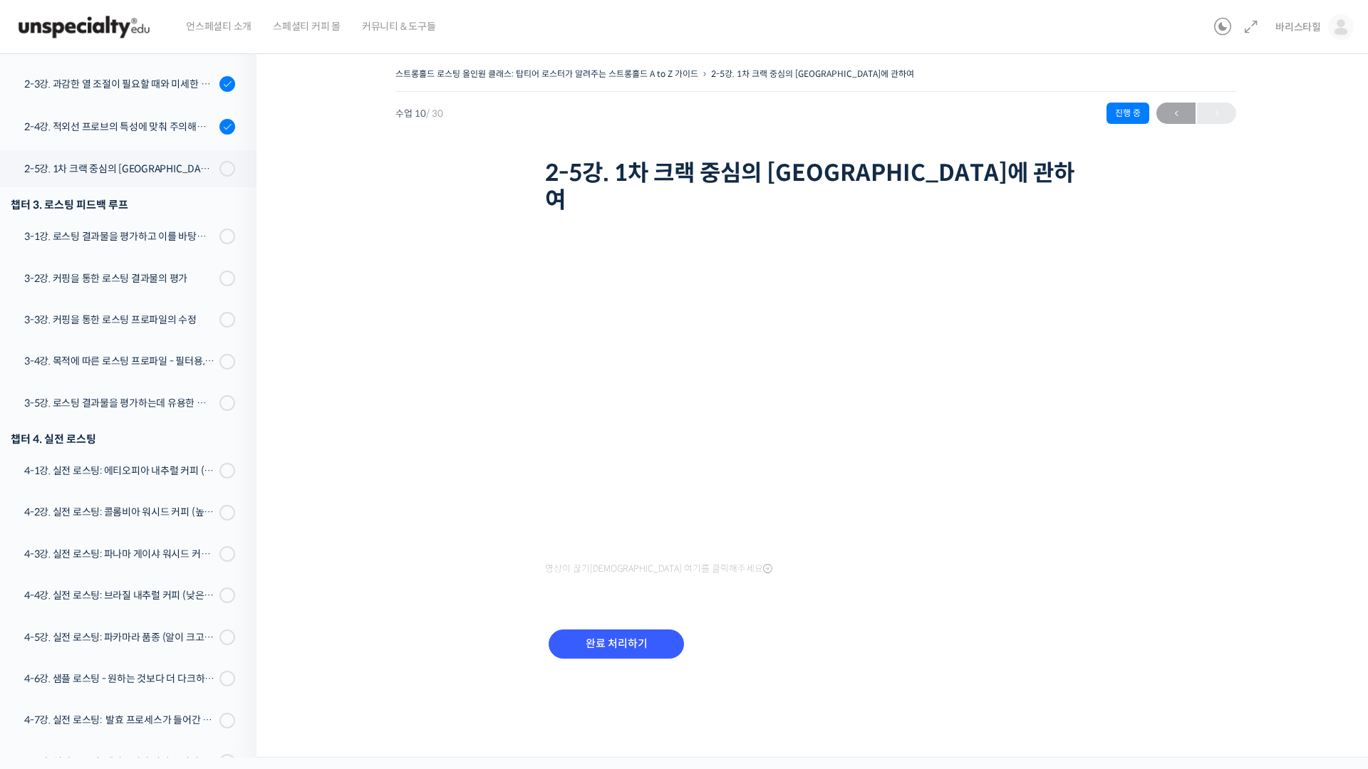
scroll to position [641, 0]
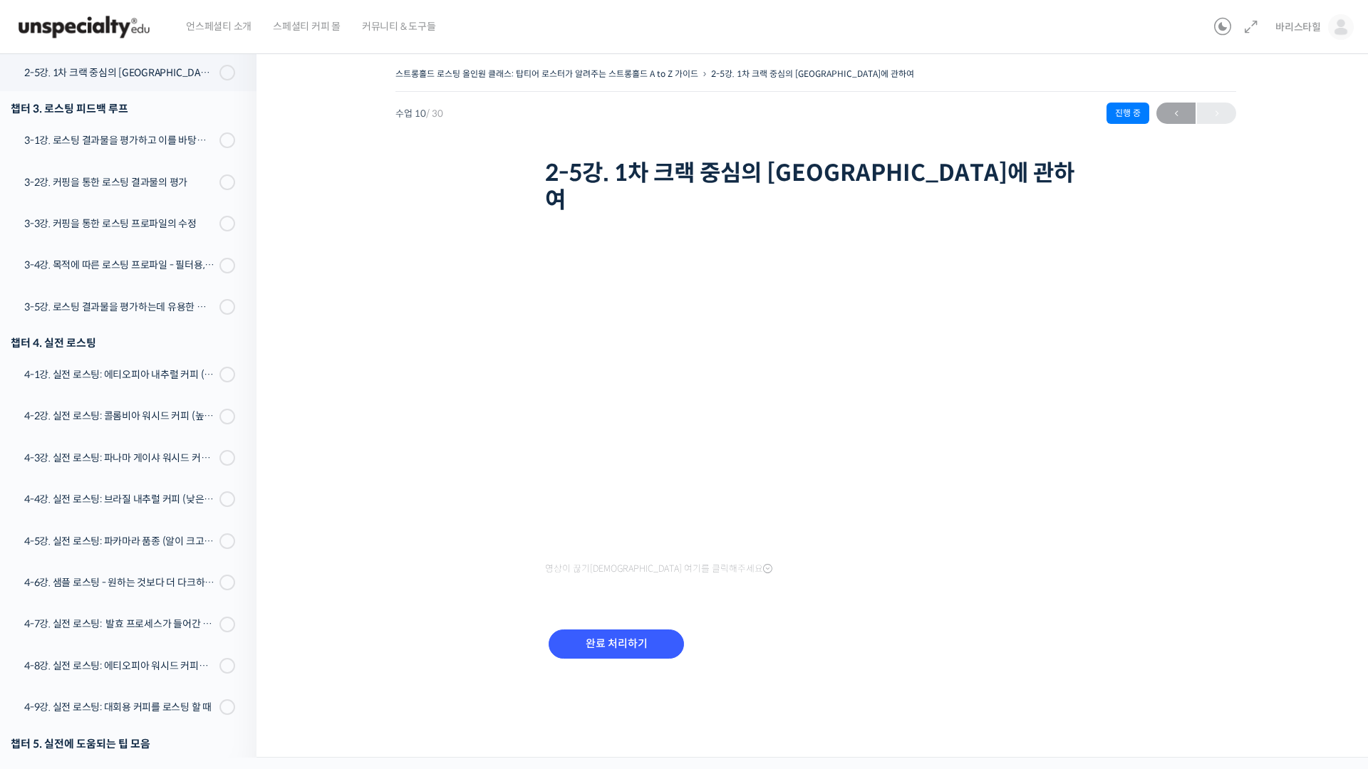
drag, startPoint x: 1172, startPoint y: 297, endPoint x: 820, endPoint y: 526, distance: 419.7
click at [1170, 300] on div "스트롱홀드 로스팅 올인원 클래스: 탑티어 로스터가 알려주는 스트롱홀드 A to Z 가이드 2-5강. 1차 크랙 중심의 로스팅에 관하여 진행 중…" at bounding box center [816, 380] width 976 height 633
click at [656, 630] on input "완료 처리하기" at bounding box center [616, 644] width 135 height 29
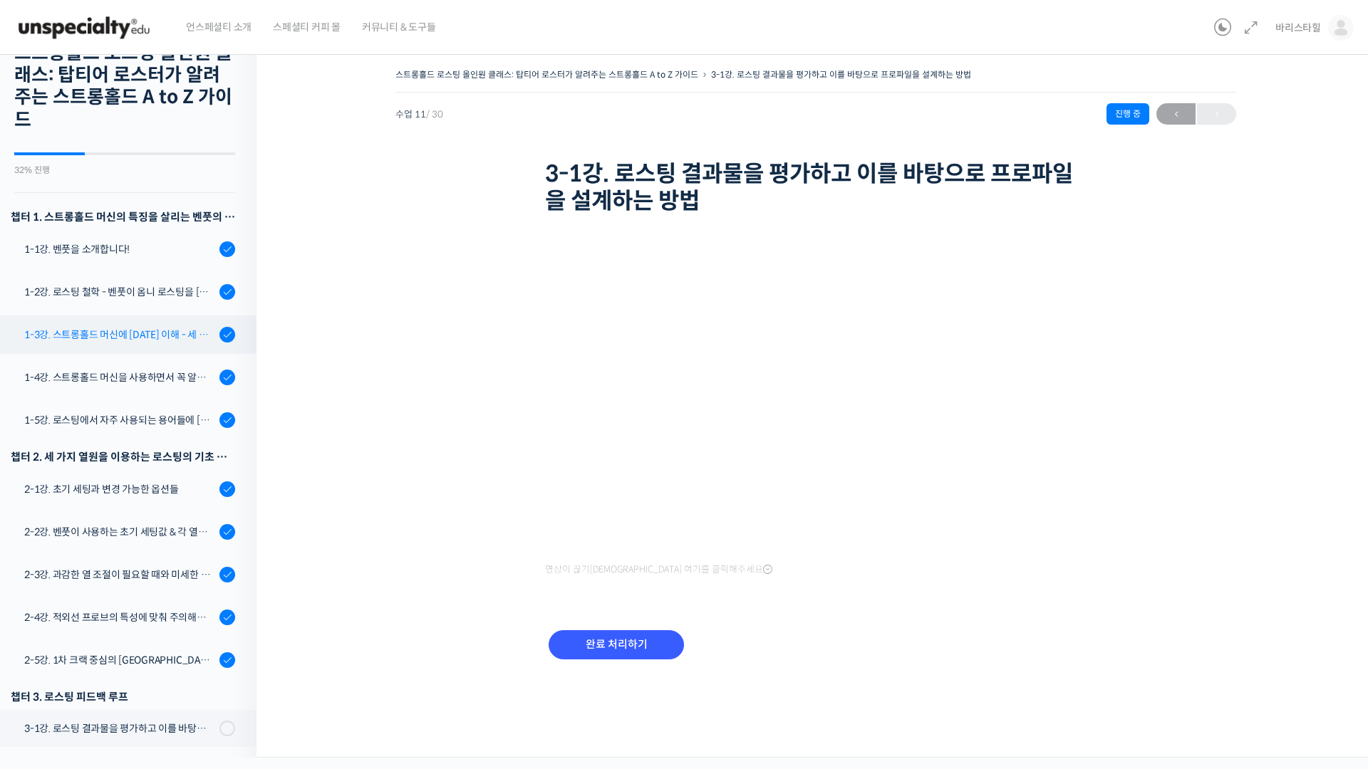
scroll to position [142, 0]
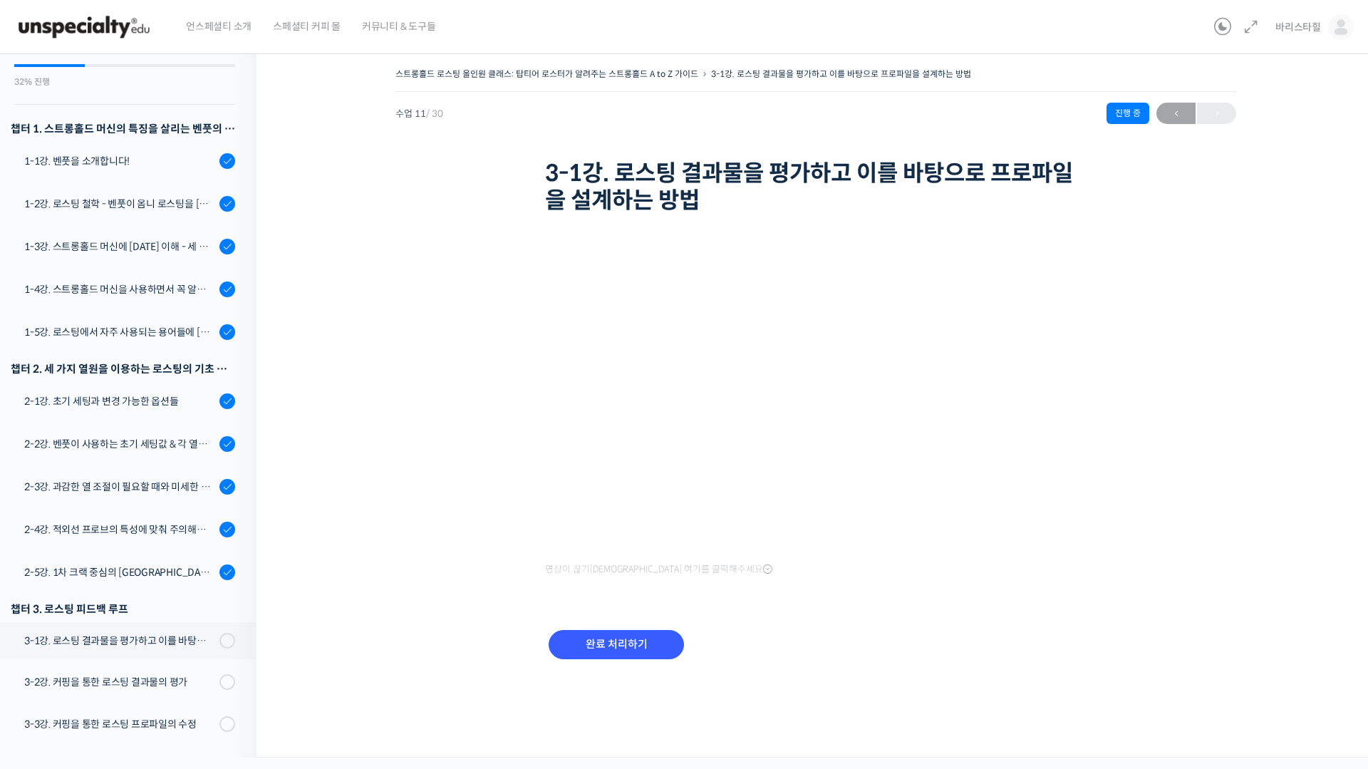
drag, startPoint x: 375, startPoint y: 697, endPoint x: 405, endPoint y: 697, distance: 29.2
click at [378, 697] on div "스트롱홀드 로스팅 올인원 클래스: 탑티어 로스터가 알려주는 스트롱홀드 A to Z 가이드 3-1강. 로스팅 결과물을 평가하고 이를 바탕으로 프…" at bounding box center [816, 394] width 976 height 661
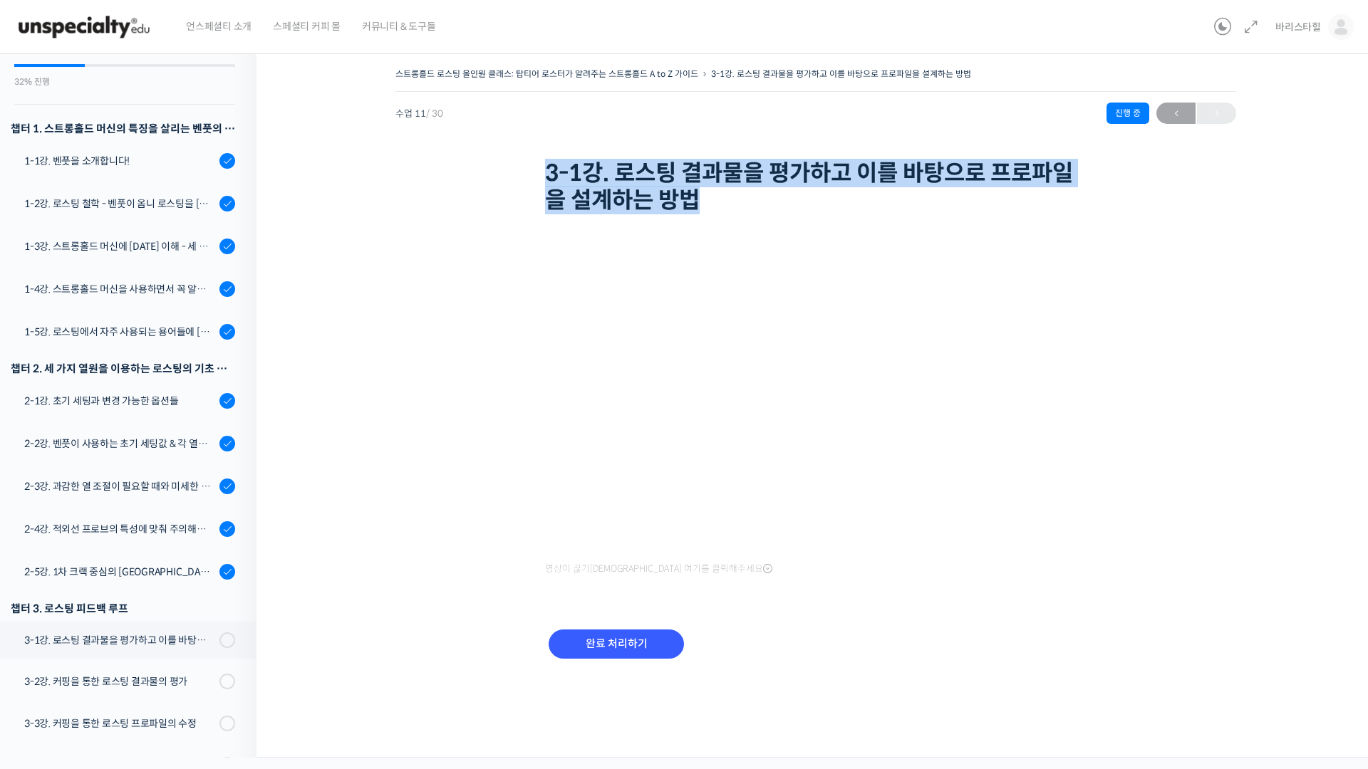
drag, startPoint x: 803, startPoint y: 207, endPoint x: 548, endPoint y: 171, distance: 257.5
click at [546, 170] on h1 "3-1강. 로스팅 결과물을 평가하고 이를 바탕으로 프로파일을 설계하는 방법" at bounding box center [815, 187] width 541 height 55
copy h1 "3-1강. 로스팅 결과물을 평가하고 이를 바탕으로 프로파일을 설계하는 방법"
click at [135, 160] on div "1-1강. 벤풋을 소개합니다!" at bounding box center [119, 161] width 191 height 16
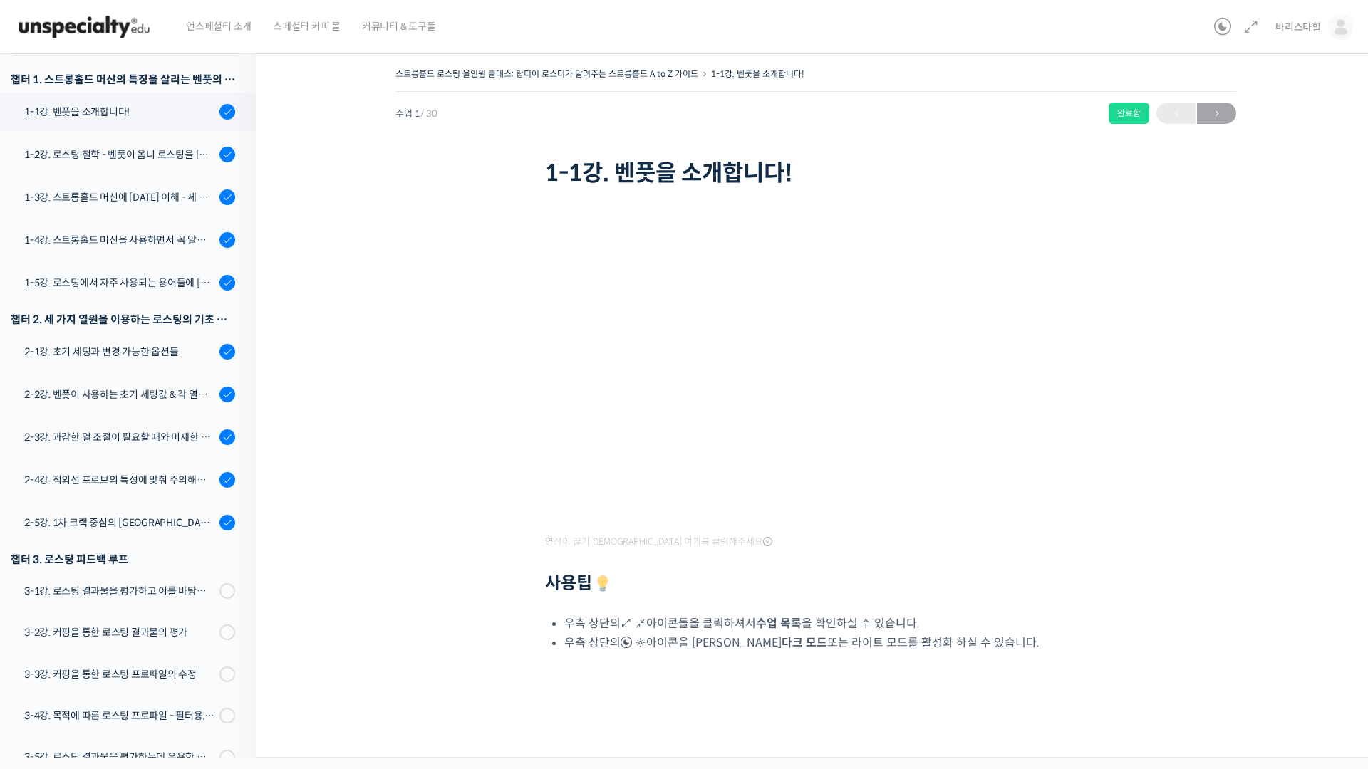
scroll to position [204, 0]
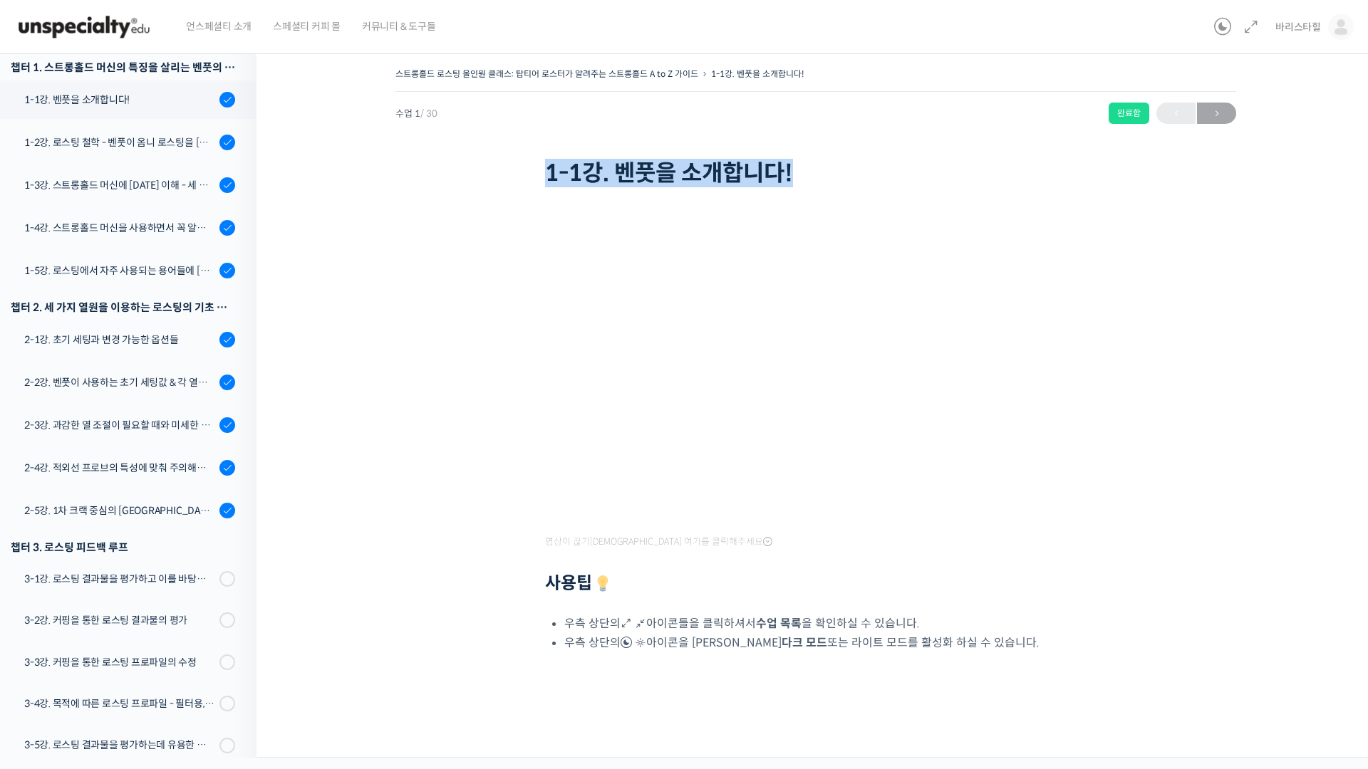
drag, startPoint x: 440, startPoint y: 184, endPoint x: 800, endPoint y: 182, distance: 360.5
click at [800, 182] on div "스트롱홀드 로스팅 올인원 클래스: 탑티어 로스터가 알려주는 스트롱홀드 A to Z 가이드 1-1강. 벤풋을 소개합니다! 완료함 수업 1 / 3…" at bounding box center [815, 127] width 841 height 127
copy h1 "1-1강. 벤풋을 소개합니다!"
click at [85, 135] on div "1-2강. 로스팅 철학 - 벤풋이 옴니 로스팅을 [DATE] 않는 이유" at bounding box center [119, 143] width 191 height 16
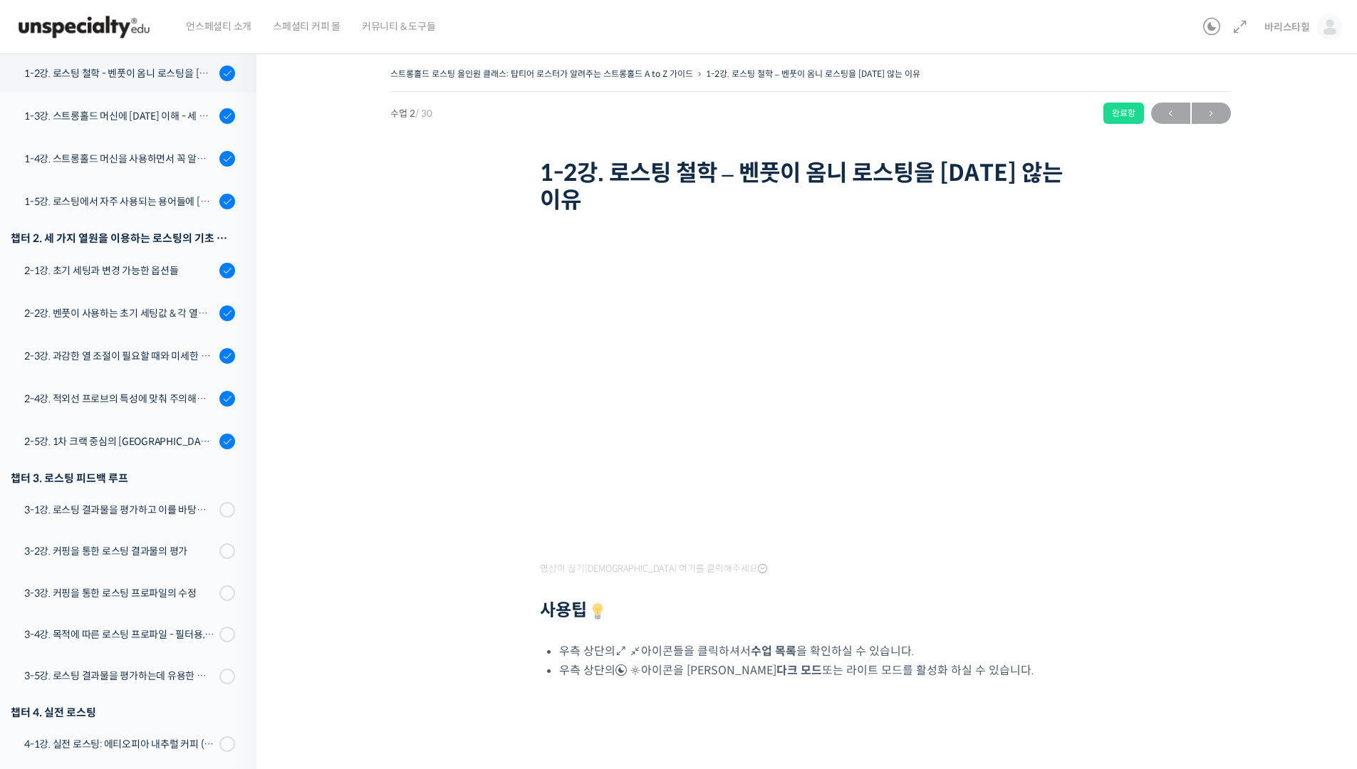
scroll to position [273, 0]
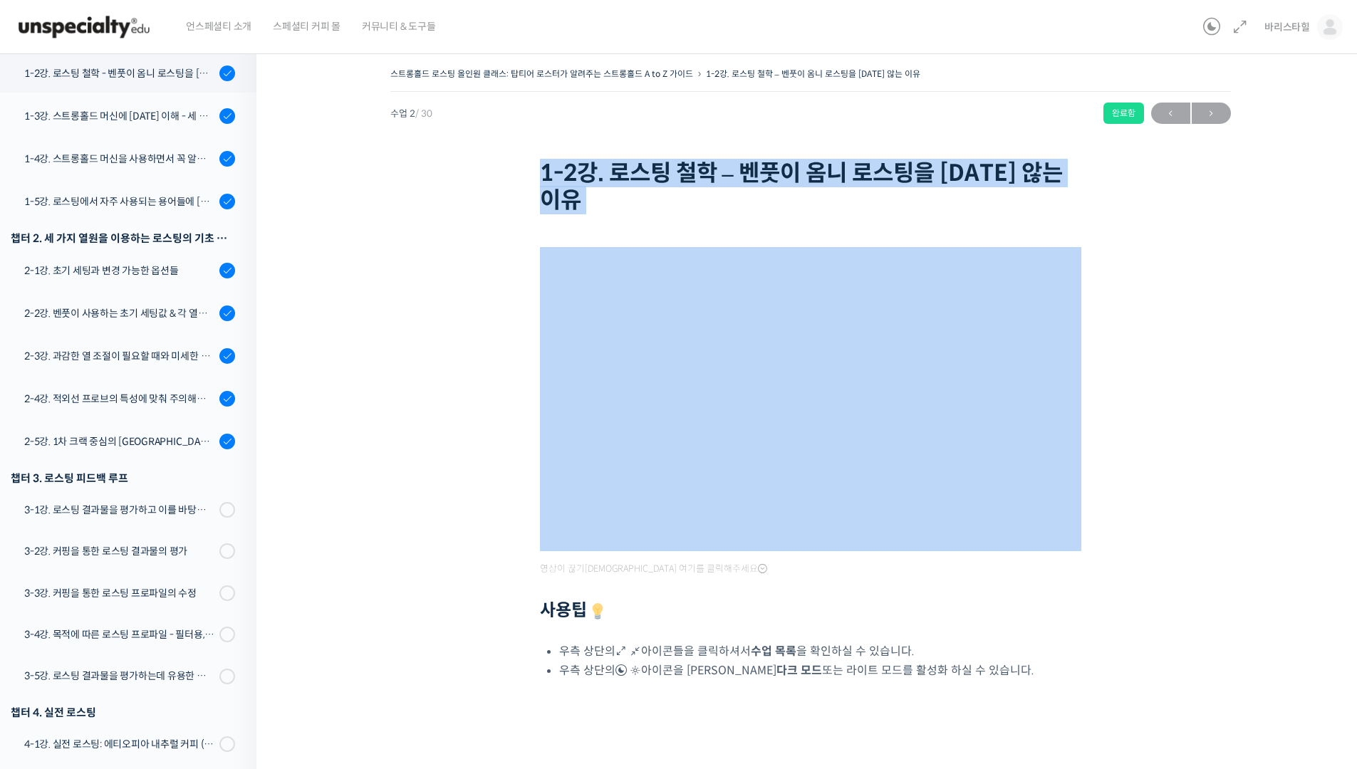
drag, startPoint x: 626, startPoint y: 183, endPoint x: 912, endPoint y: 221, distance: 288.2
click at [680, 214] on div "스트롱홀드 로스팅 올인원 클래스: 탑티어 로스터가 알려주는 스트롱홀드 A to Z 가이드 1-2강. 로스팅 철학 – 벤풋이 옴니 로스팅을 하지…" at bounding box center [810, 141] width 841 height 155
copy div "1-2강. 로스팅 철학 – 벤풋이 옴니 로스팅을 하지 않는 이유"
click at [100, 153] on div "1-4강. 스트롱홀드 머신을 사용하면서 꼭 알고 있어야 할 유의사항" at bounding box center [119, 159] width 191 height 16
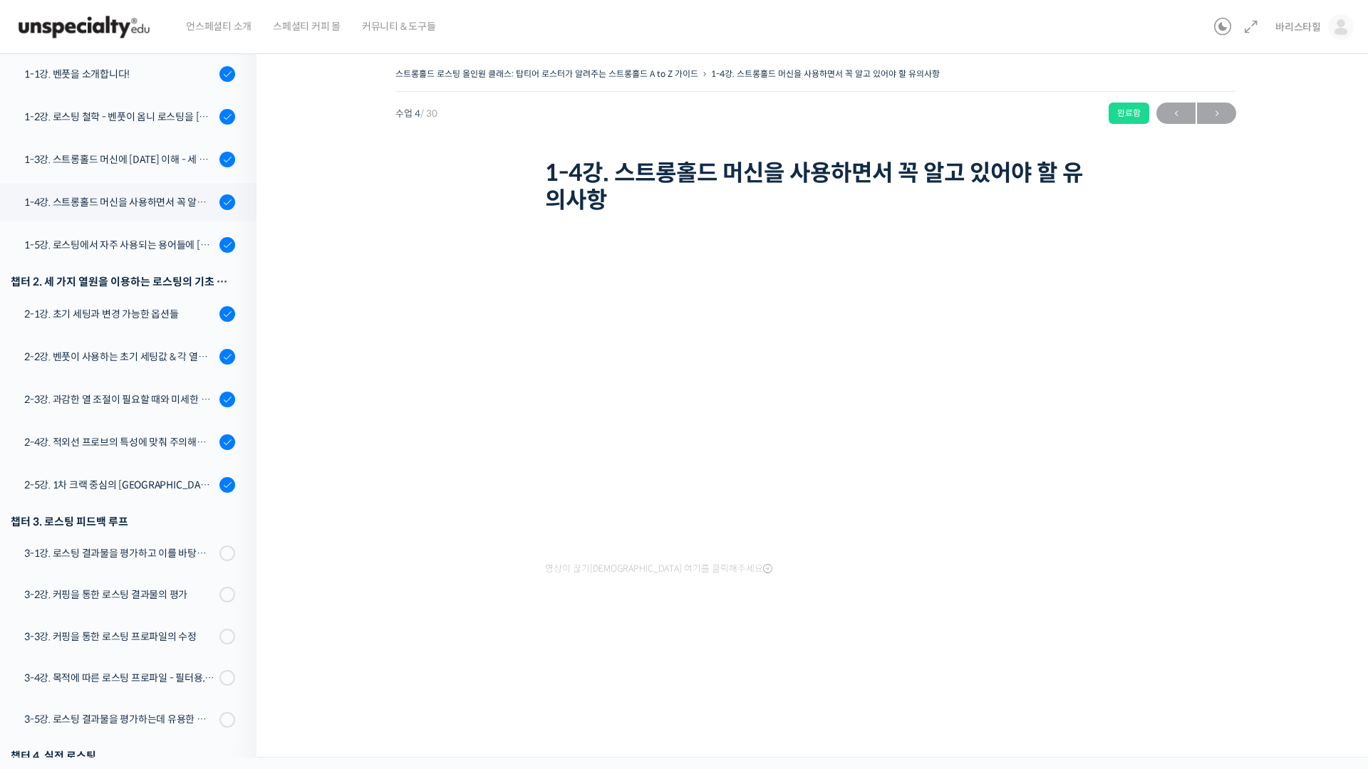
scroll to position [2, 0]
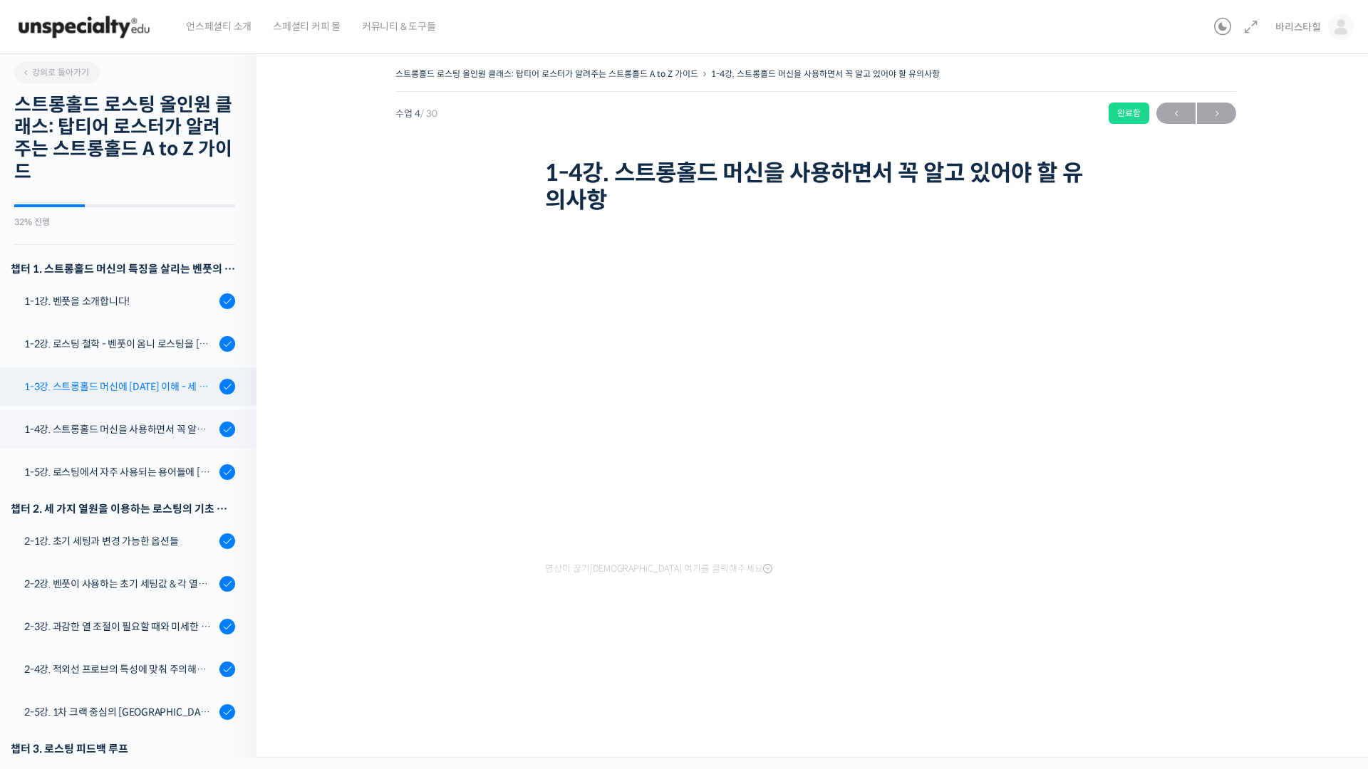
click at [101, 393] on div "1-3강. 스트롱홀드 머신에 [DATE] 이해 - 세 가지 열원이 만들어내는 변화" at bounding box center [119, 387] width 191 height 16
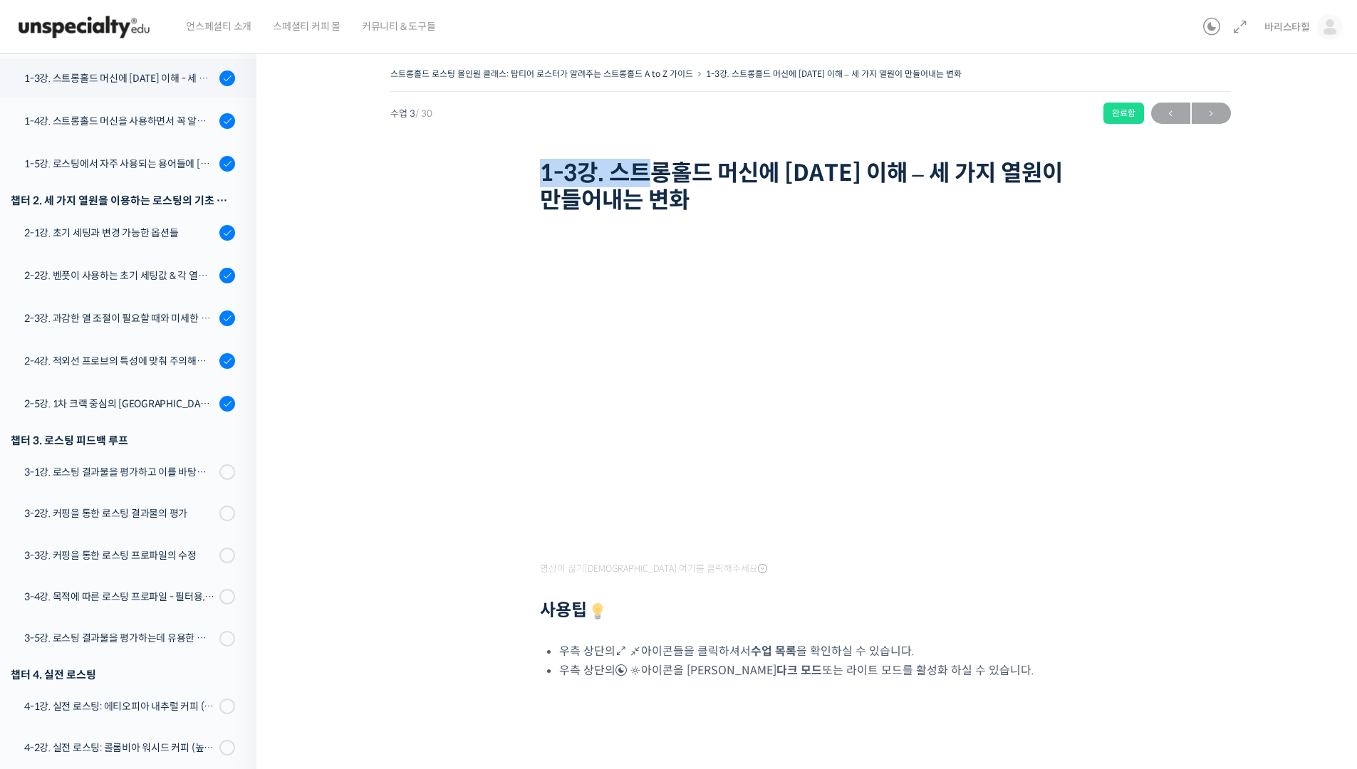
scroll to position [316, 0]
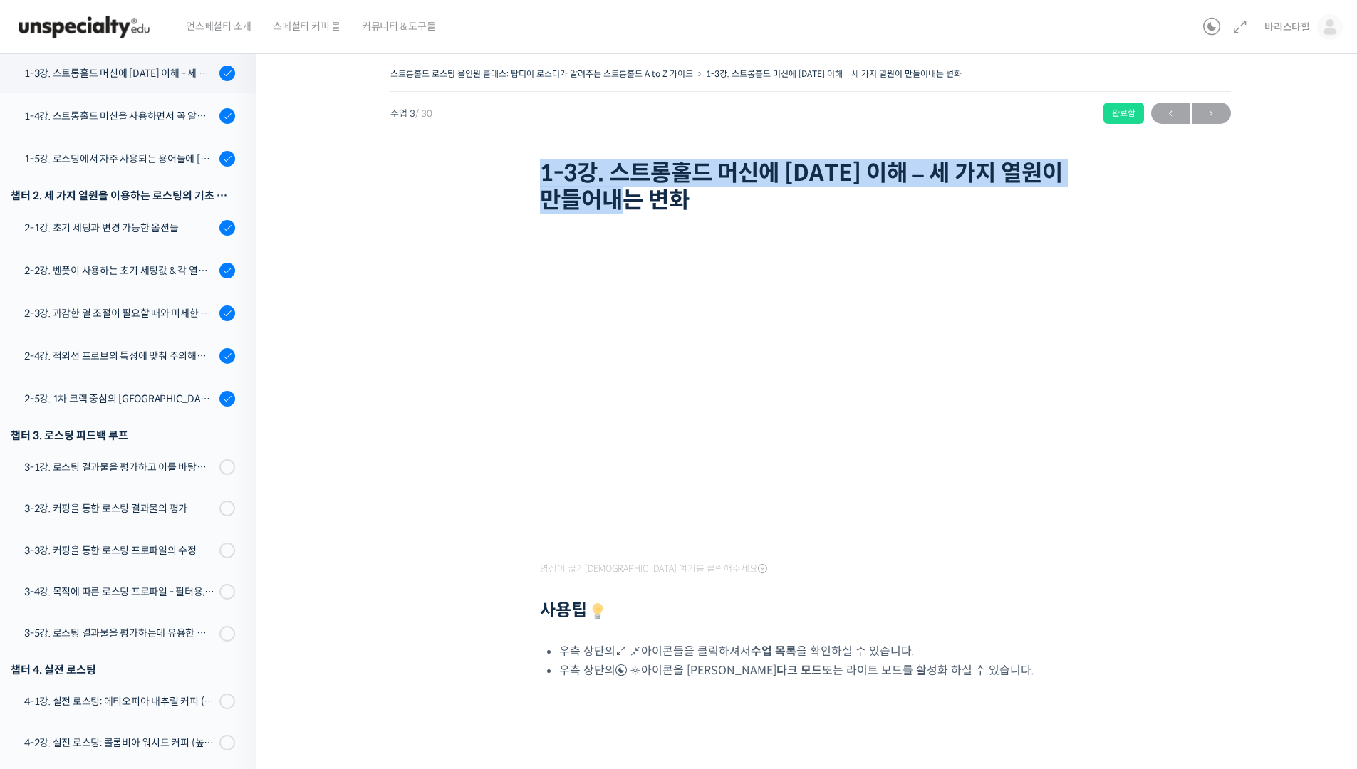
drag, startPoint x: 591, startPoint y: 178, endPoint x: 679, endPoint y: 201, distance: 91.2
click at [679, 201] on h1 "1-3강. 스트롱홀드 머신에 [DATE] 이해 – 세 가지 열원이 만들어내는 변화" at bounding box center [810, 187] width 541 height 55
click at [88, 99] on link "1-4강. 스트롱홀드 머신을 사용하면서 꼭 알고 있어야 할 유의사항" at bounding box center [125, 116] width 264 height 38
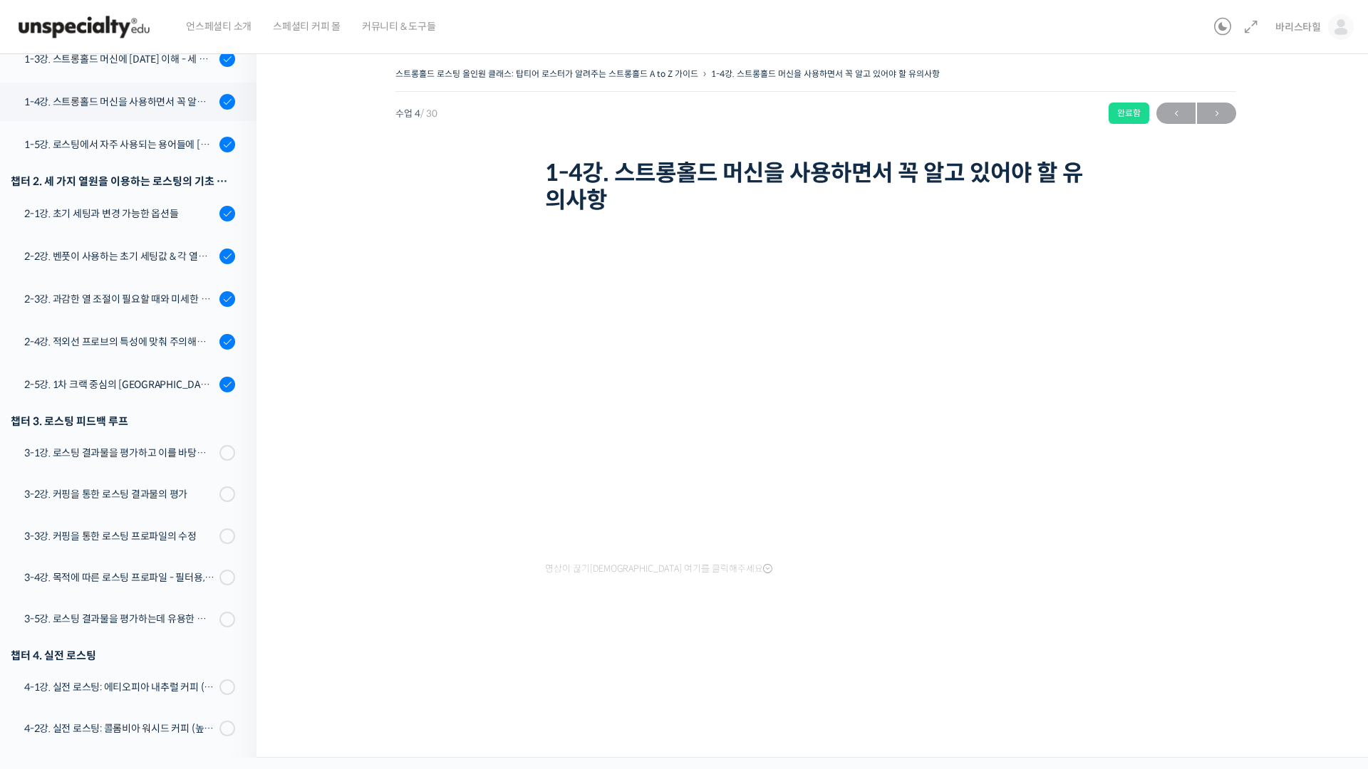
scroll to position [358, 0]
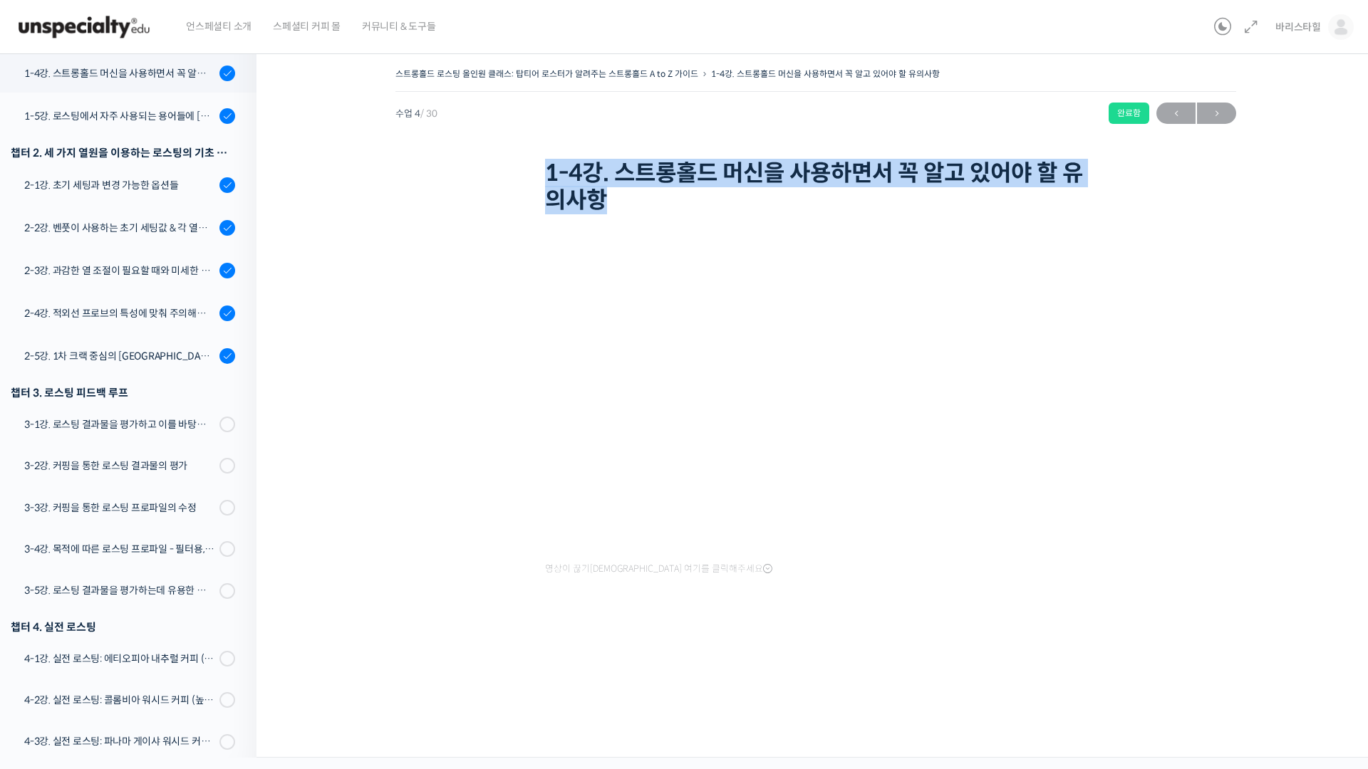
drag, startPoint x: 517, startPoint y: 173, endPoint x: 886, endPoint y: 226, distance: 372.8
click at [646, 212] on div "스트롱홀드 로스팅 올인원 클래스: 탑티어 로스터가 알려주는 스트롱홀드 A to Z 가이드 1-4강. 스트롱홀드 머신을 사용하면서 꼭 알고 있어…" at bounding box center [815, 141] width 841 height 155
copy h1 "1-4강. 스트롱홀드 머신을 사용하면서 꼭 알고 있어야 할 유의사항"
click at [150, 113] on div "1-5강. 로스팅에서 자주 사용되는 용어들에 [DATE] 이해" at bounding box center [119, 116] width 191 height 16
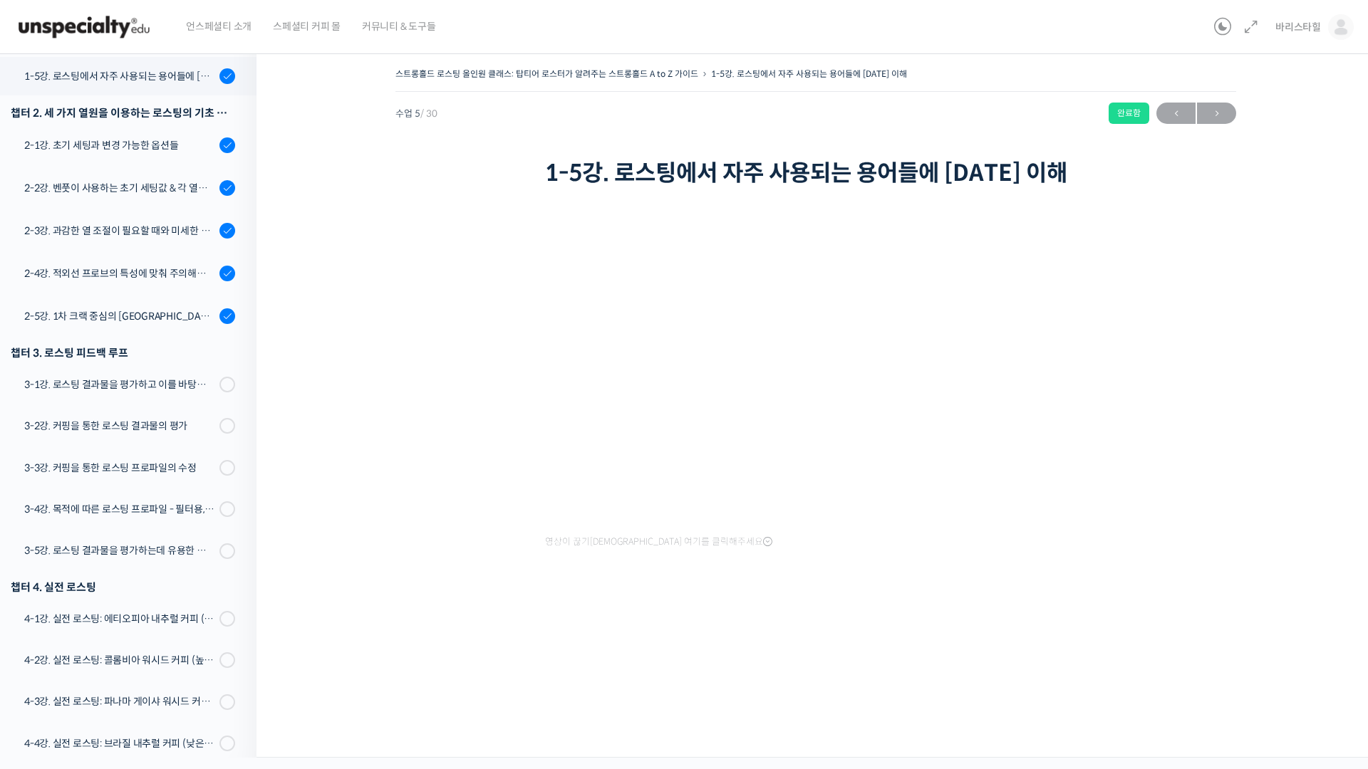
scroll to position [401, 0]
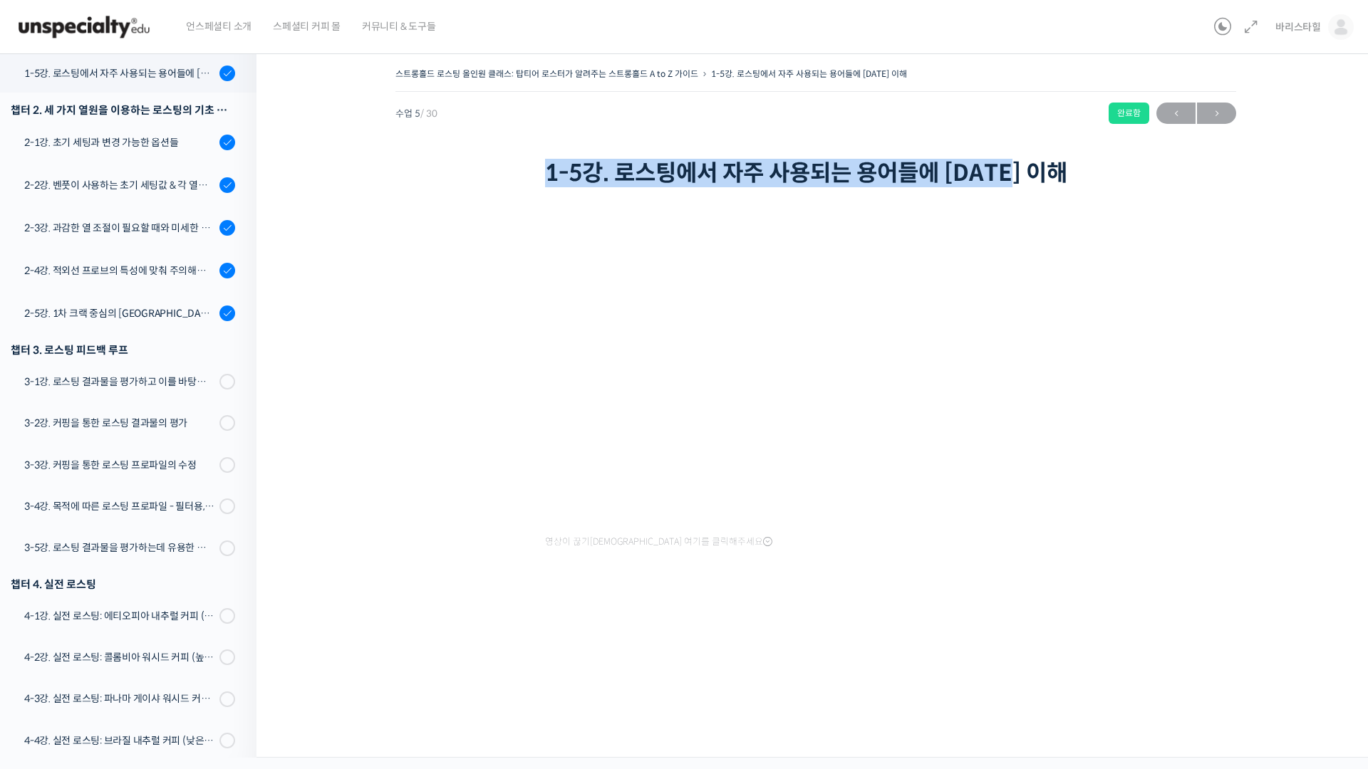
drag, startPoint x: 758, startPoint y: 178, endPoint x: 1042, endPoint y: 183, distance: 283.6
click at [1041, 183] on div "스트롱홀드 로스팅 올인원 클래스: 탑티어 로스터가 알려주는 스트롱홀드 A to Z 가이드 1-5강. 로스팅에서 자주 사용되는 용어들에 대한 이…" at bounding box center [815, 127] width 841 height 127
copy h1 "1-5강. 로스팅에서 자주 사용되는 용어들에 [DATE] 이해"
click at [100, 142] on div "2-1강. 초기 세팅과 변경 가능한 옵션들" at bounding box center [119, 143] width 191 height 16
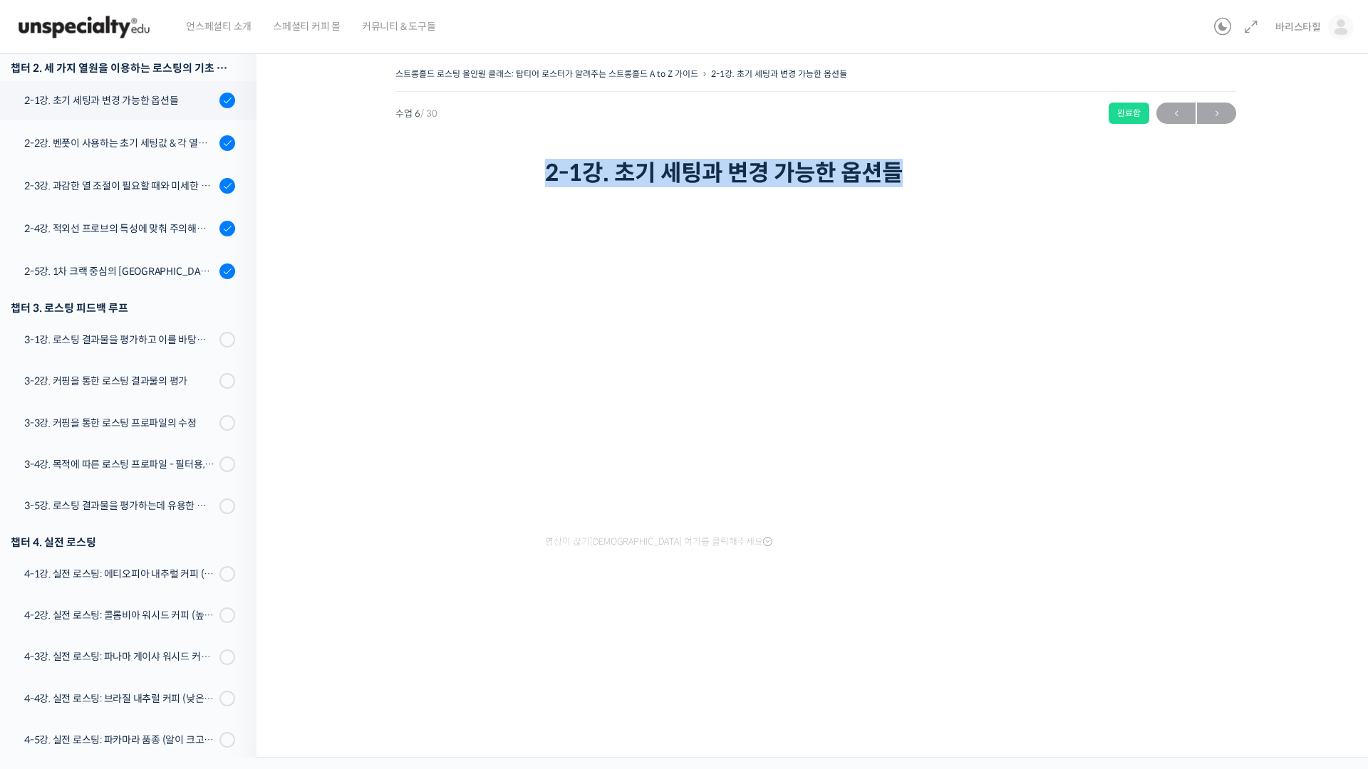
scroll to position [444, 0]
drag, startPoint x: 596, startPoint y: 166, endPoint x: 974, endPoint y: 172, distance: 378.3
click at [974, 172] on div "스트롱홀드 로스팅 올인원 클래스: 탑티어 로스터가 알려주는 스트롱홀드 A to Z 가이드 2-1강. 초기 세팅과 변경 가능한 옵션들 완료함 수…" at bounding box center [815, 127] width 841 height 127
copy h1 "2-1강. 초기 세팅과 변경 가능한 옵션들"
click at [108, 150] on div "2-2강. 벤풋이 사용하는 초기 세팅값 & 각 열원이 하는 역할" at bounding box center [119, 143] width 191 height 16
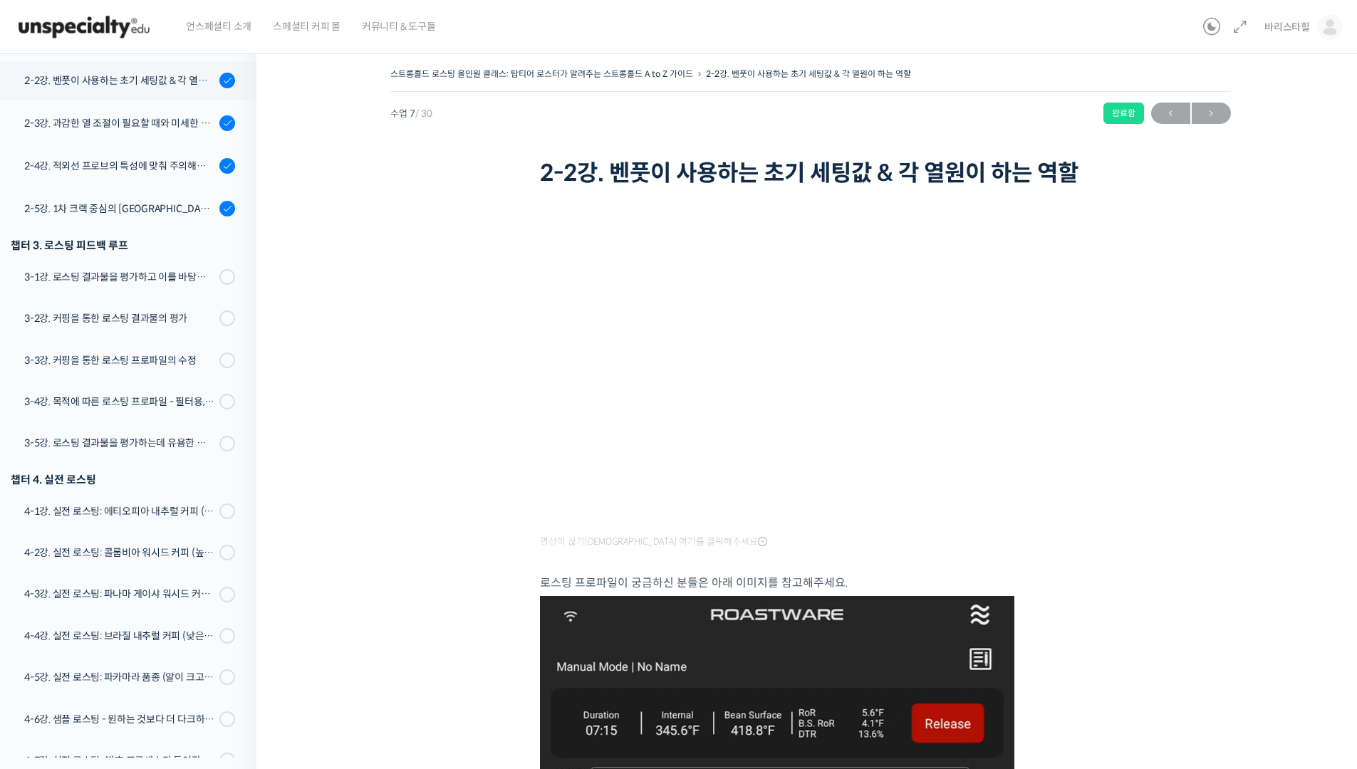
scroll to position [513, 0]
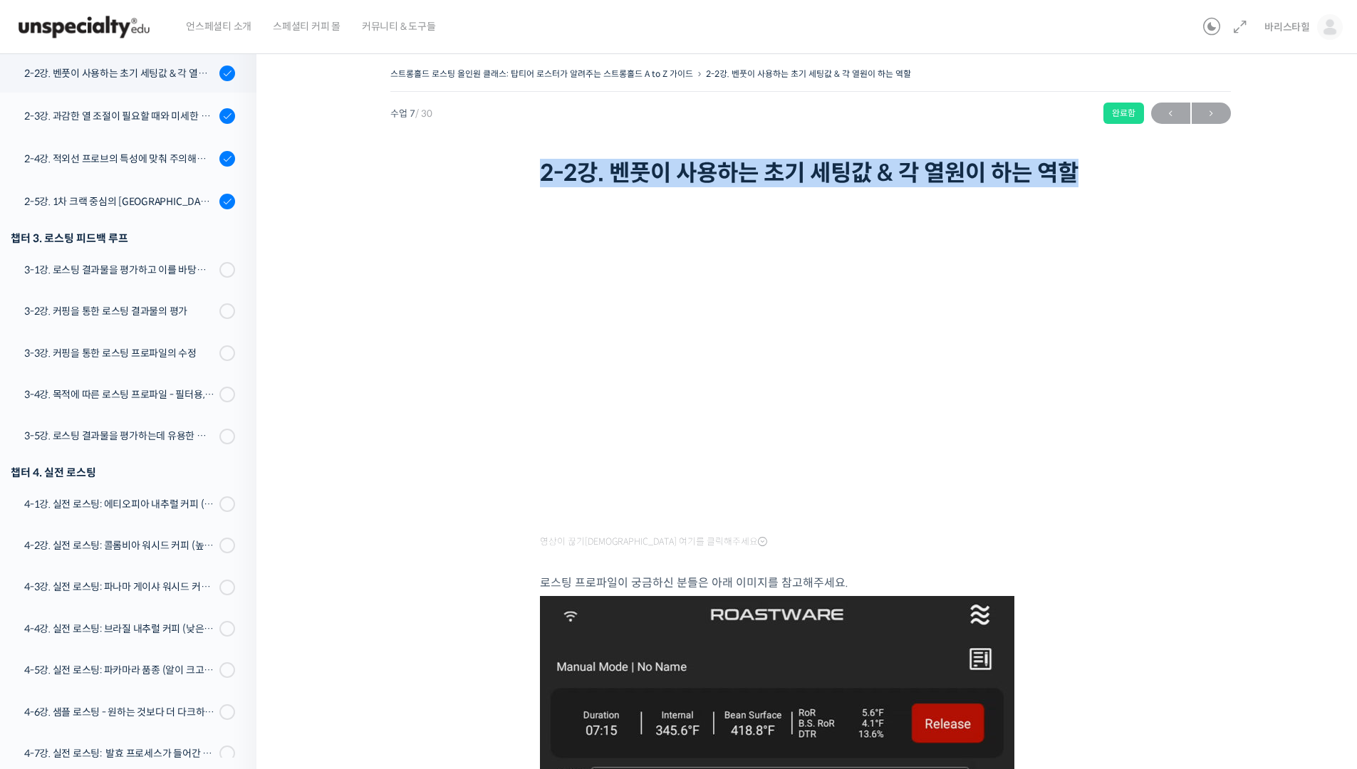
drag, startPoint x: 523, startPoint y: 177, endPoint x: 777, endPoint y: 224, distance: 258.8
click at [643, 191] on div "스트롱홀드 로스팅 올인원 클래스: 탑티어 로스터가 알려주는 스트롱홀드 A to Z 가이드 2-2강. 벤풋이 사용하는 초기 세팅값 & 각 열원이…" at bounding box center [810, 127] width 841 height 127
copy h1 "2-2강. 벤풋이 사용하는 초기 세팅값 & 각 열원이 하는 역할"
click at [100, 119] on div "2-3강. 과감한 열 조절이 필요할 때와 미세한 열 조절이 필요할 때" at bounding box center [119, 116] width 191 height 16
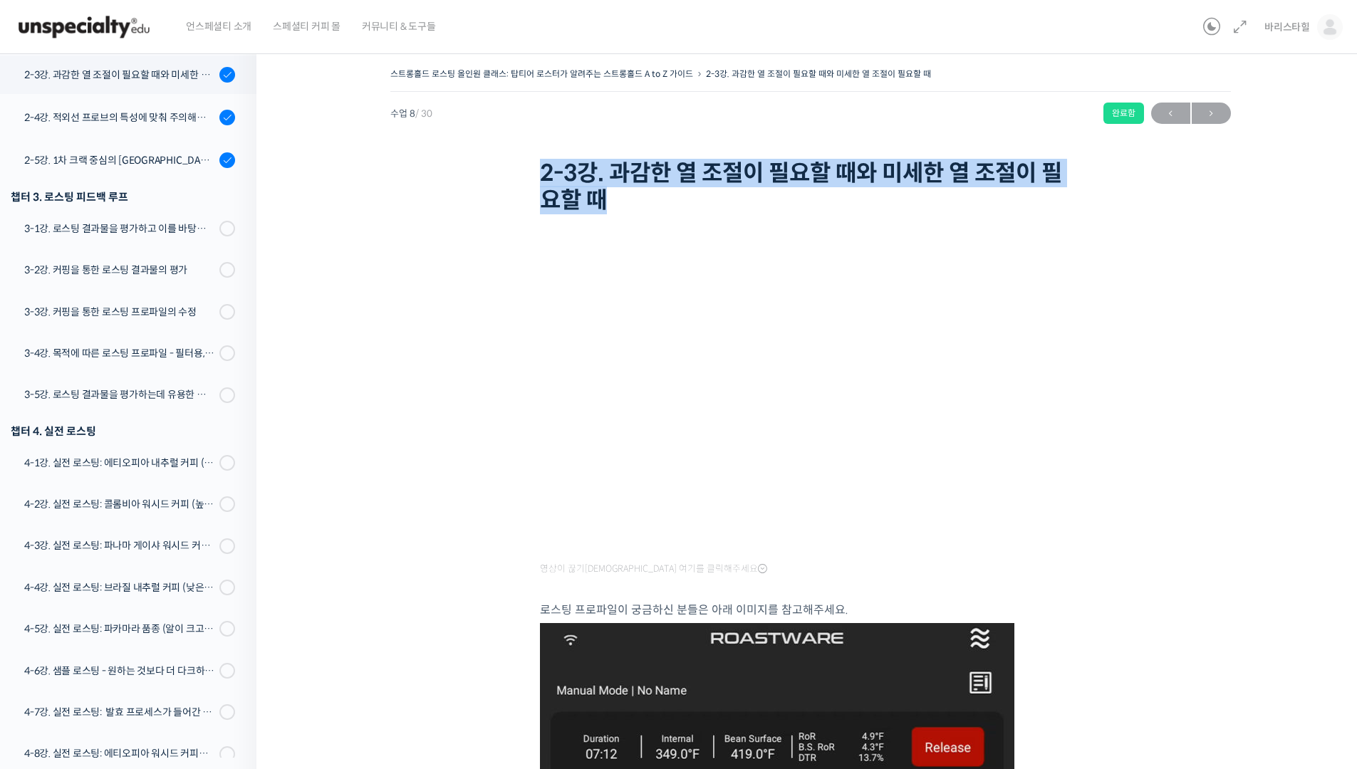
scroll to position [556, 0]
drag, startPoint x: 549, startPoint y: 174, endPoint x: 727, endPoint y: 199, distance: 179.2
click at [712, 199] on div "스트롱홀드 로스팅 올인원 클래스: 탑티어 로스터가 알려주는 스트롱홀드 A to Z 가이드 2-3강. 과감한 열 조절이 필요할 때와 미세한 열 …" at bounding box center [810, 141] width 841 height 155
copy h1 "2-3강. 과감한 열 조절이 필요할 때와 미세한 열 조절이 필요할 때"
click at [89, 123] on div "2-4강. 적외선 프로브의 특성에 맞춰 주의해야 할 점들" at bounding box center [119, 116] width 191 height 16
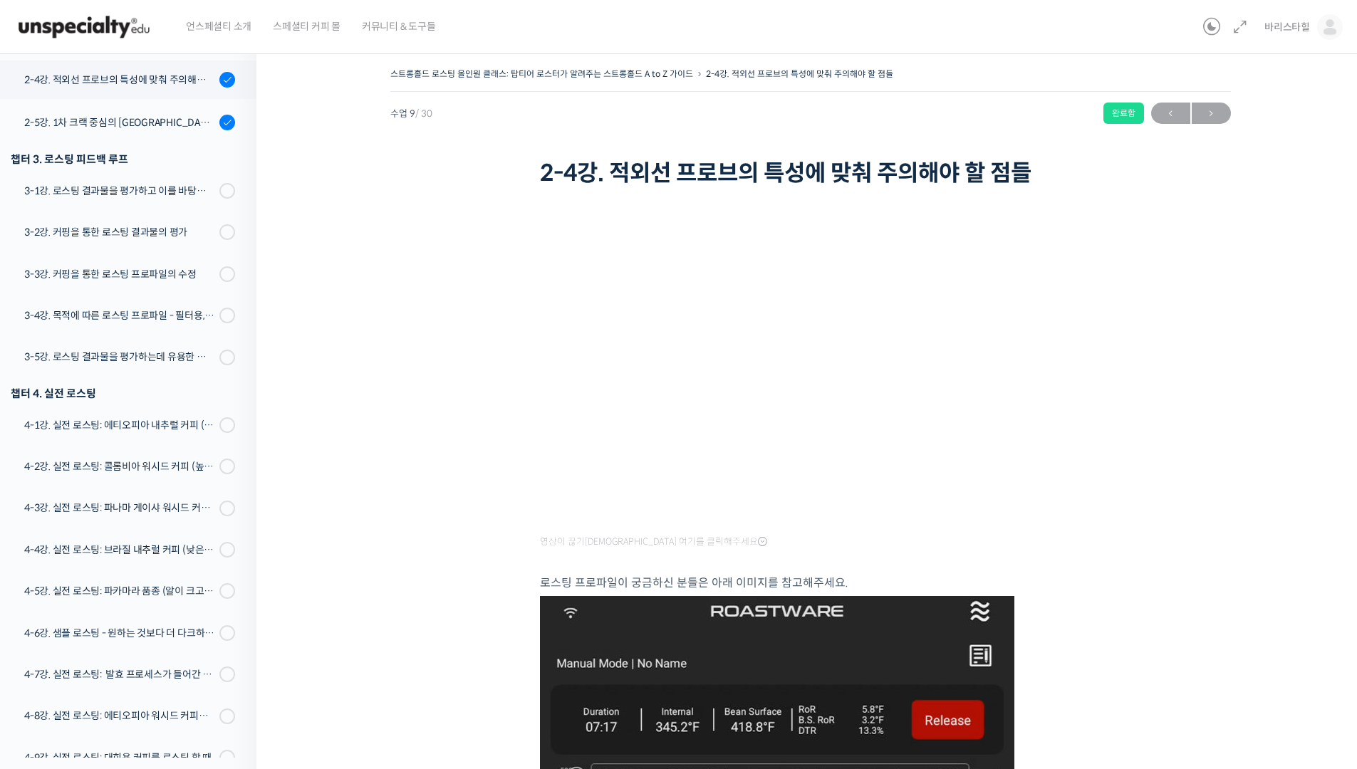
scroll to position [598, 0]
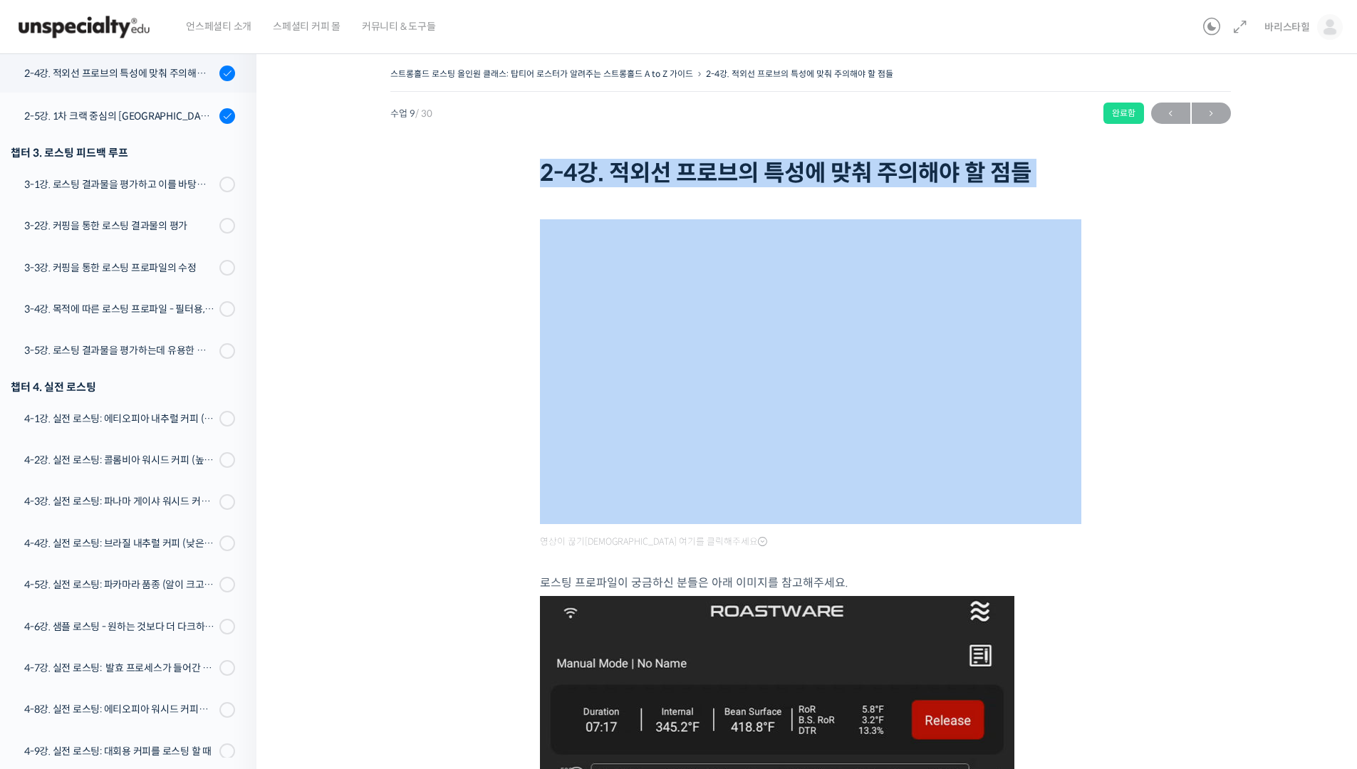
drag, startPoint x: 520, startPoint y: 170, endPoint x: 1136, endPoint y: 229, distance: 618.4
click at [1014, 193] on div "스트롱홀드 로스팅 올인원 클래스: 탑티어 로스터가 알려주는 스트롱홀드 A to Z 가이드 2-4강. 적외선 프로브의 특성에 맞춰 주의해야 할 …" at bounding box center [810, 727] width 965 height 1327
copy div "2-4강. 적외선 프로브의 특성에 맞춰 주의해야 할 점들"
drag, startPoint x: 77, startPoint y: 126, endPoint x: 146, endPoint y: 126, distance: 69.1
click at [77, 126] on link "2-5강. 1차 크랙 중심의 [GEOGRAPHIC_DATA]에 관하여" at bounding box center [125, 116] width 264 height 38
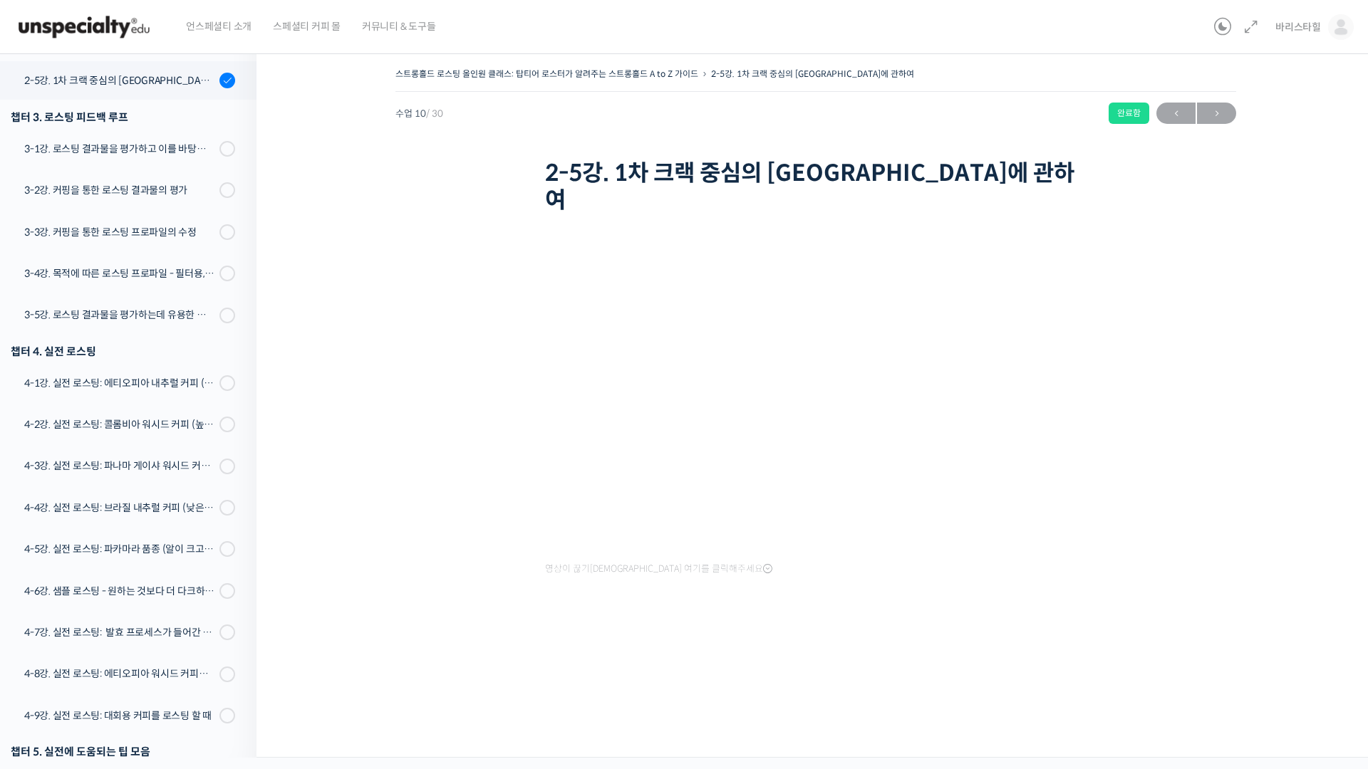
scroll to position [641, 0]
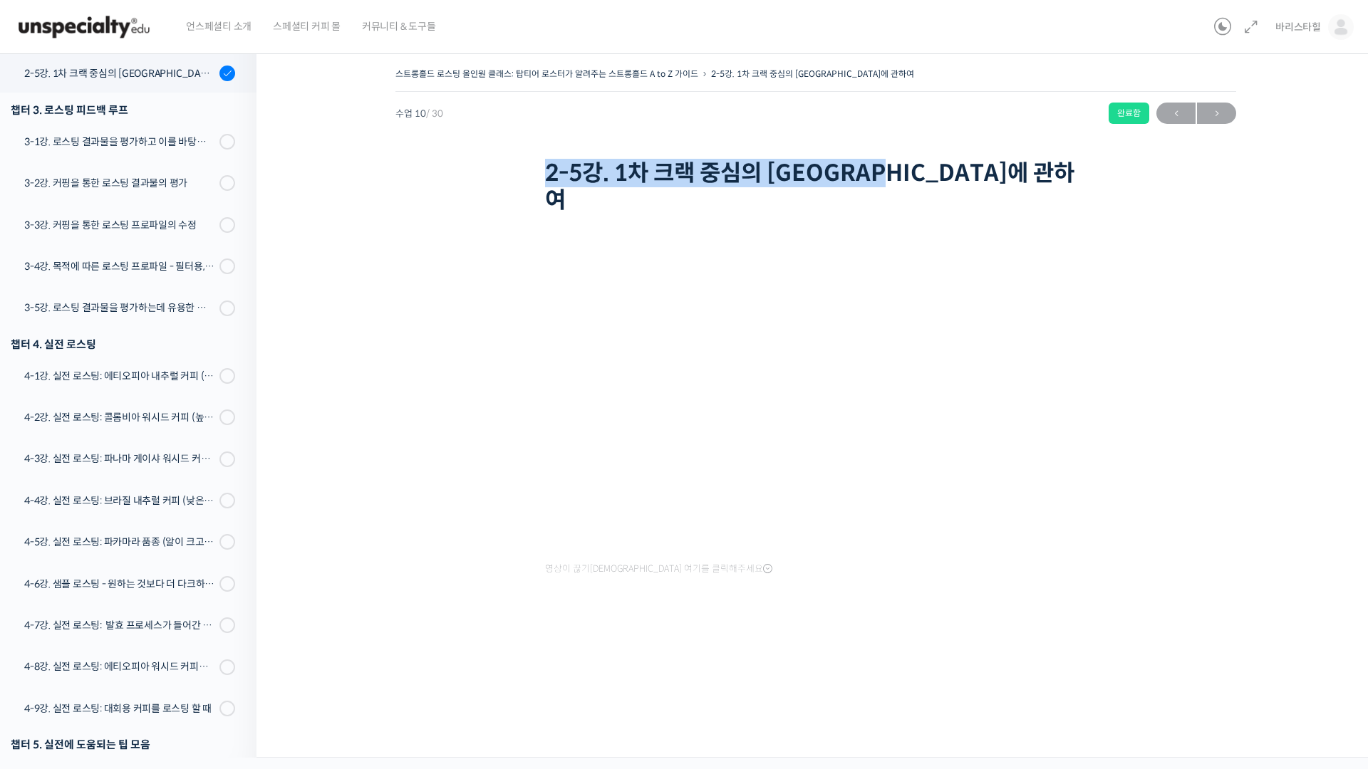
drag, startPoint x: 555, startPoint y: 179, endPoint x: 923, endPoint y: 186, distance: 368.4
click at [923, 186] on div "스트롱홀드 로스팅 올인원 클래스: 탑티어 로스터가 알려주는 스트롱홀드 A to Z 가이드 2-5강. 1차 크랙 중심의 로스팅에 관하여 완료함 …" at bounding box center [815, 141] width 841 height 155
copy h1 "2-5강. 1차 크랙 중심의 [GEOGRAPHIC_DATA]에 관하여"
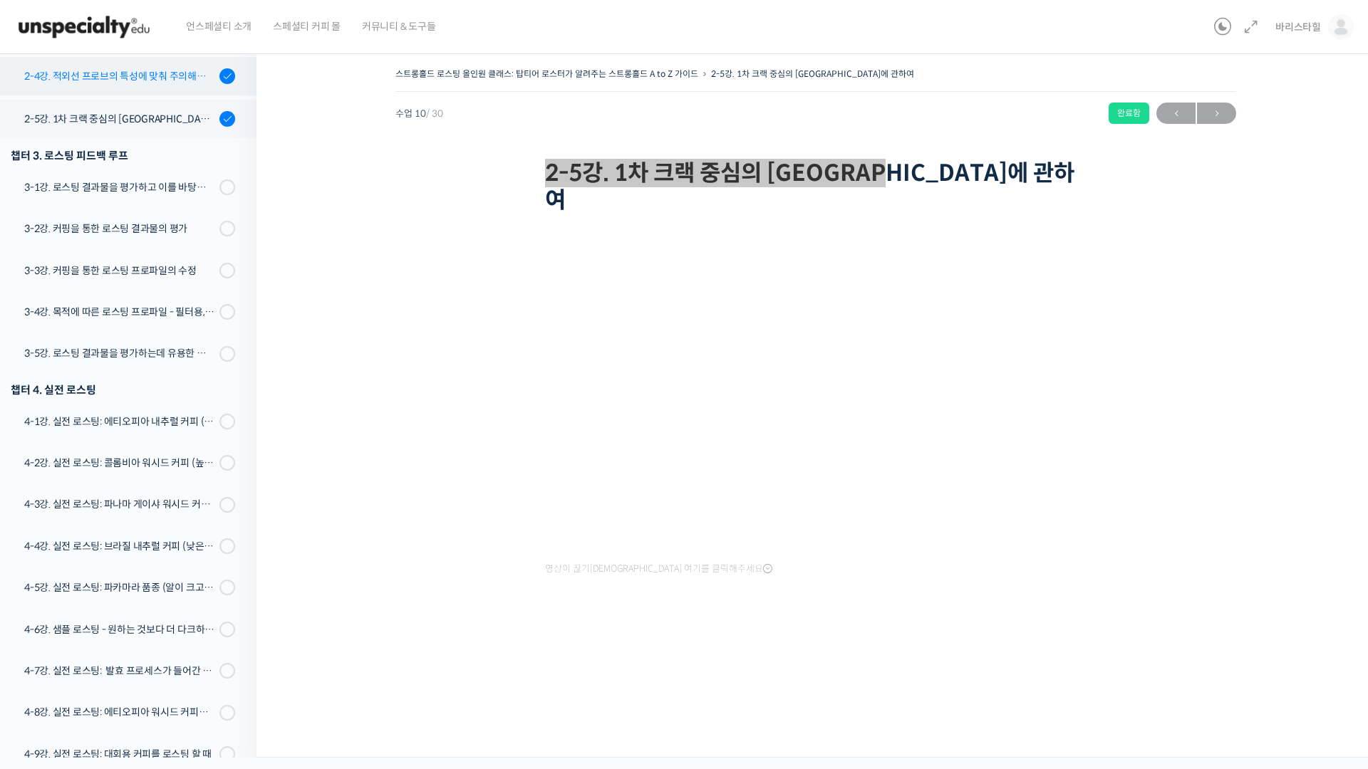
scroll to position [570, 0]
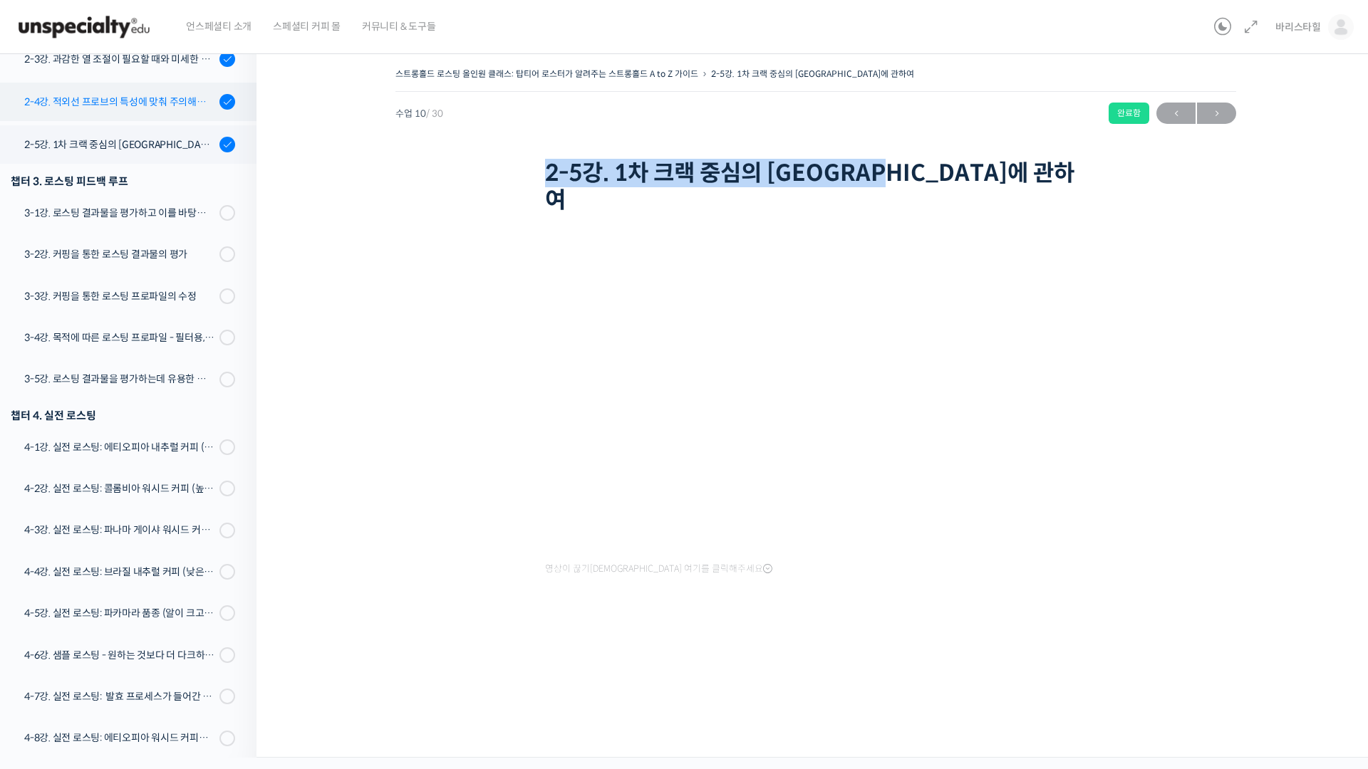
drag, startPoint x: 123, startPoint y: 105, endPoint x: 130, endPoint y: 106, distance: 7.9
click at [123, 105] on div "2-4강. 적외선 프로브의 특성에 맞춰 주의해야 할 점들" at bounding box center [119, 102] width 191 height 16
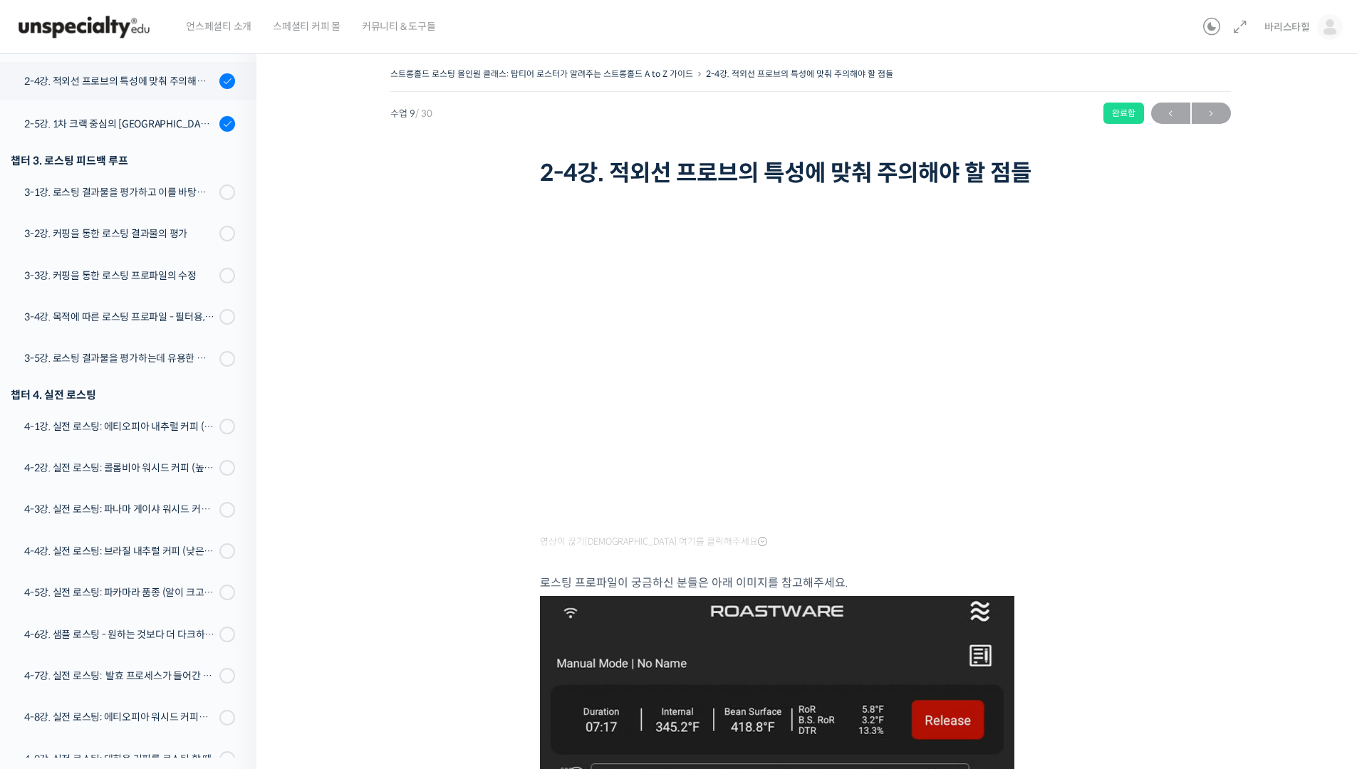
scroll to position [598, 0]
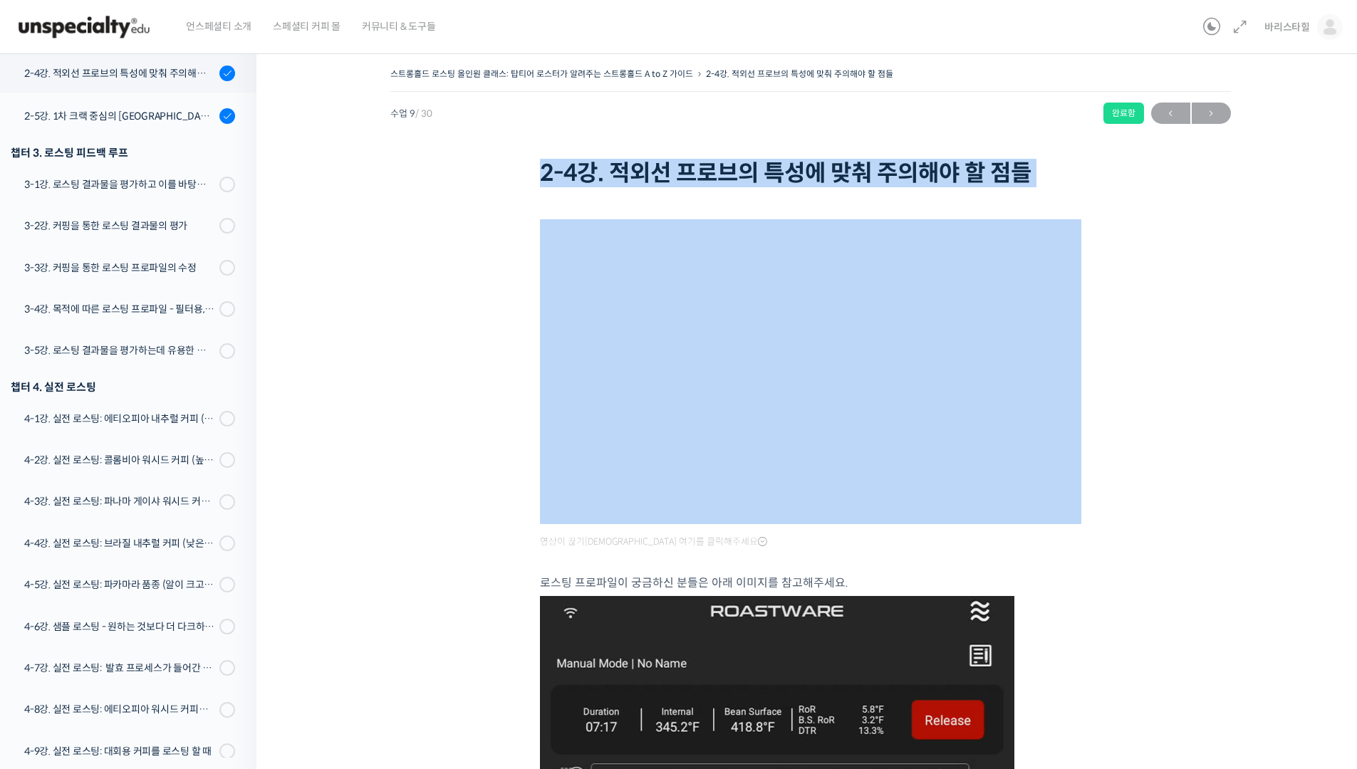
drag, startPoint x: 574, startPoint y: 176, endPoint x: 1022, endPoint y: 197, distance: 448.6
click at [1022, 197] on div "스트롱홀드 로스팅 올인원 클래스: 탑티어 로스터가 알려주는 스트롱홀드 A to Z 가이드 2-4강. 적외선 프로브의 특성에 맞춰 주의해야 할 …" at bounding box center [810, 727] width 965 height 1327
copy div "2-4강. 적외선 프로브의 특성에 맞춰 주의해야 할 점들"
click at [1200, 170] on div "스트롱홀드 로스팅 올인원 클래스: 탑티어 로스터가 알려주는 스트롱홀드 A to Z 가이드 2-4강. 적외선 프로브의 특성에 맞춰 주의해야 할 …" at bounding box center [810, 127] width 841 height 127
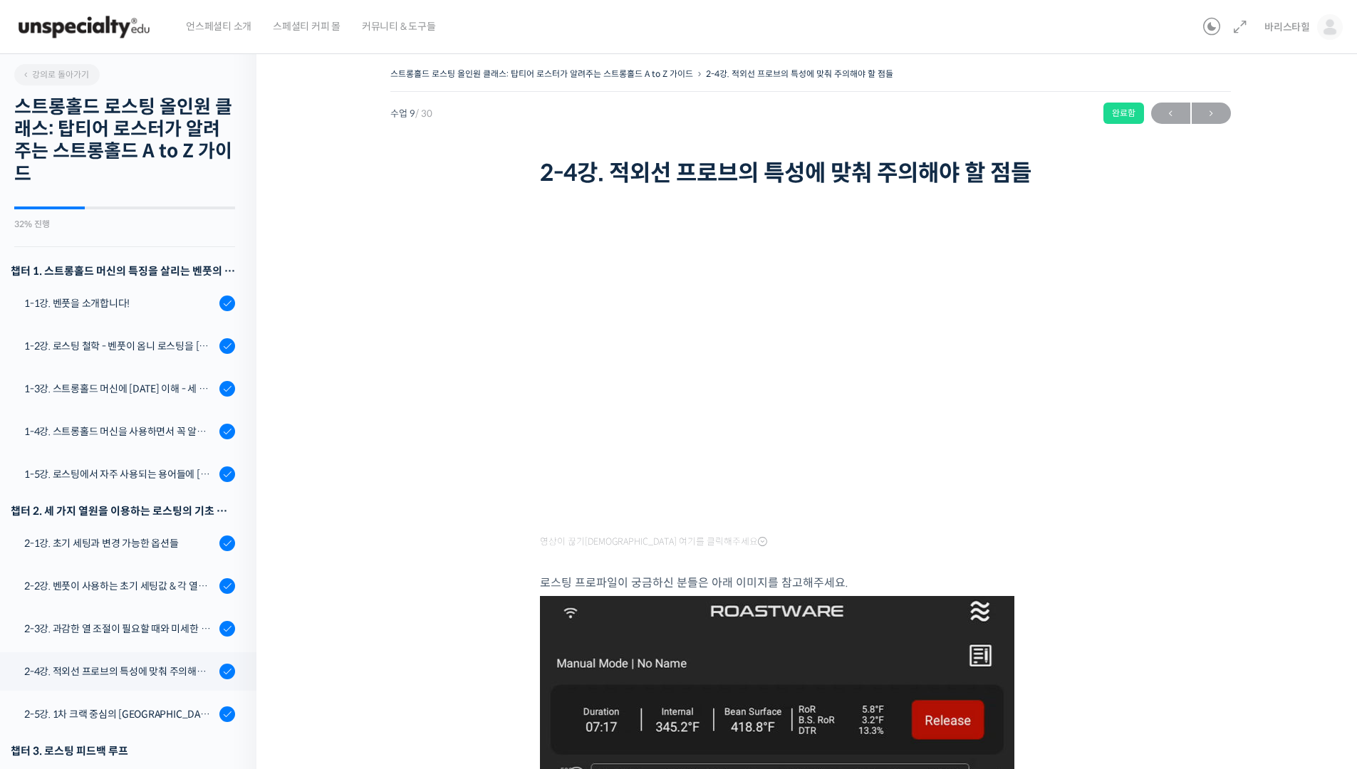
scroll to position [598, 0]
